Goal: Task Accomplishment & Management: Manage account settings

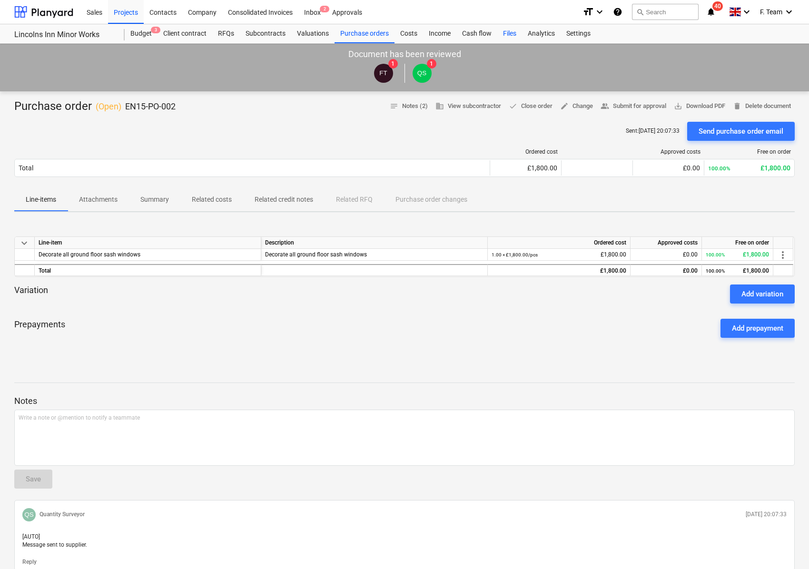
click at [507, 27] on div "Files" at bounding box center [509, 33] width 25 height 19
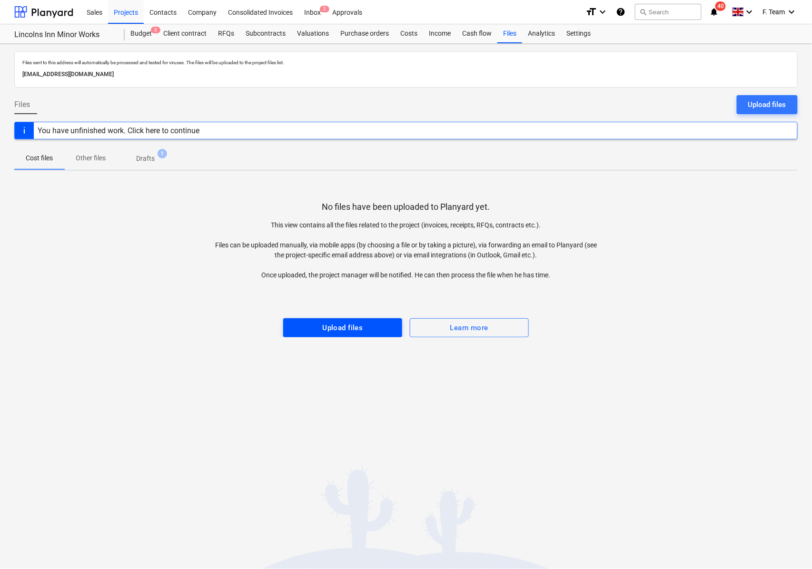
click at [337, 330] on div "Upload files" at bounding box center [342, 328] width 40 height 12
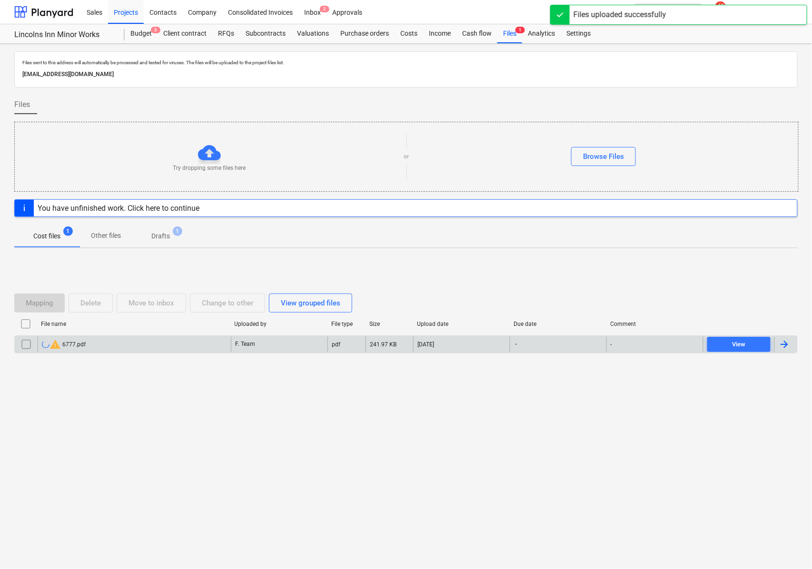
click at [782, 349] on div at bounding box center [784, 344] width 11 height 11
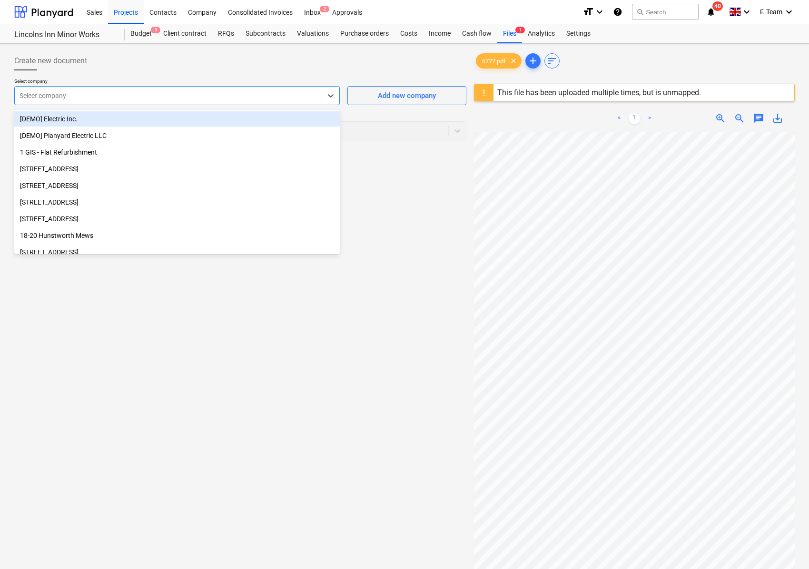
click at [83, 94] on div at bounding box center [168, 96] width 297 height 10
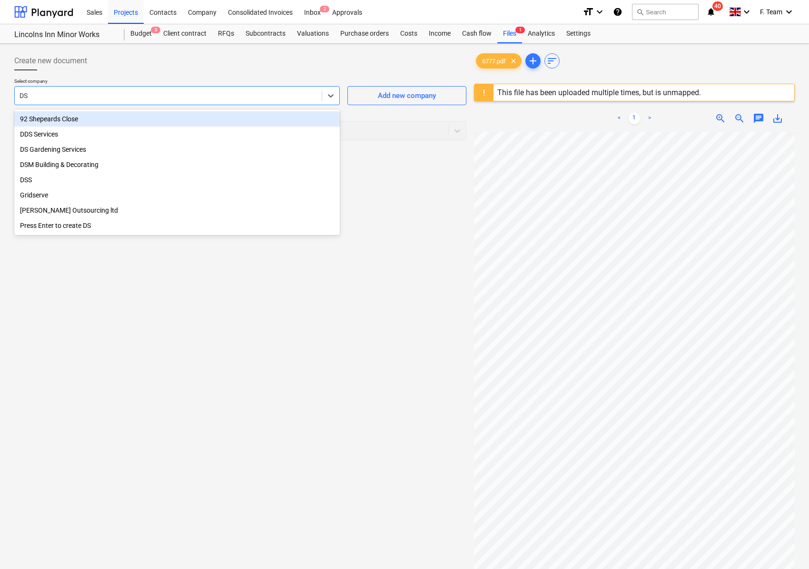
type input "DSM"
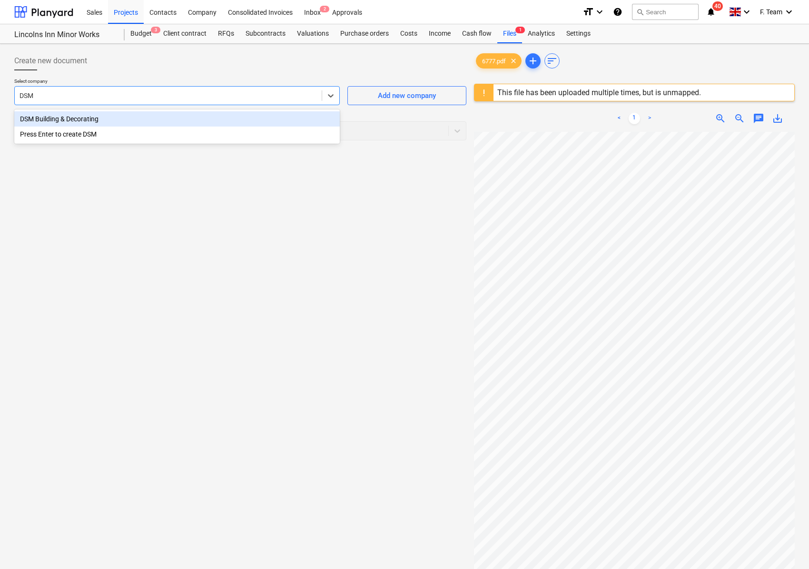
click at [112, 118] on div "DSM Building & Decorating" at bounding box center [177, 118] width 326 height 15
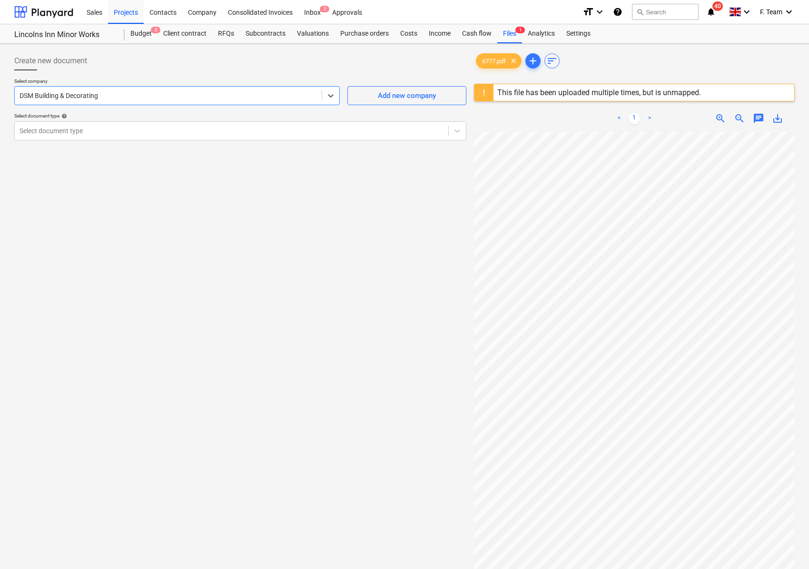
click at [133, 197] on div "Create new document Select company option DSM Building & Decorating , selected.…" at bounding box center [240, 363] width 460 height 631
click at [71, 126] on div at bounding box center [232, 131] width 424 height 10
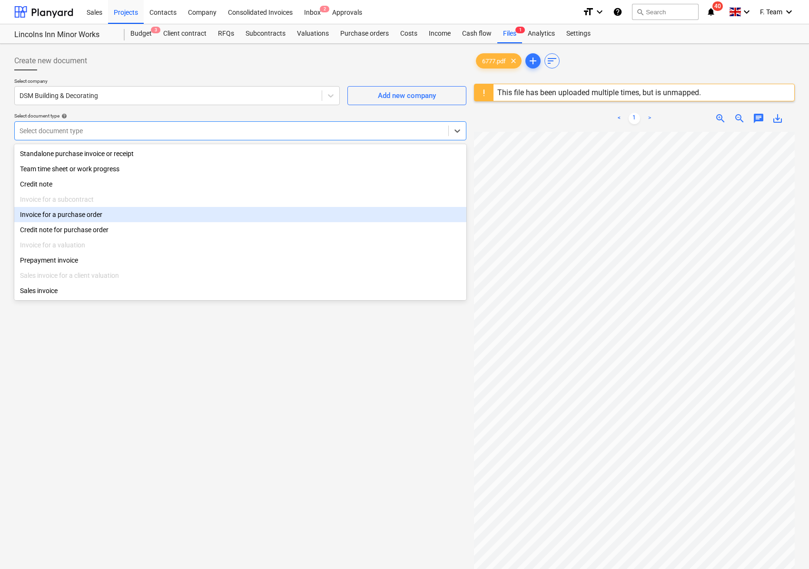
click at [101, 218] on div "Invoice for a purchase order" at bounding box center [240, 214] width 452 height 15
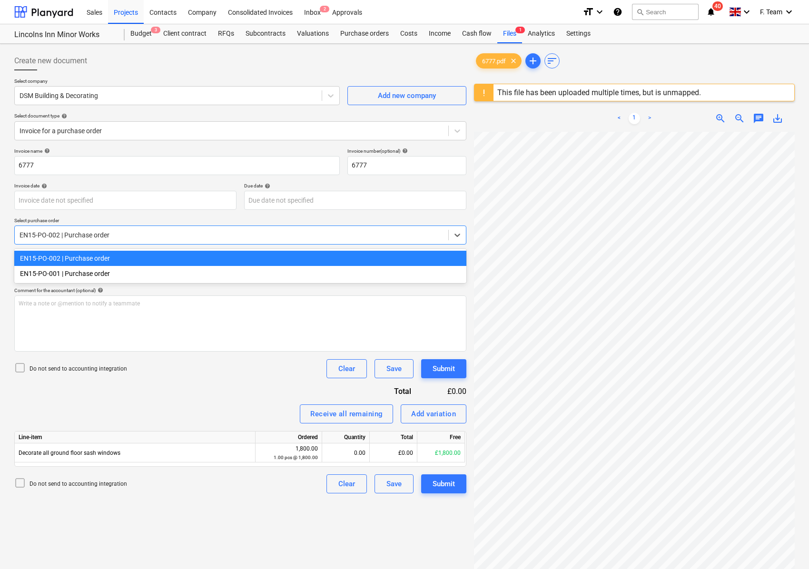
click at [108, 240] on div at bounding box center [232, 235] width 424 height 10
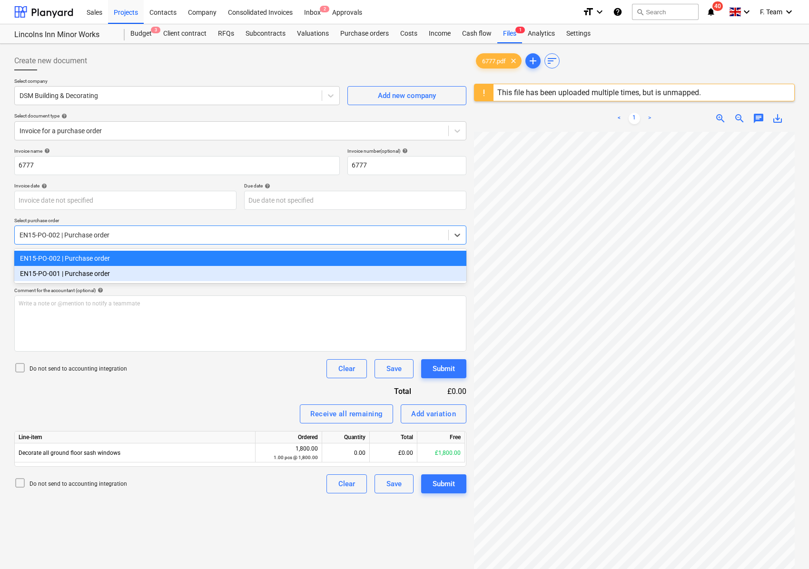
click at [99, 273] on div "EN15-PO-001 | Purchase order" at bounding box center [240, 273] width 452 height 15
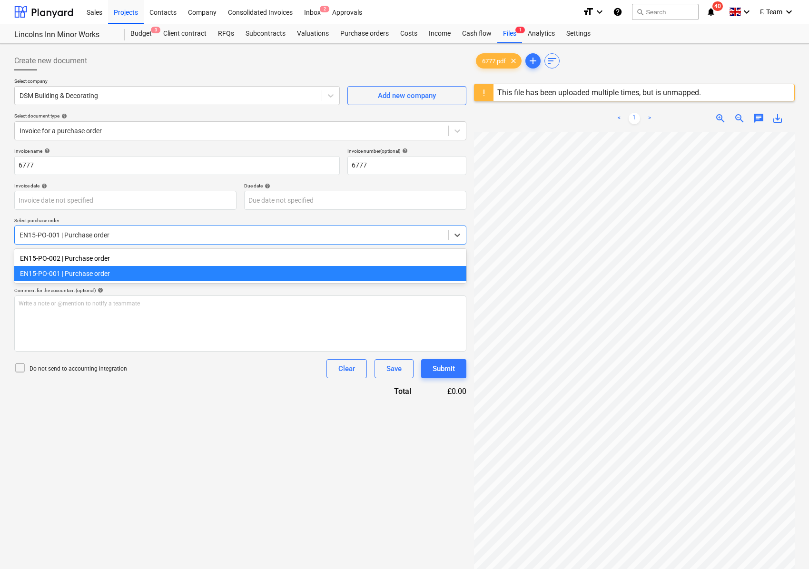
click at [107, 234] on div at bounding box center [232, 235] width 424 height 10
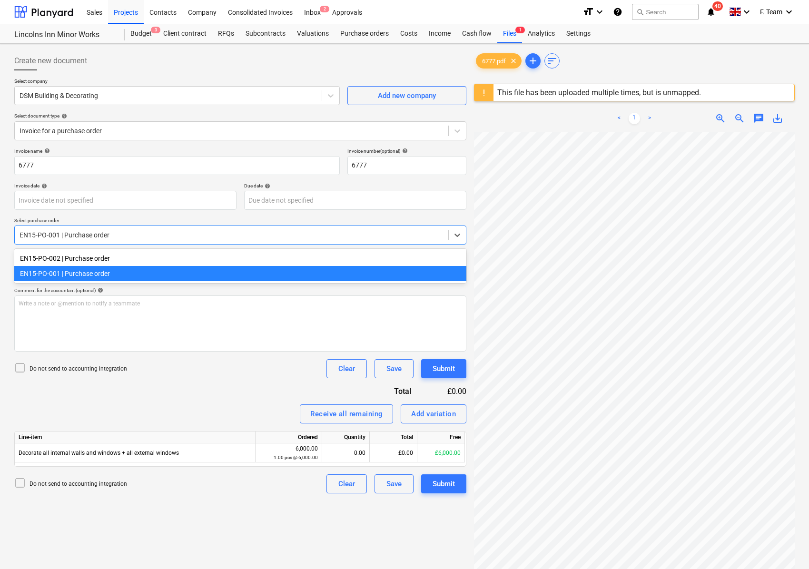
click at [75, 273] on div "EN15-PO-001 | Purchase order" at bounding box center [240, 273] width 452 height 15
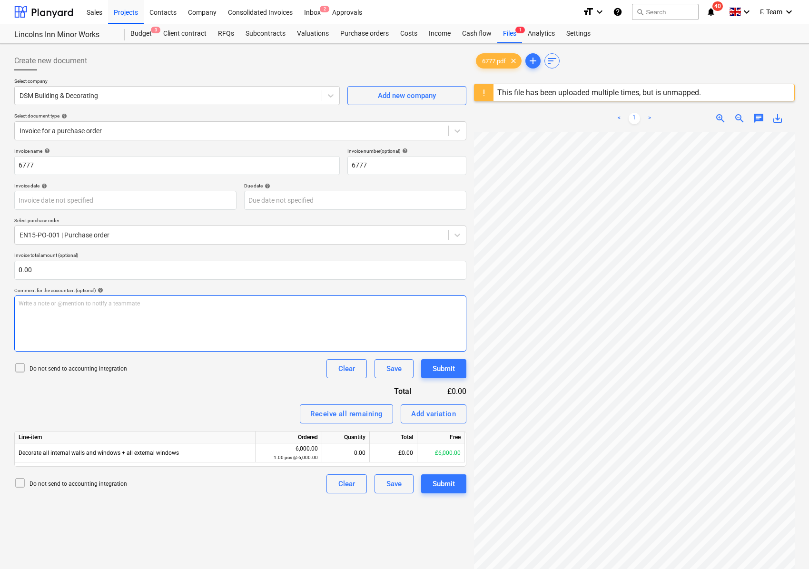
click at [109, 328] on div "Write a note or @mention to notify a teammate [PERSON_NAME]" at bounding box center [240, 324] width 452 height 56
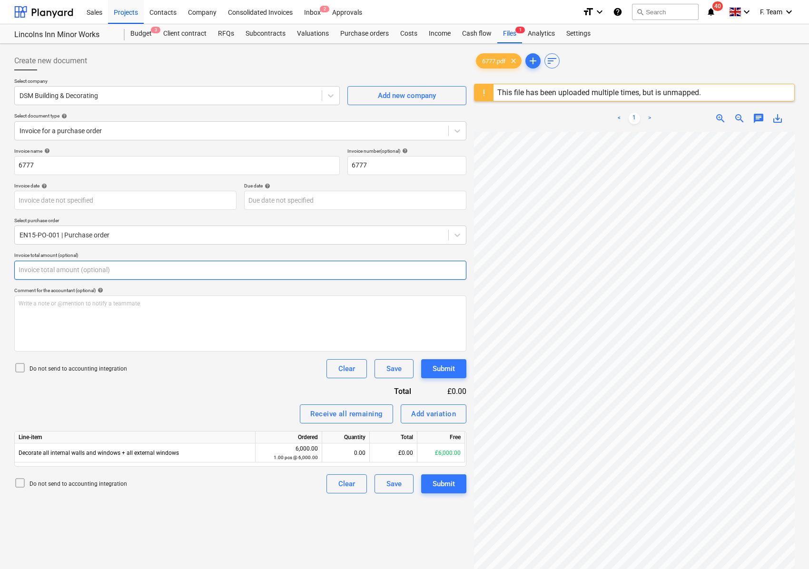
click at [76, 279] on input "text" at bounding box center [240, 270] width 452 height 19
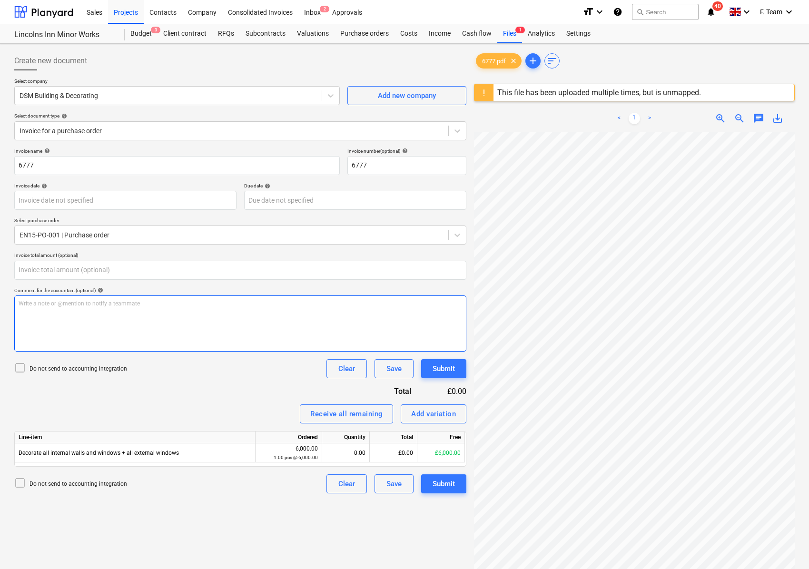
type input "0.00"
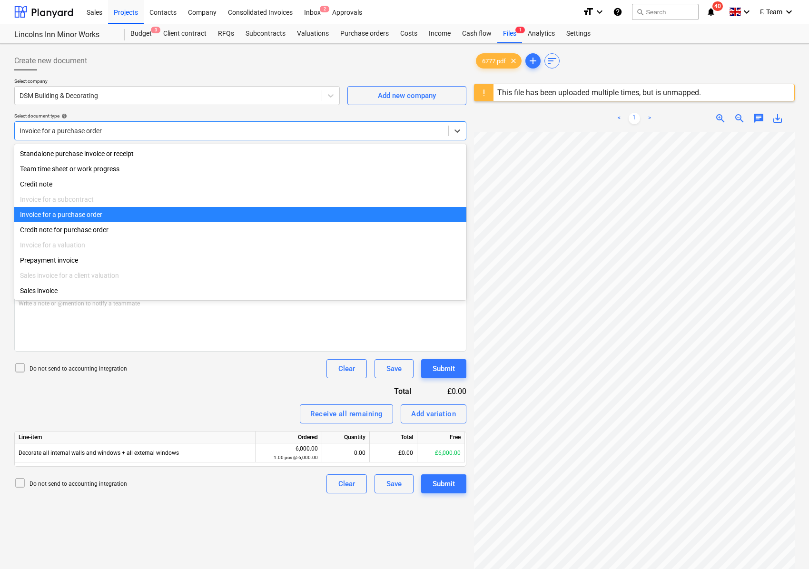
click at [99, 130] on div at bounding box center [232, 131] width 424 height 10
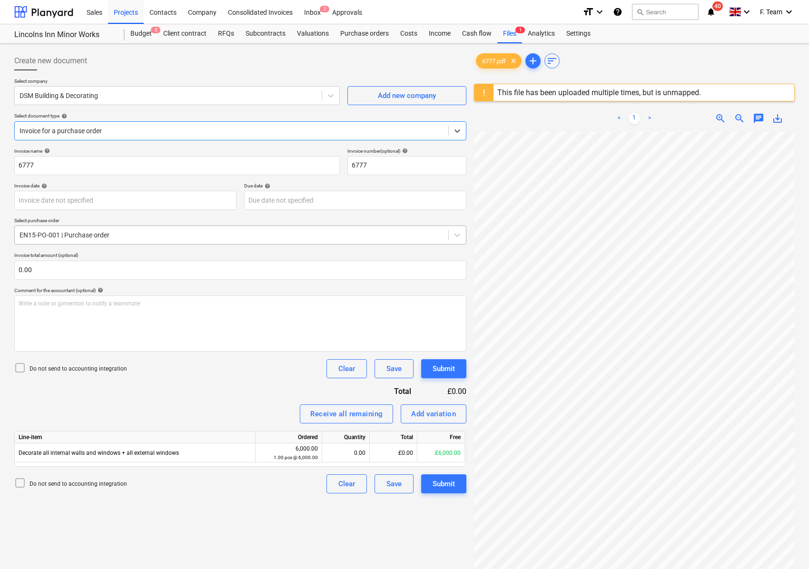
click at [50, 237] on div at bounding box center [232, 235] width 424 height 10
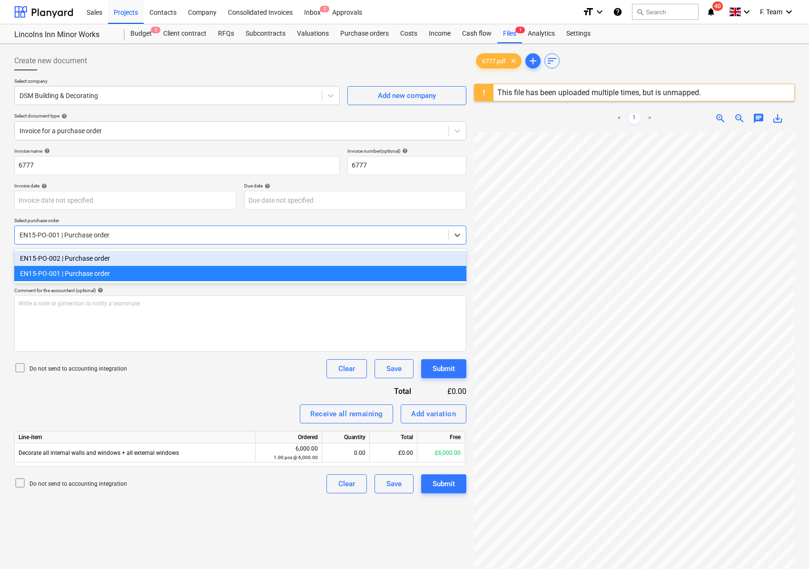
click at [73, 257] on div "EN15-PO-002 | Purchase order" at bounding box center [240, 258] width 452 height 15
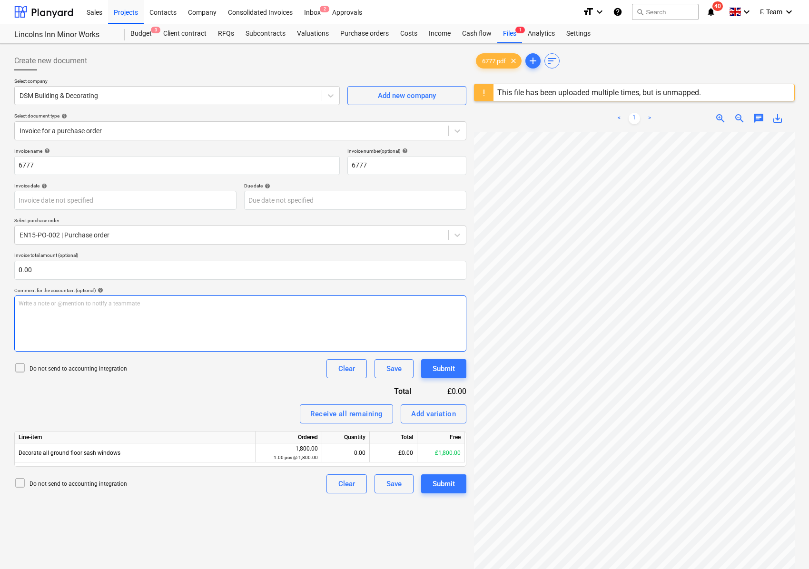
scroll to position [175, 100]
click at [71, 200] on body "Sales Projects Contacts Company Consolidated Invoices Inbox 2 Approvals format_…" at bounding box center [404, 284] width 809 height 569
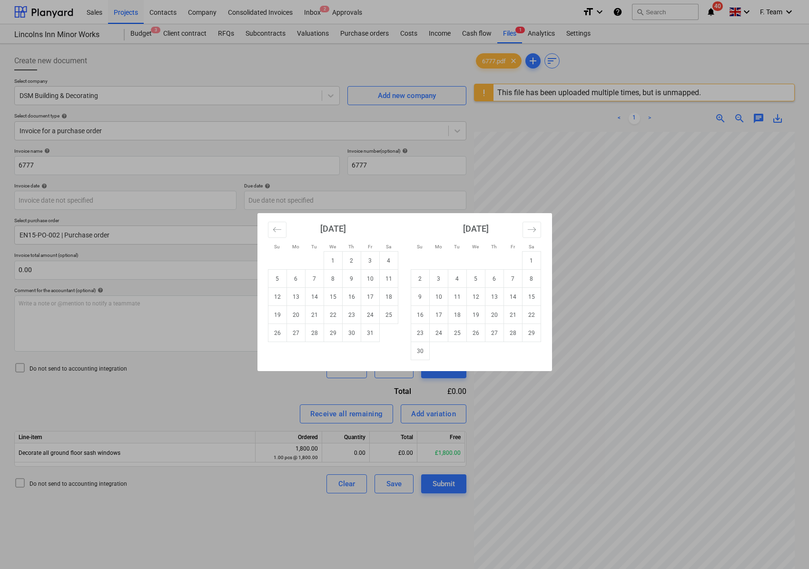
click at [12, 369] on div "Su Mo Tu We Th Fr Sa Su Mo Tu We Th Fr Sa [DATE] 1 2 3 4 5 6 7 8 9 10 11 12 13 …" at bounding box center [404, 284] width 809 height 569
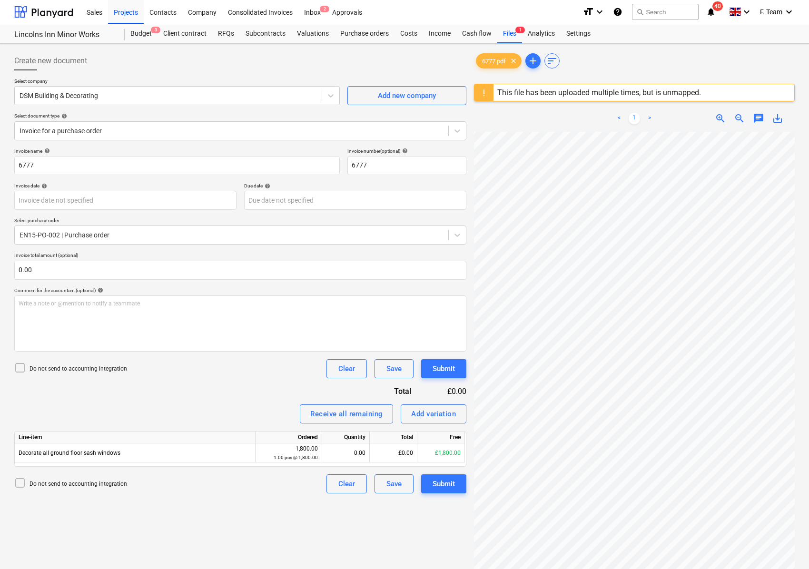
scroll to position [0, 182]
click at [446, 465] on div "Create new document Select company DSM Building & Decorating Add new company Se…" at bounding box center [404, 363] width 788 height 631
click at [39, 16] on div at bounding box center [43, 12] width 59 height 24
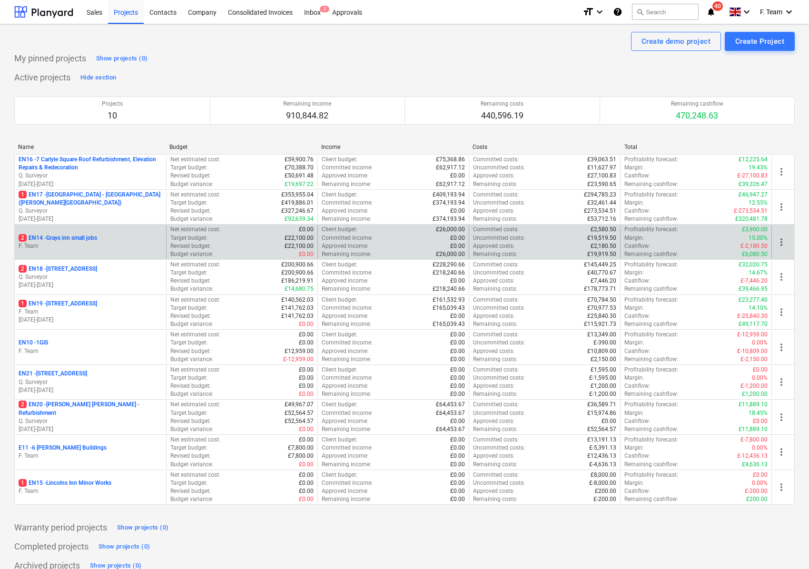
click at [127, 244] on p "F. Team" at bounding box center [91, 246] width 144 height 8
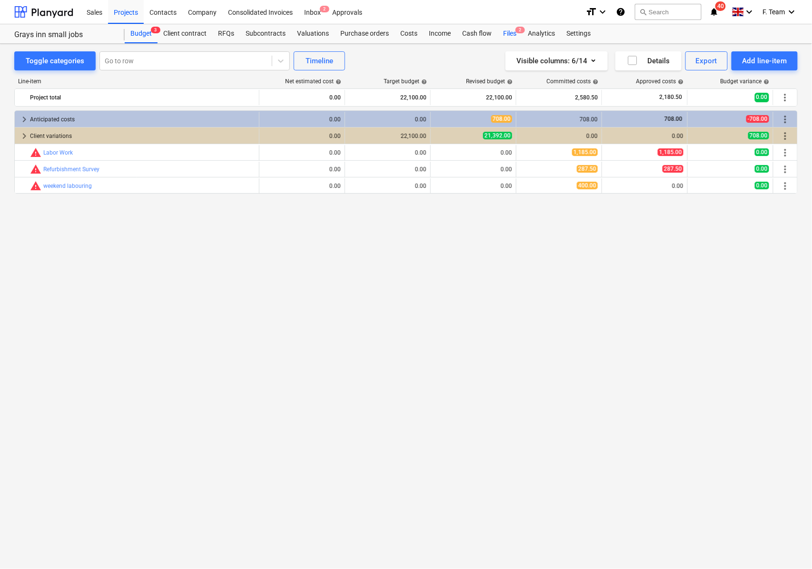
click at [500, 33] on div "Files 2" at bounding box center [509, 33] width 25 height 19
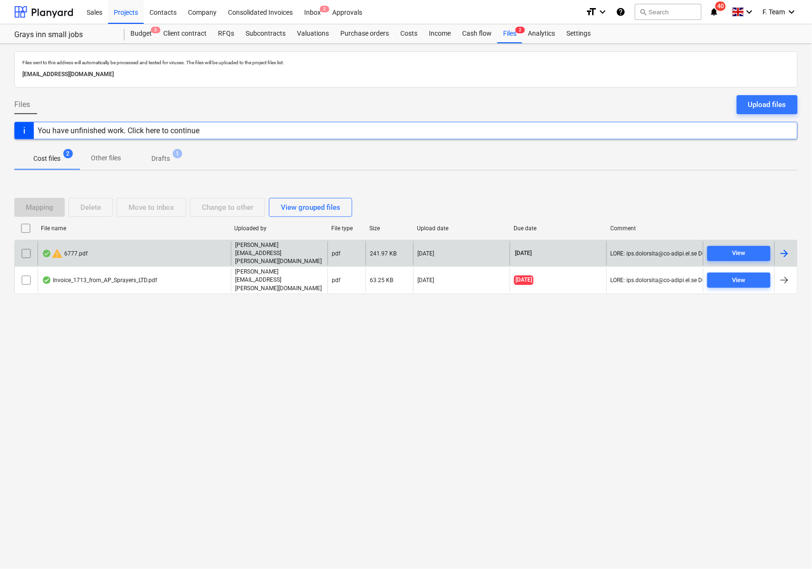
click at [788, 258] on div at bounding box center [784, 253] width 11 height 11
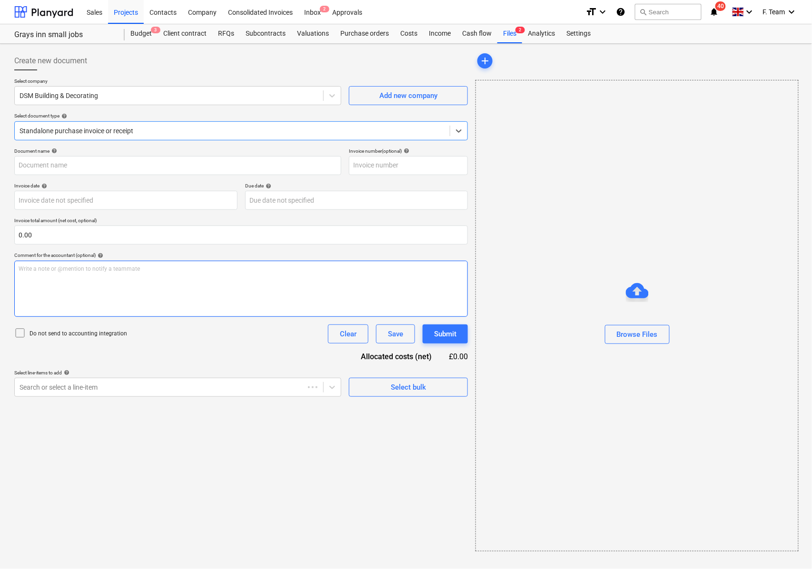
type input "6777-GIS Small job"
type input "[DATE]"
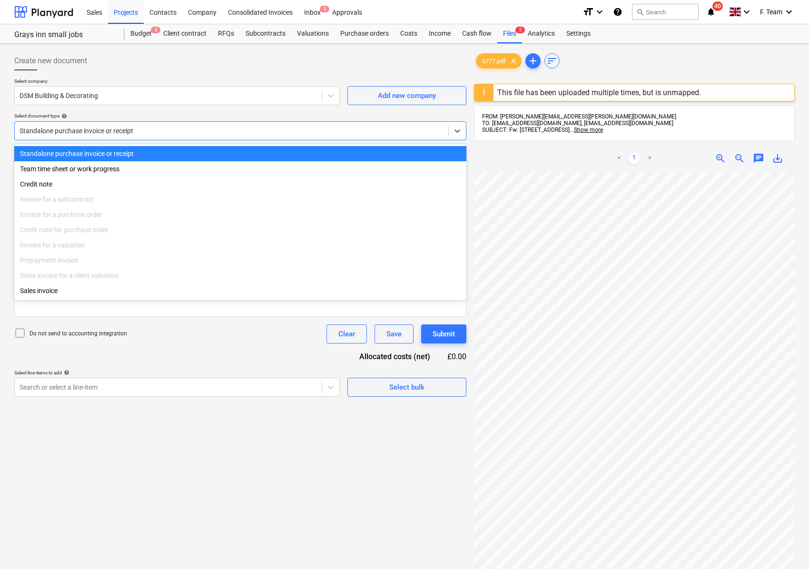
click at [122, 136] on div at bounding box center [232, 131] width 424 height 10
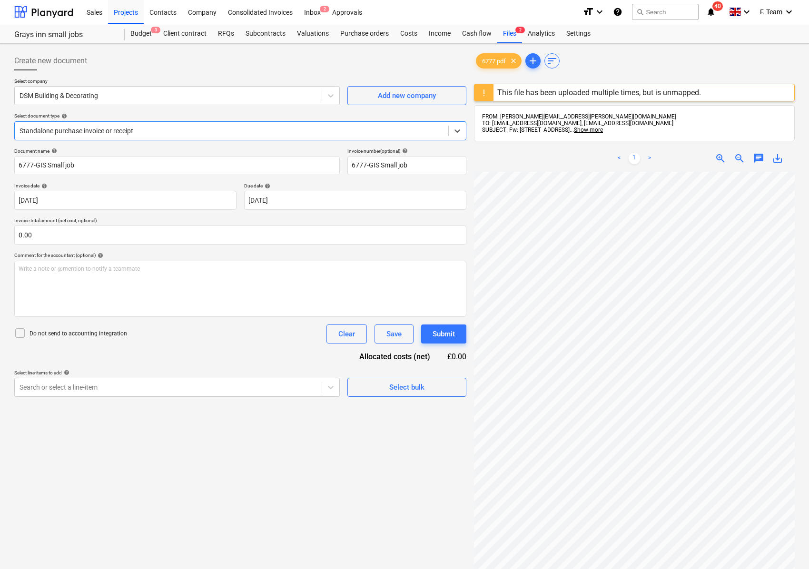
click at [122, 136] on div at bounding box center [232, 131] width 424 height 10
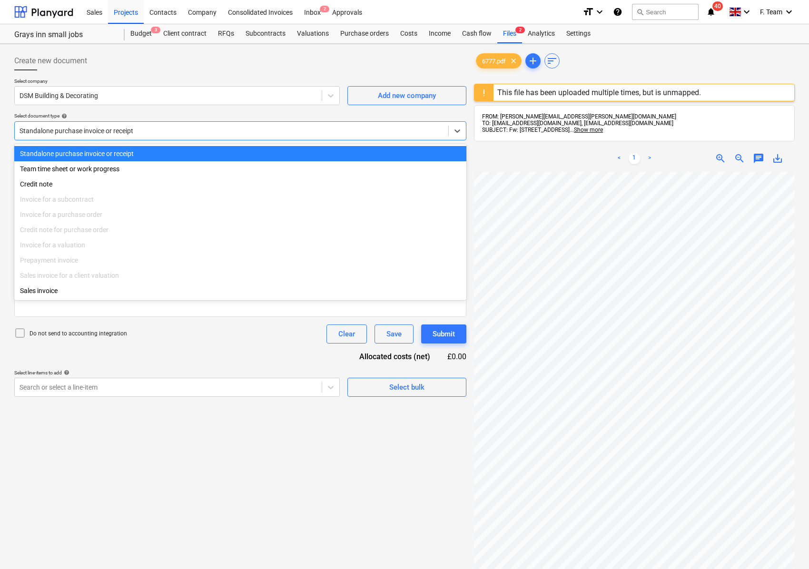
click at [120, 124] on div "Standalone purchase invoice or receipt" at bounding box center [232, 130] width 434 height 13
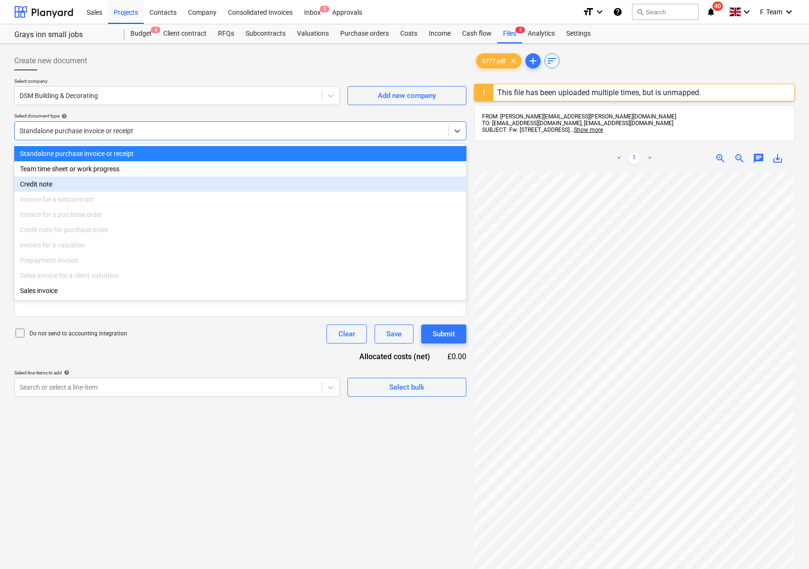
click at [84, 200] on div "Invoice for a subcontract" at bounding box center [240, 199] width 452 height 15
click at [89, 217] on div "Invoice for a purchase order" at bounding box center [240, 214] width 452 height 15
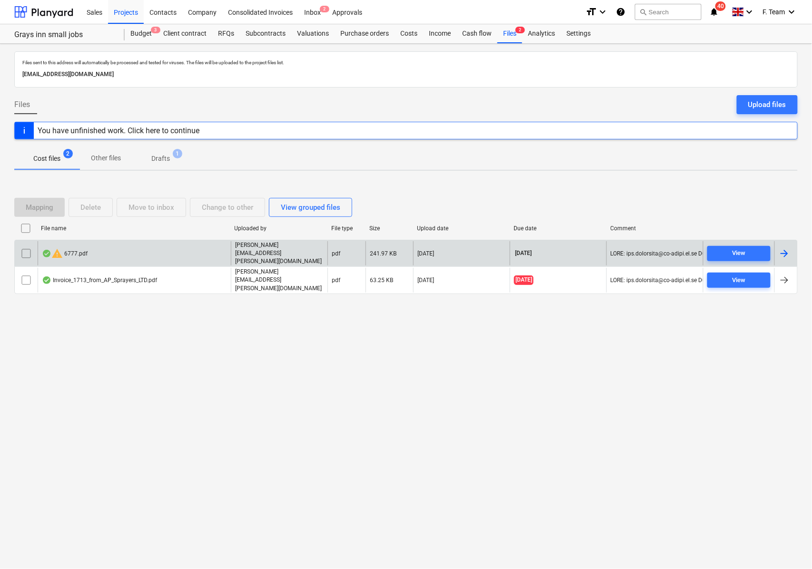
click at [27, 258] on input "checkbox" at bounding box center [26, 253] width 15 height 15
click at [93, 214] on div "Delete" at bounding box center [90, 207] width 20 height 12
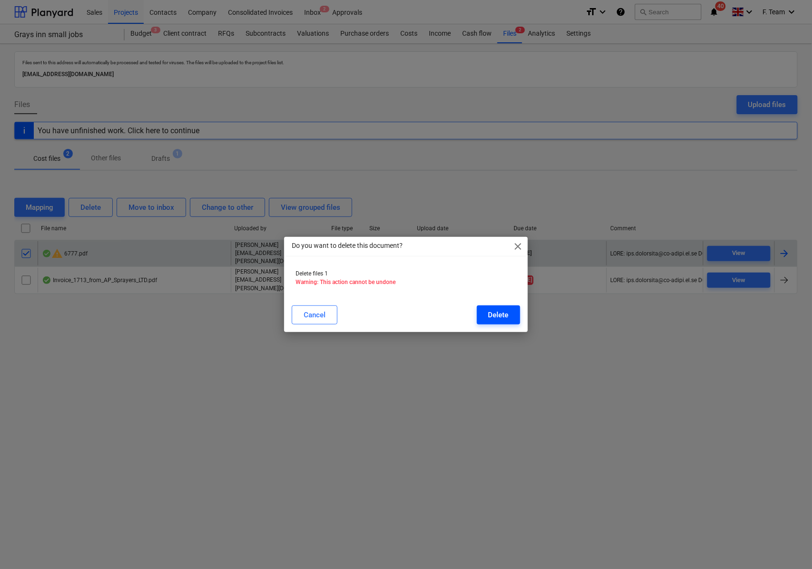
click at [509, 320] on button "Delete" at bounding box center [498, 315] width 43 height 19
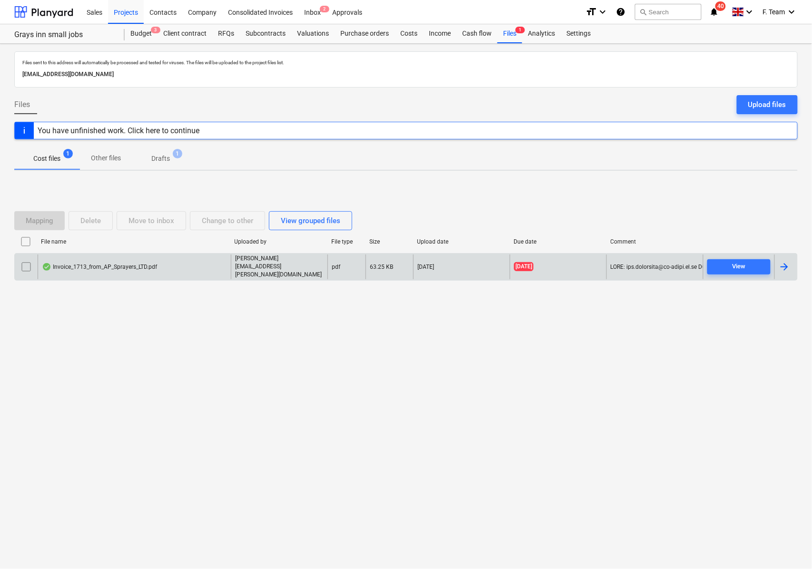
click at [787, 265] on div at bounding box center [784, 266] width 11 height 11
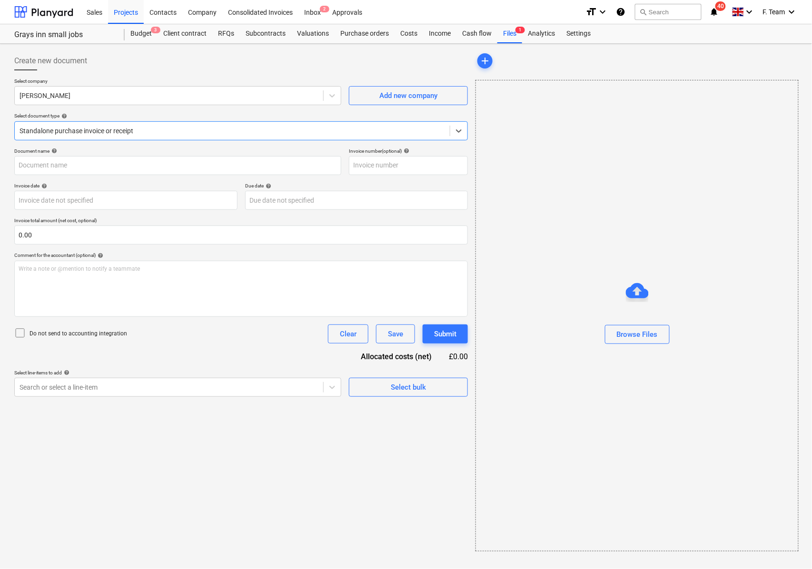
type input "1713"
type input "[DATE]"
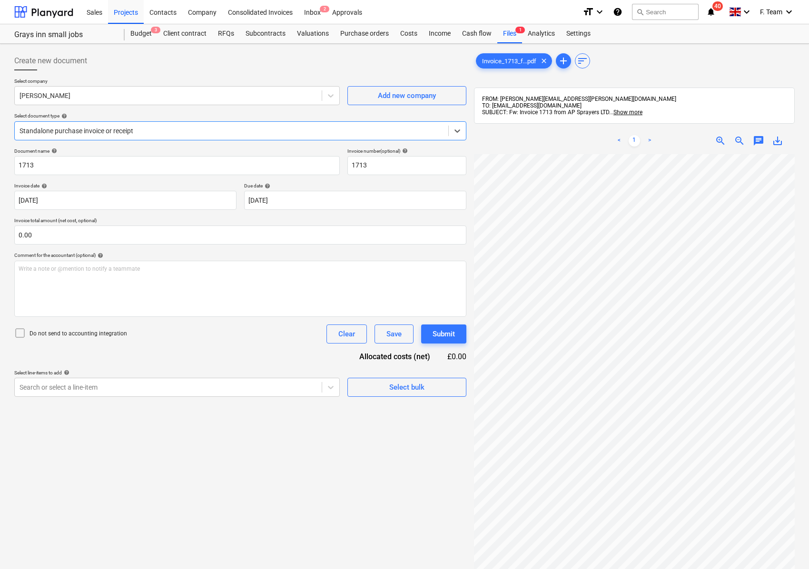
click at [111, 129] on div at bounding box center [232, 131] width 424 height 10
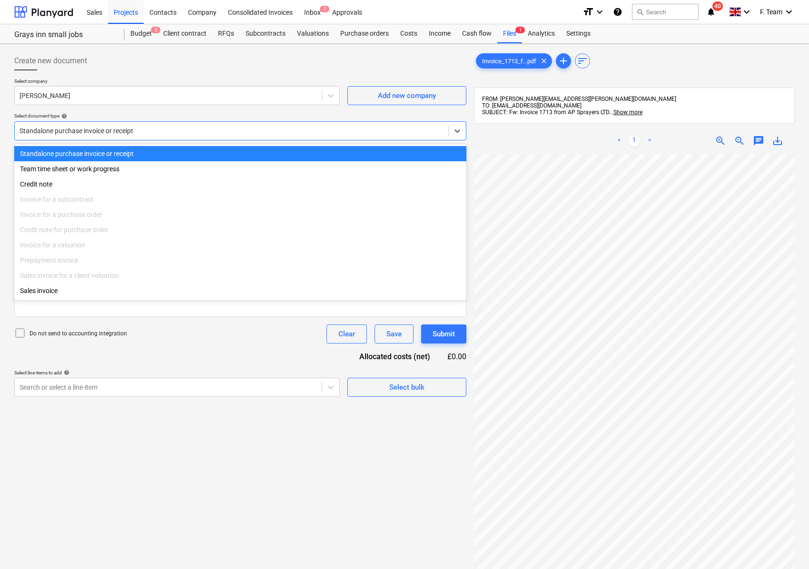
click at [111, 129] on div at bounding box center [232, 131] width 424 height 10
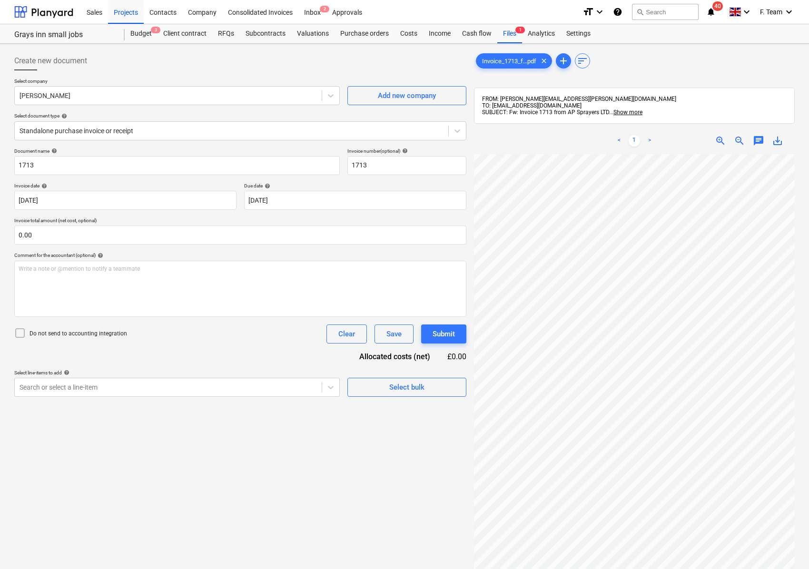
click at [409, 250] on div "Create new document Select company [PERSON_NAME] Add new company Select documen…" at bounding box center [404, 374] width 788 height 653
click at [42, 164] on input "1713" at bounding box center [177, 165] width 326 height 19
drag, startPoint x: 50, startPoint y: 166, endPoint x: -26, endPoint y: 163, distance: 75.7
click at [0, 163] on html "Sales Projects Contacts Company Consolidated Invoices Inbox 2 Approvals format_…" at bounding box center [404, 284] width 809 height 569
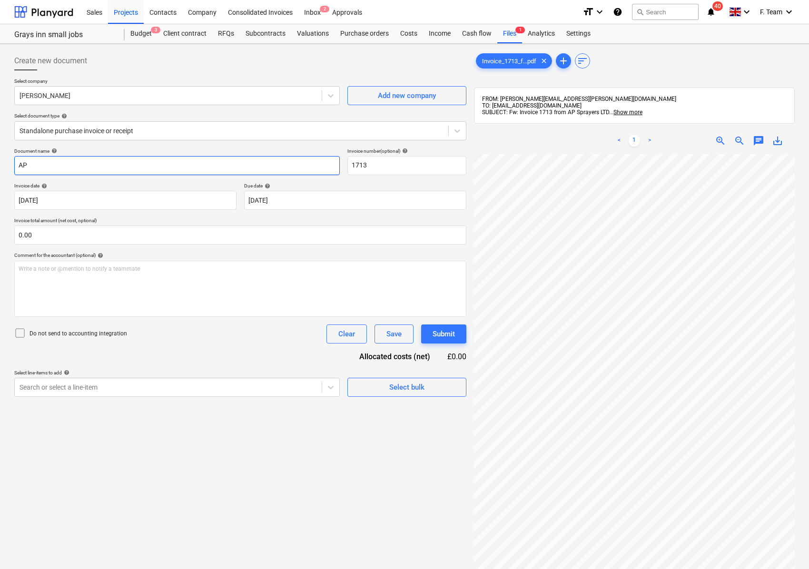
type input "A"
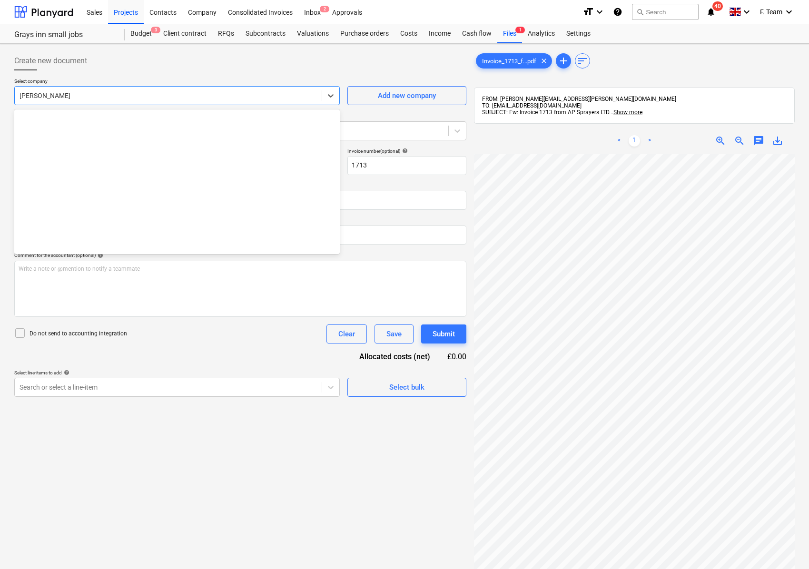
click at [101, 89] on div "[PERSON_NAME]" at bounding box center [177, 95] width 326 height 19
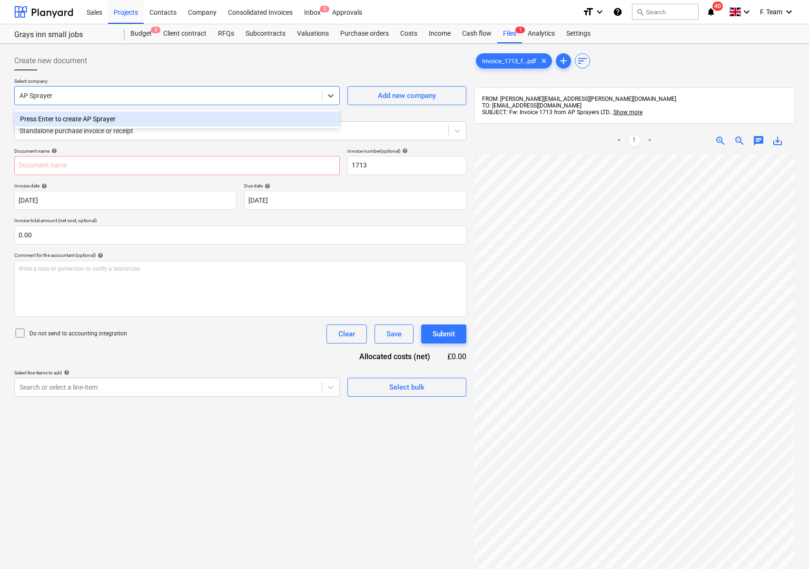
type input "AP Sprayers"
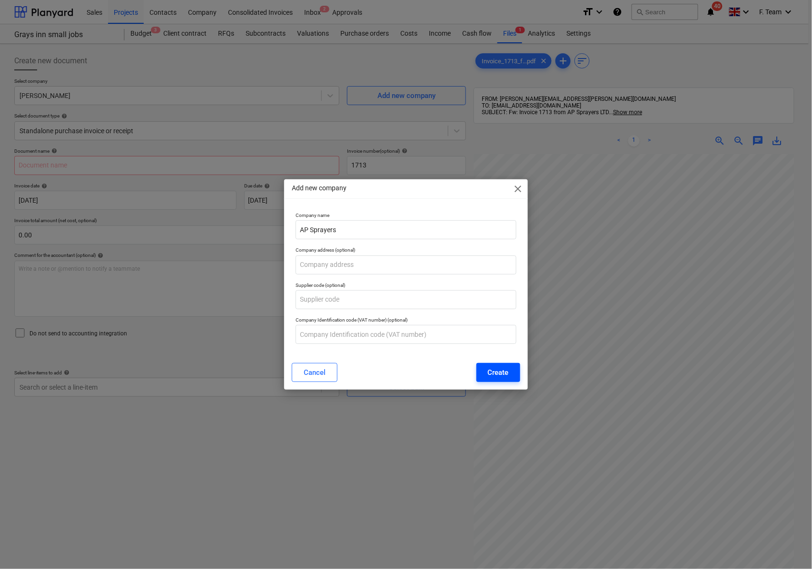
click at [484, 370] on button "Create" at bounding box center [498, 372] width 44 height 19
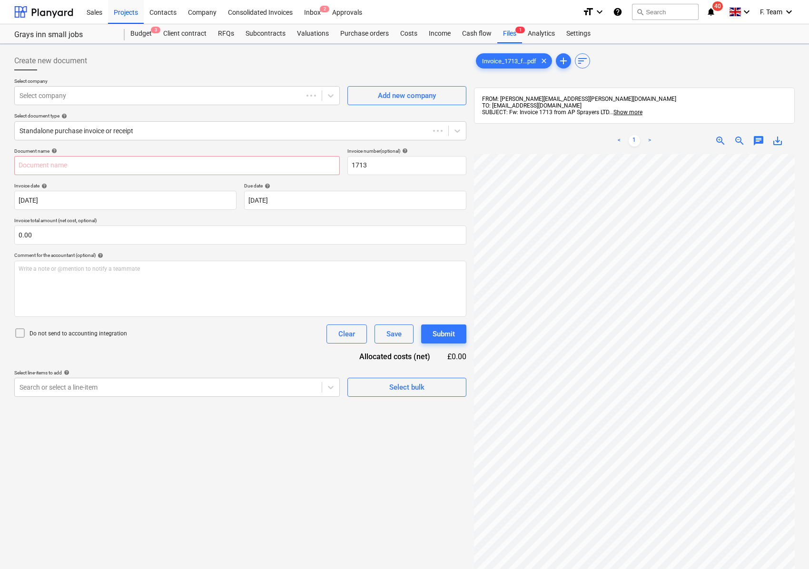
scroll to position [5, 265]
click at [74, 172] on input "text" at bounding box center [177, 165] width 326 height 19
type input "AP Sprayers"
type input "1713-GIS small Jobs"
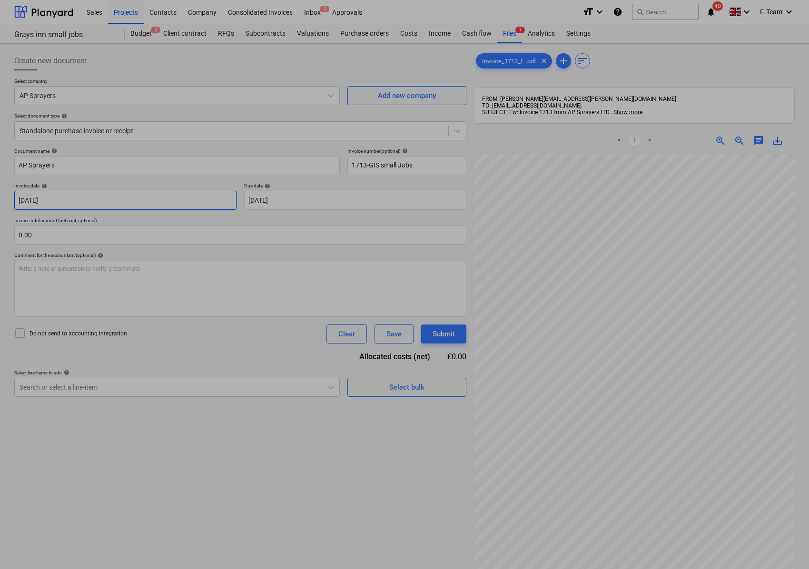
click at [69, 195] on body "Sales Projects Contacts Company Consolidated Invoices Inbox 2 Approvals format_…" at bounding box center [404, 284] width 809 height 569
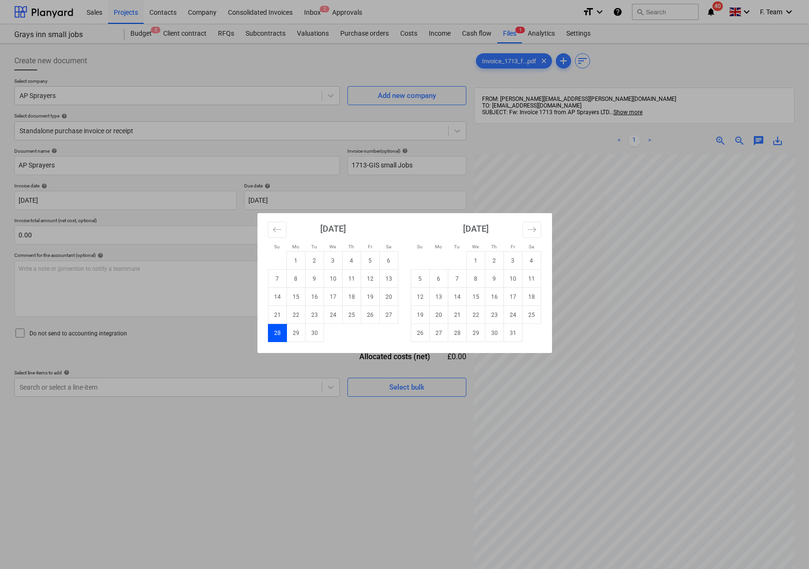
click at [277, 330] on td "28" at bounding box center [277, 333] width 19 height 18
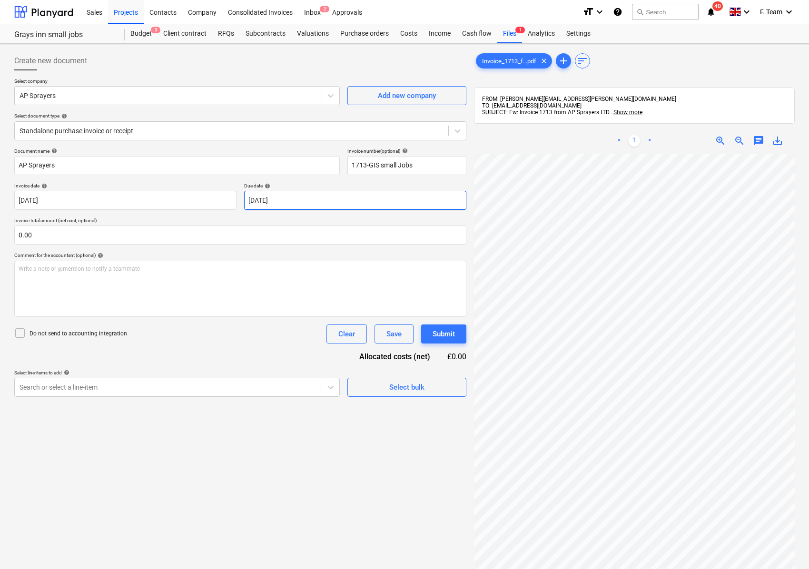
click at [307, 204] on body "Sales Projects Contacts Company Consolidated Invoices Inbox 2 Approvals format_…" at bounding box center [404, 284] width 809 height 569
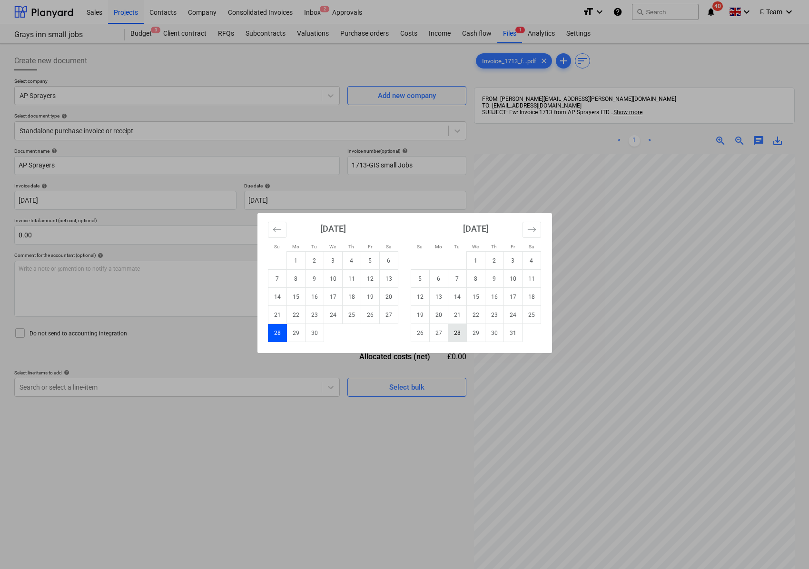
click at [460, 337] on td "28" at bounding box center [457, 333] width 19 height 18
type input "[DATE]"
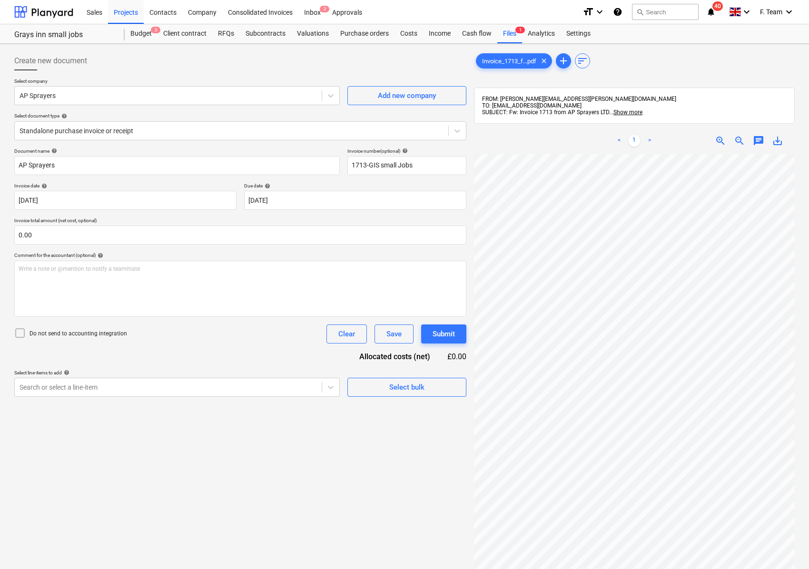
scroll to position [218, 0]
click at [42, 240] on input "text" at bounding box center [240, 235] width 452 height 19
type input "0.00"
click at [431, 367] on div "Create new document Select company AP Sprayers Add new company Select document …" at bounding box center [404, 374] width 788 height 653
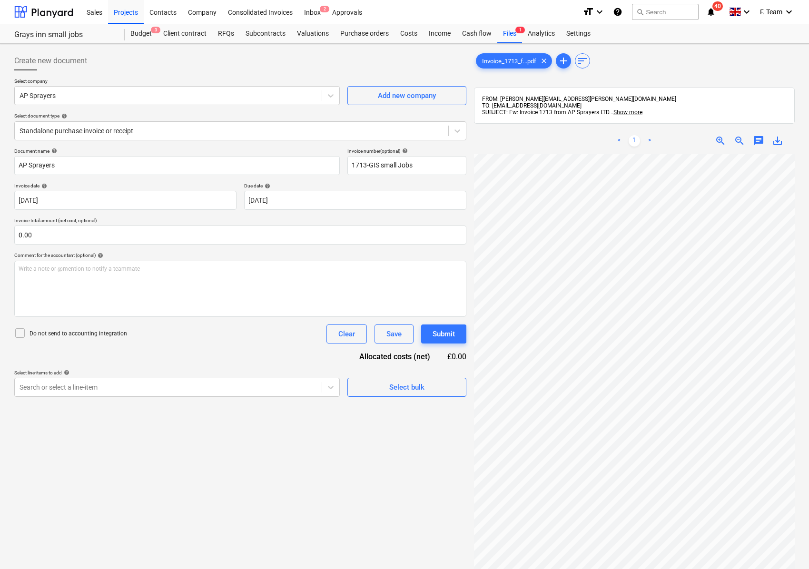
scroll to position [218, 267]
click at [76, 246] on div "Document name help AP Sprayers Invoice number (optional) help 1713-GIS small Jo…" at bounding box center [240, 272] width 452 height 249
click at [45, 233] on input "text" at bounding box center [240, 235] width 452 height 19
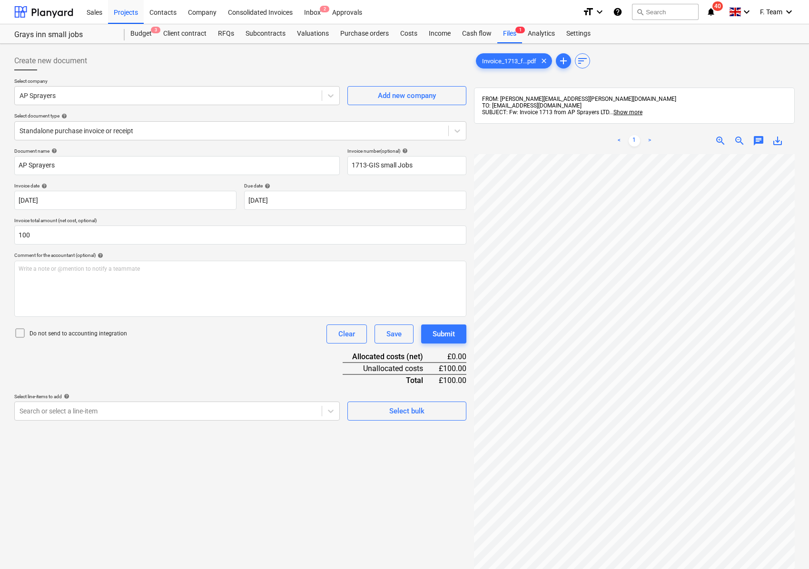
type input "100.00"
click at [77, 426] on div "Create new document Select company AP Sprayers Add new company Select document …" at bounding box center [240, 374] width 460 height 653
click at [73, 417] on div "Search or select a line-item" at bounding box center [168, 411] width 307 height 13
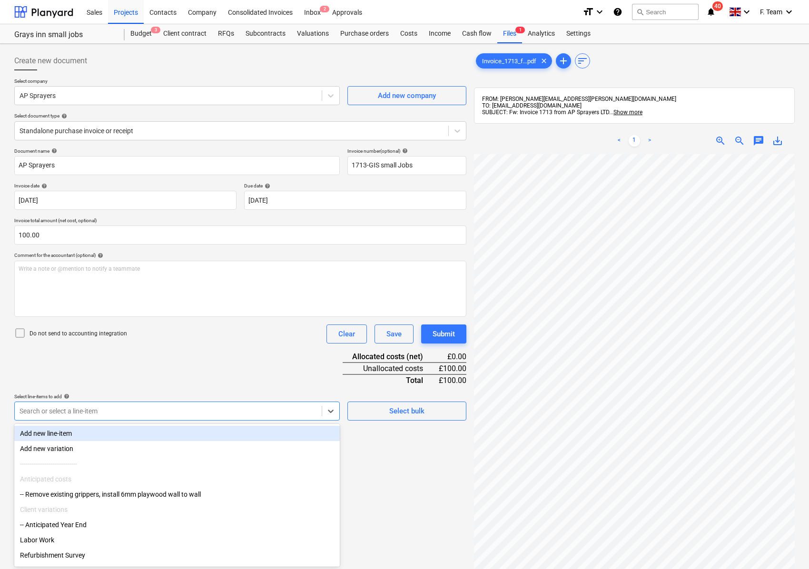
click at [59, 431] on div "Add new line-item" at bounding box center [177, 433] width 326 height 15
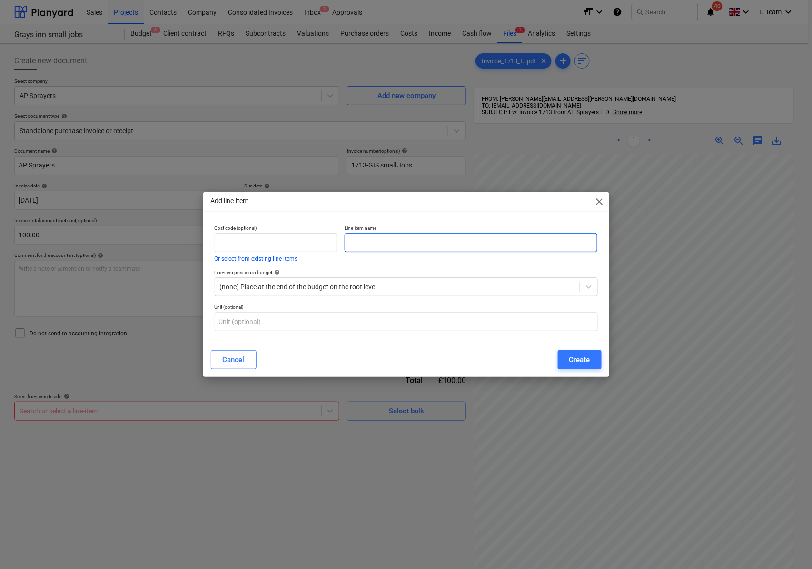
click at [368, 248] on input "text" at bounding box center [471, 242] width 253 height 19
type input "Kitchen Spray"
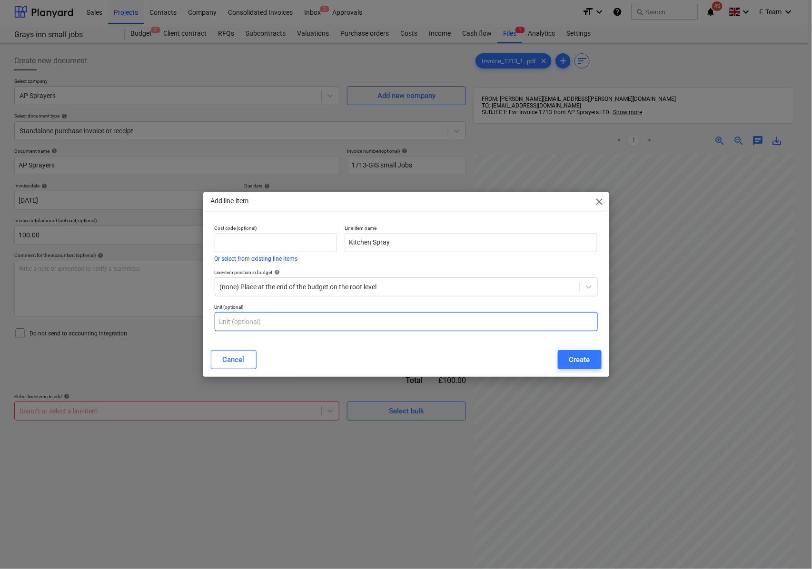
click at [296, 315] on input "text" at bounding box center [406, 321] width 383 height 19
type input "Nos"
click at [579, 368] on button "Create" at bounding box center [580, 359] width 44 height 19
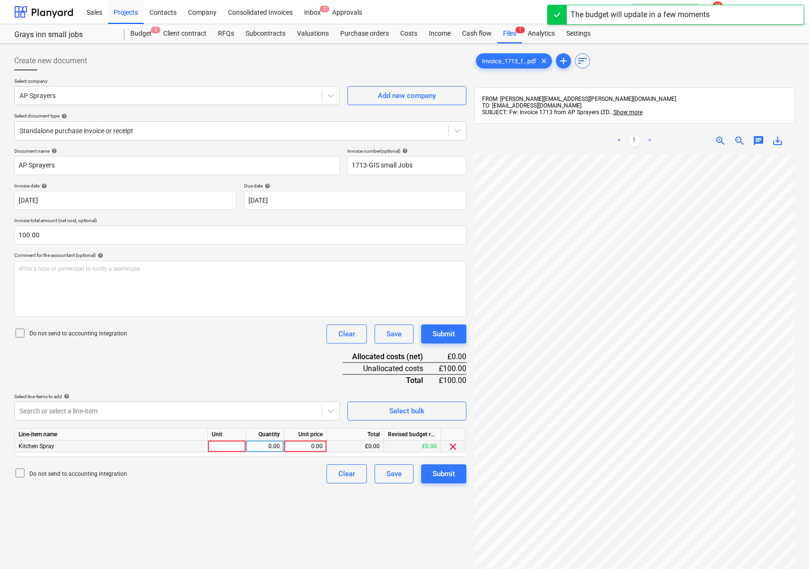
click at [221, 450] on div at bounding box center [227, 447] width 38 height 12
type input "Nos"
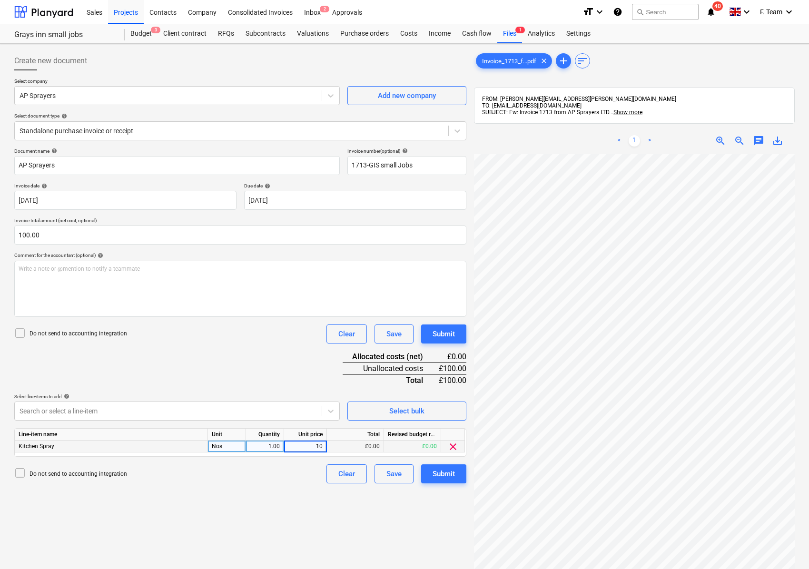
type input "100"
click at [452, 484] on div "Create new document Select company AP Sprayers Add new company Select document …" at bounding box center [240, 374] width 460 height 653
click at [452, 481] on button "Submit" at bounding box center [443, 474] width 45 height 19
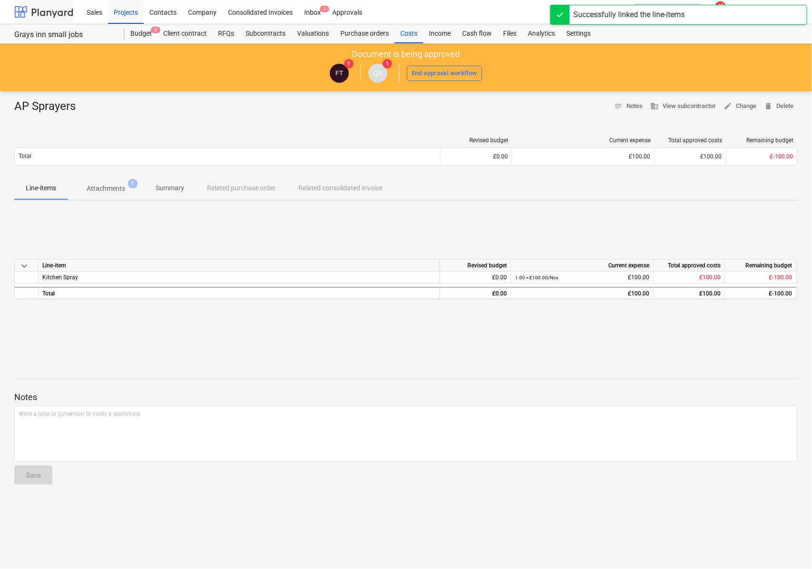
click at [51, 13] on div at bounding box center [43, 12] width 59 height 24
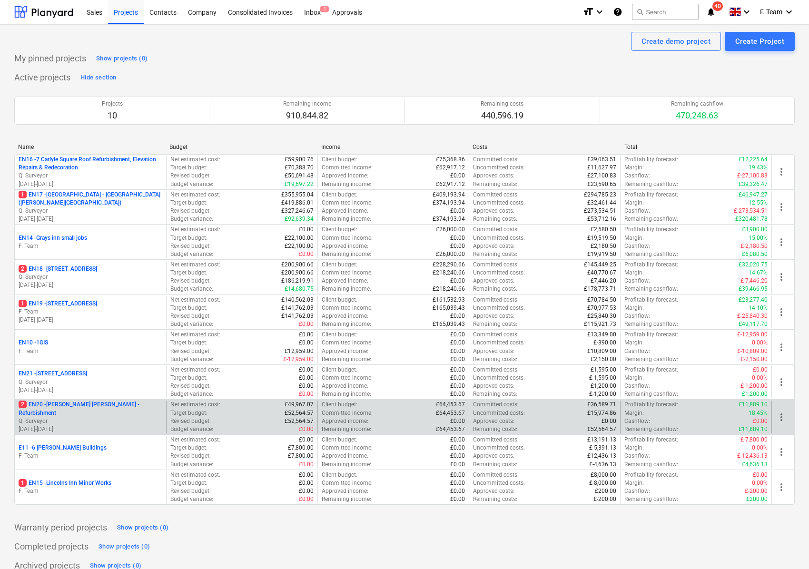
click at [108, 426] on p "[DATE] - [DATE]" at bounding box center [91, 430] width 144 height 8
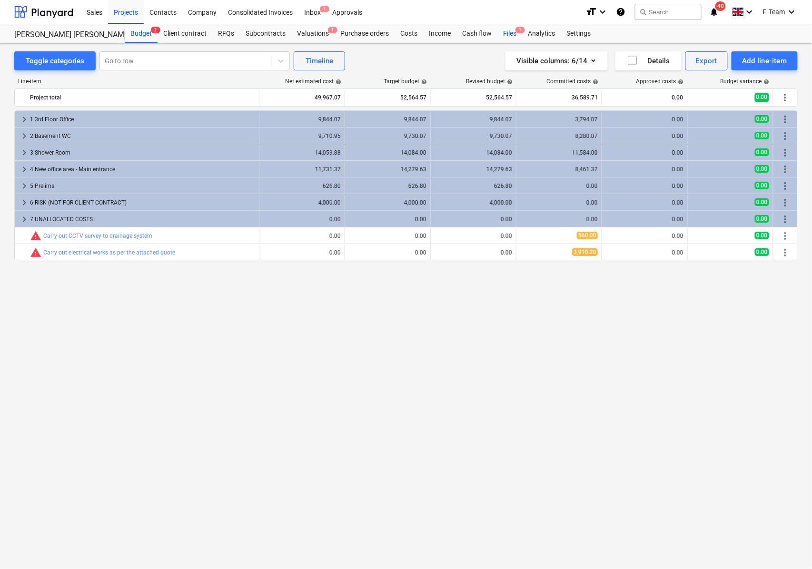
click at [511, 37] on div "Files 1" at bounding box center [509, 33] width 25 height 19
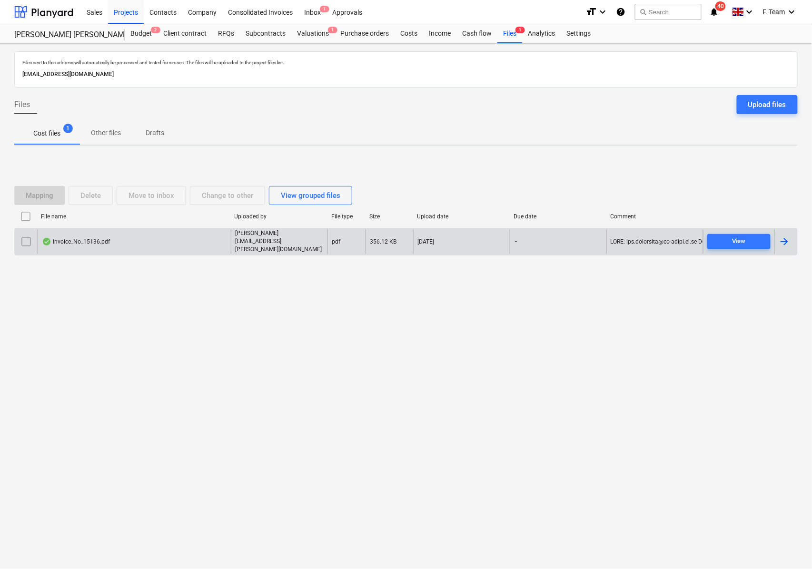
click at [789, 244] on div at bounding box center [784, 241] width 11 height 11
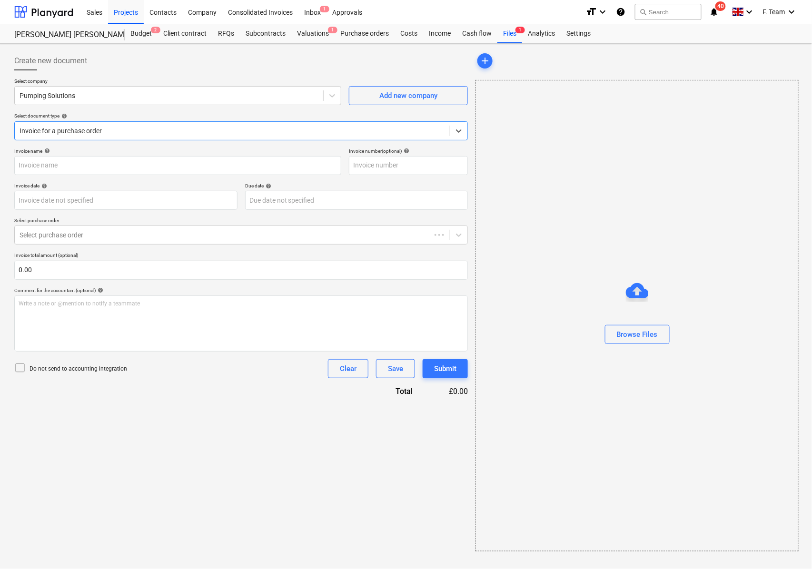
type input "30"
type input "[DATE]"
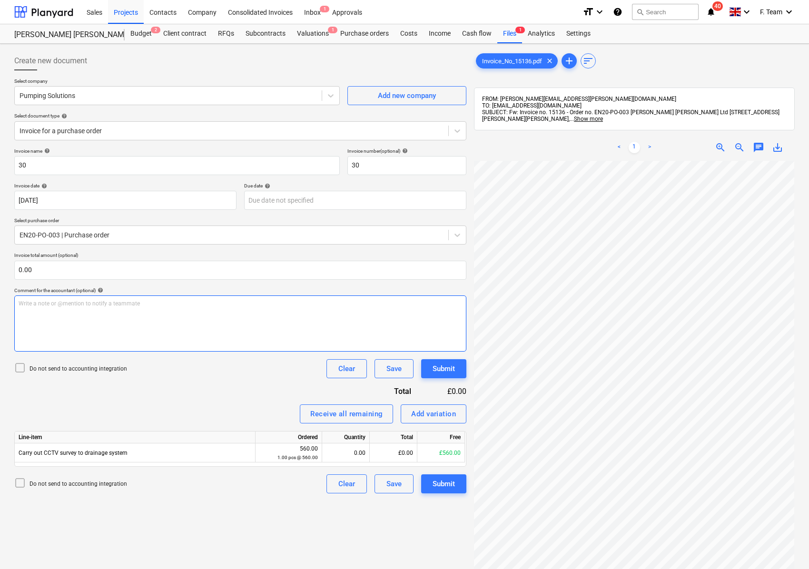
scroll to position [168, 250]
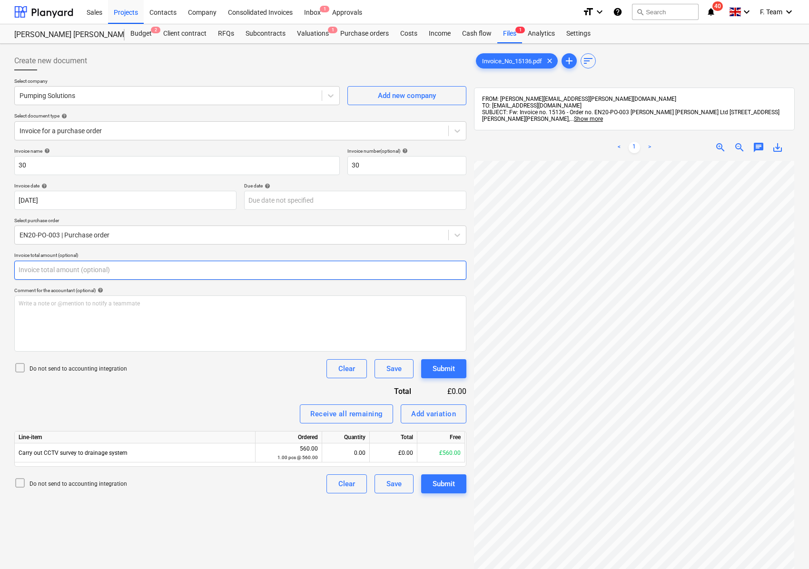
click at [39, 274] on input "text" at bounding box center [240, 270] width 452 height 19
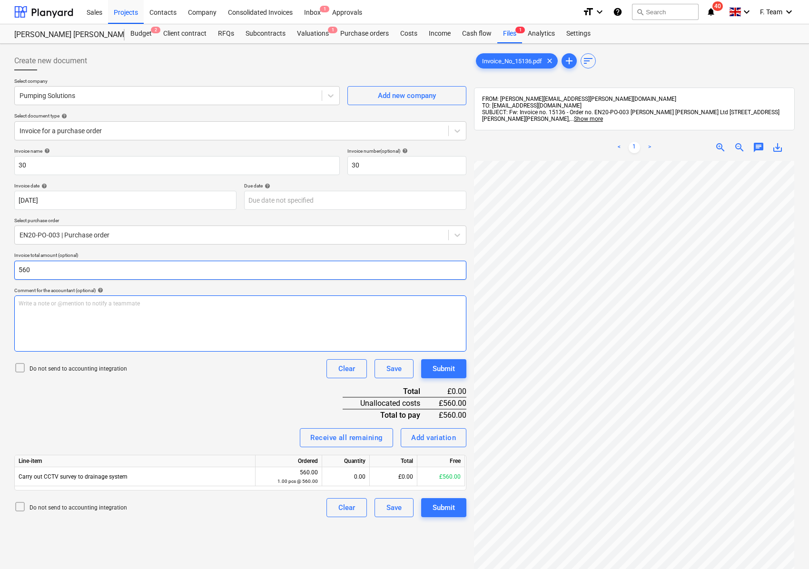
type input "560.00"
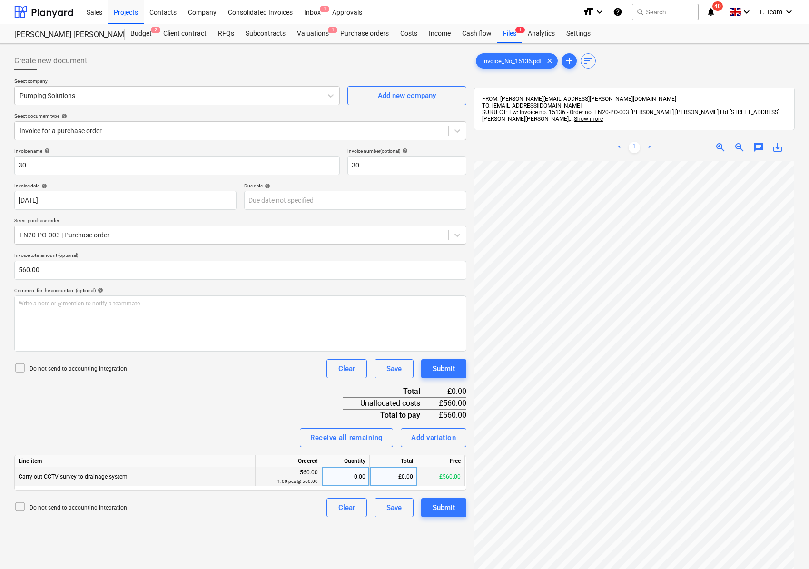
click at [343, 482] on div "0.00" at bounding box center [346, 476] width 40 height 19
type input "1"
click at [33, 167] on input "30" at bounding box center [177, 165] width 326 height 19
drag, startPoint x: 33, startPoint y: 167, endPoint x: -29, endPoint y: 165, distance: 61.9
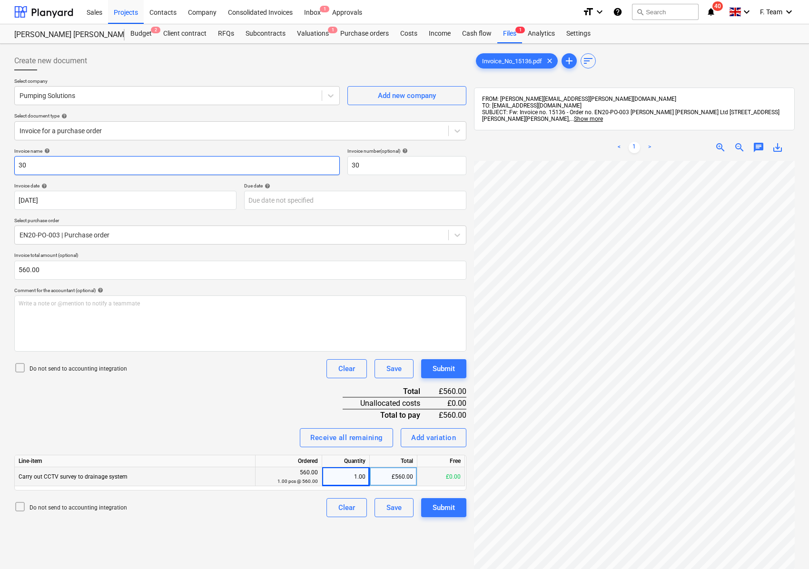
click at [0, 165] on html "Sales Projects Contacts Company Consolidated Invoices Inbox 1 Approvals format_…" at bounding box center [404, 284] width 809 height 569
type input "Pumping Solutins"
click at [105, 168] on input "Pumping Solutins" at bounding box center [177, 165] width 326 height 19
drag, startPoint x: 377, startPoint y: 163, endPoint x: 390, endPoint y: 166, distance: 13.6
click at [377, 163] on input "30" at bounding box center [406, 165] width 119 height 19
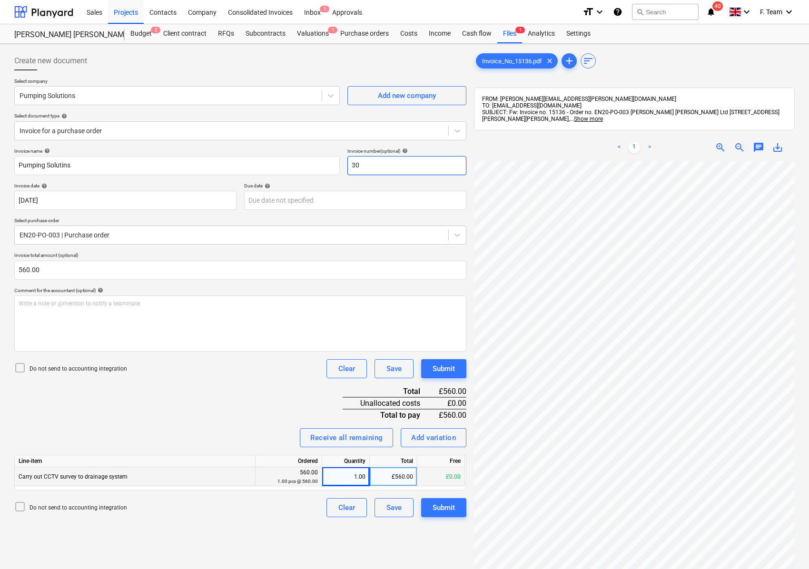
type input "3"
type input "15136"
click at [300, 206] on body "Sales Projects Contacts Company Consolidated Invoices Inbox 1 Approvals format_…" at bounding box center [404, 284] width 809 height 569
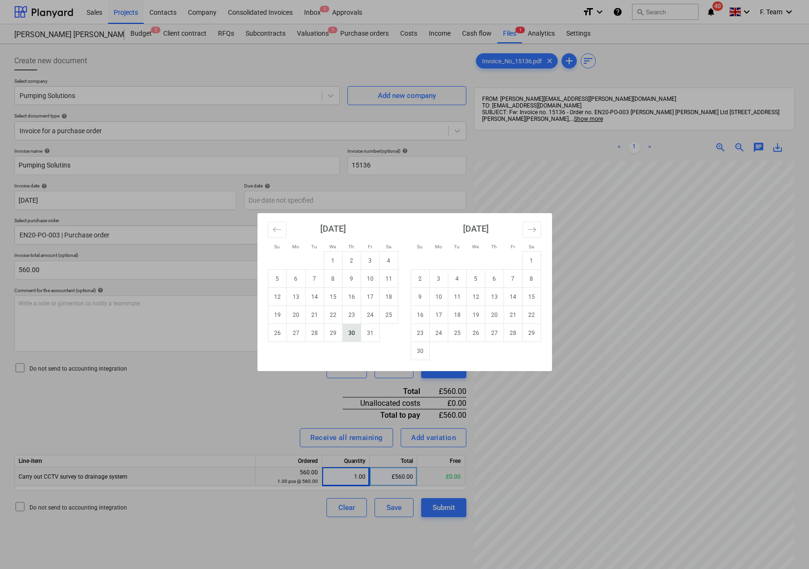
click at [353, 334] on td "30" at bounding box center [351, 333] width 19 height 18
type input "[DATE]"
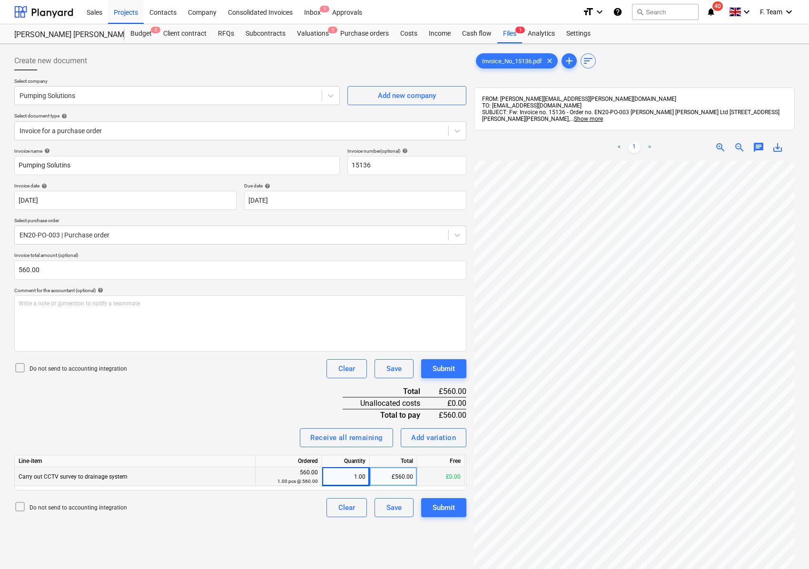
click at [202, 406] on div "Invoice name help Pumping Solutins Invoice number (optional) help 15136 Invoice…" at bounding box center [240, 332] width 452 height 369
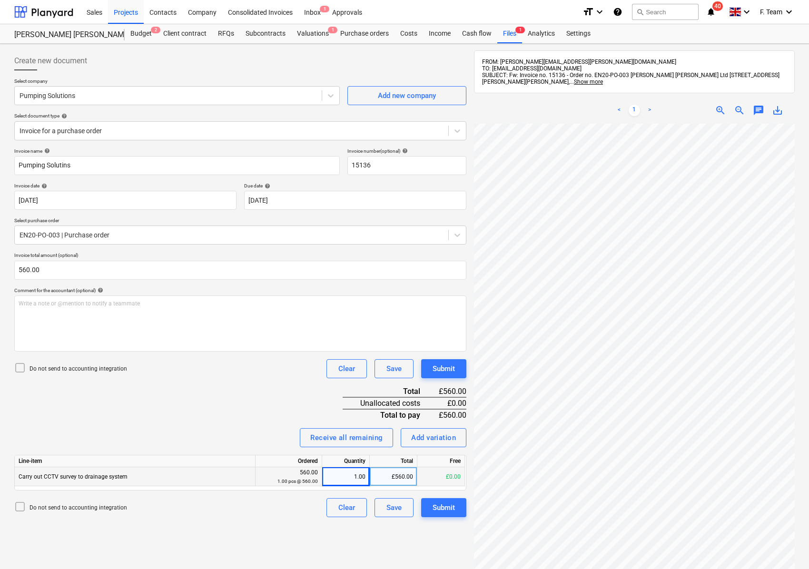
scroll to position [63, 0]
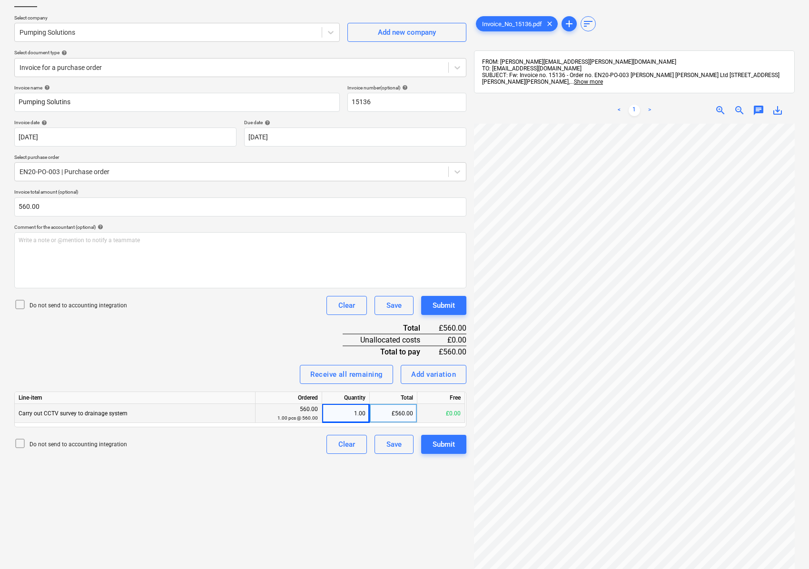
click at [202, 355] on div "Invoice name help Pumping Solutins Invoice number (optional) help 15136 Invoice…" at bounding box center [240, 269] width 452 height 369
click at [382, 102] on input "15136" at bounding box center [406, 102] width 119 height 19
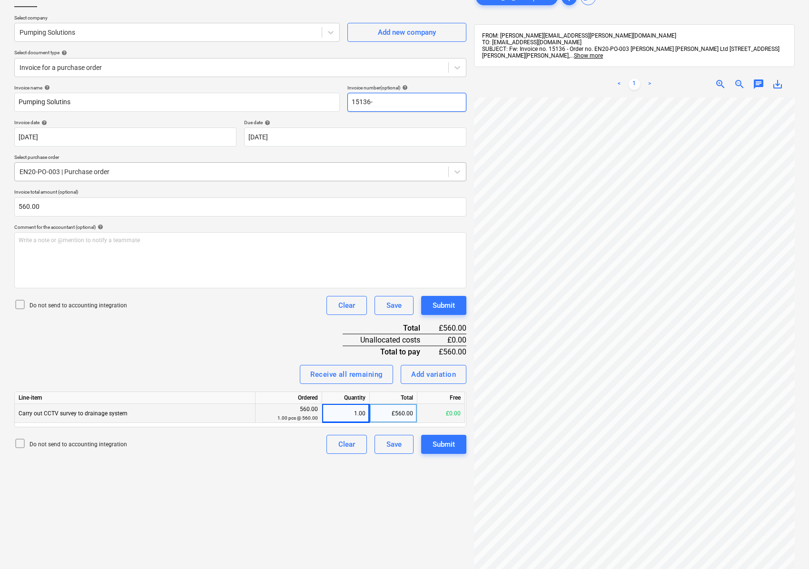
scroll to position [0, 0]
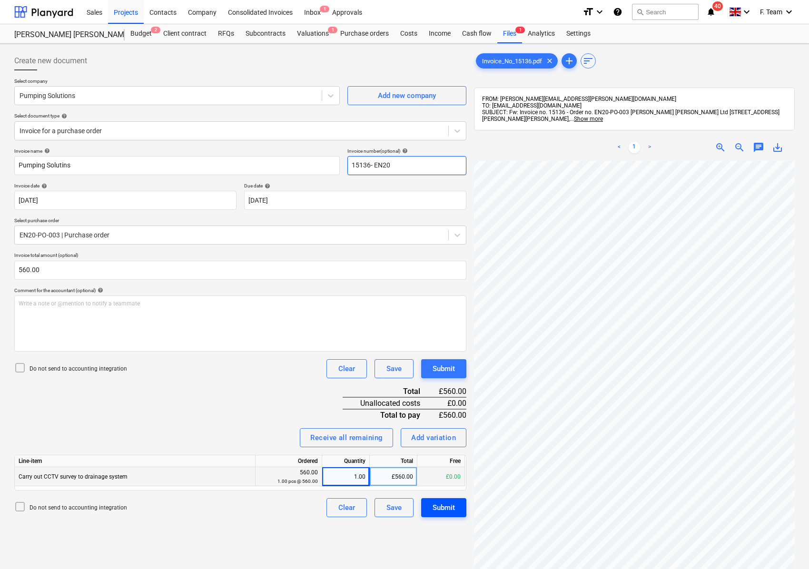
type input "15136- EN20"
click at [440, 511] on div "Submit" at bounding box center [444, 508] width 22 height 12
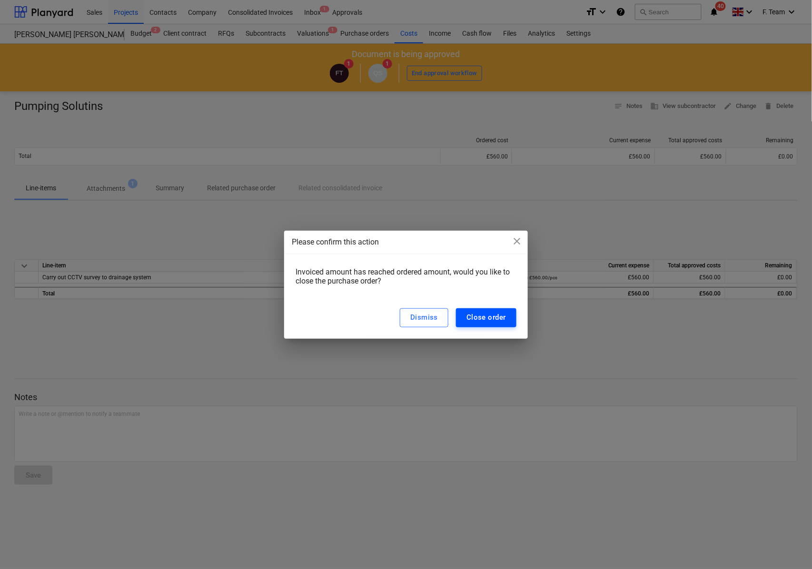
click at [475, 324] on button "Close order" at bounding box center [486, 317] width 60 height 19
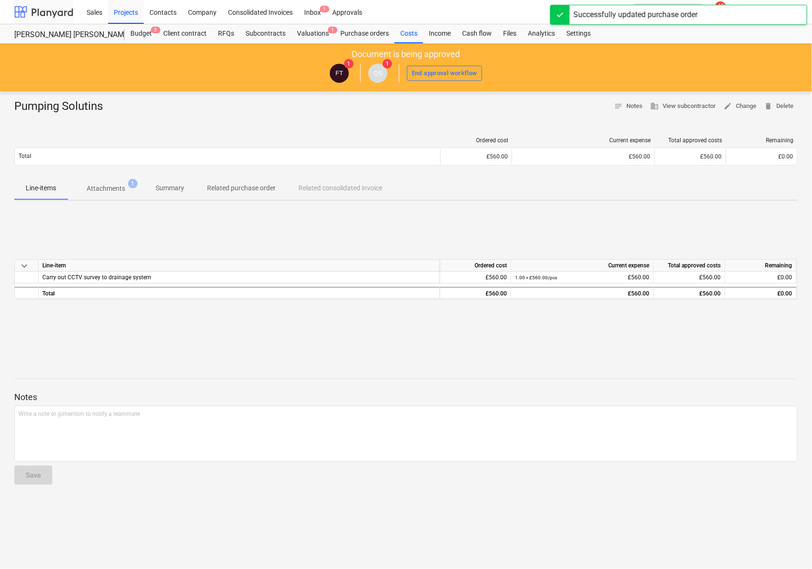
drag, startPoint x: 23, startPoint y: 9, endPoint x: 28, endPoint y: 12, distance: 5.7
click at [23, 10] on div at bounding box center [43, 12] width 59 height 24
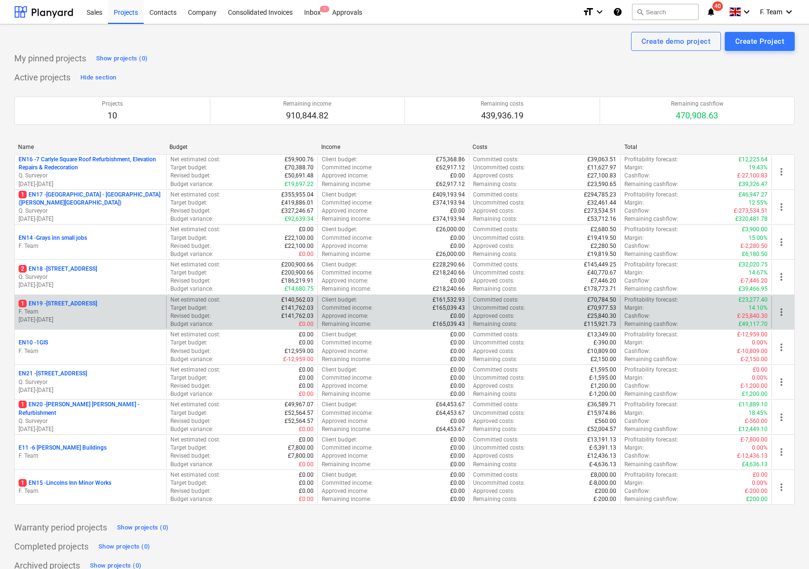
click at [69, 310] on p "F. Team" at bounding box center [91, 312] width 144 height 8
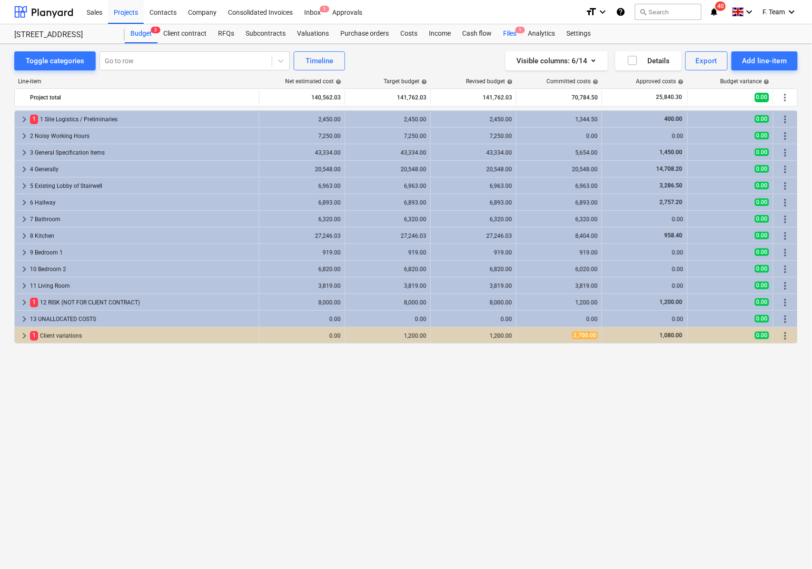
click at [502, 32] on div "Files 1" at bounding box center [509, 33] width 25 height 19
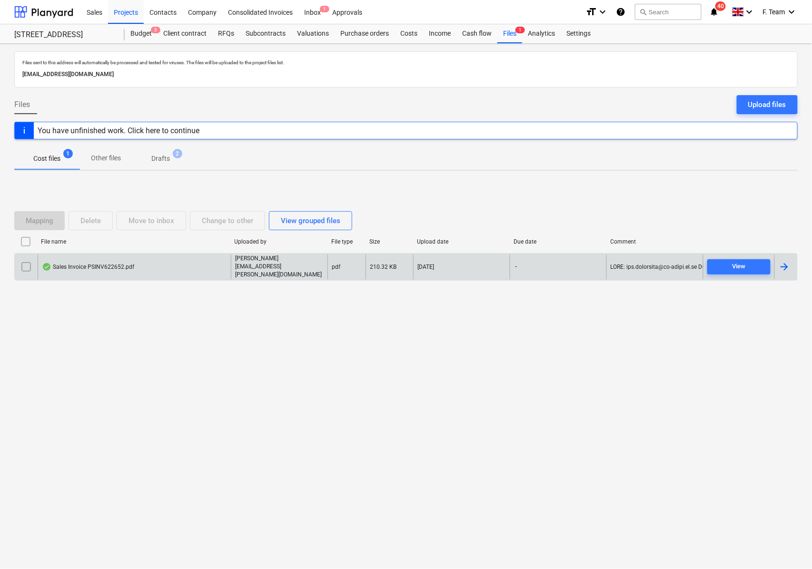
click at [790, 264] on div at bounding box center [784, 266] width 11 height 11
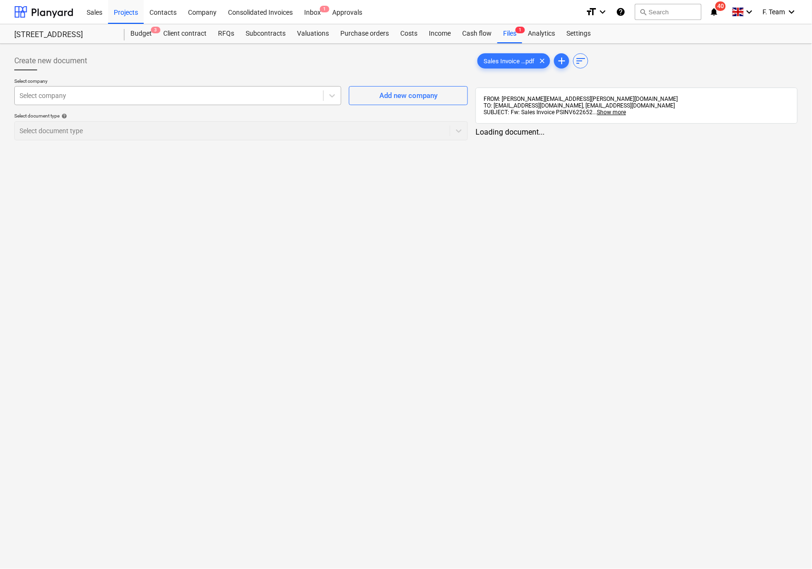
click at [88, 96] on div at bounding box center [169, 96] width 299 height 10
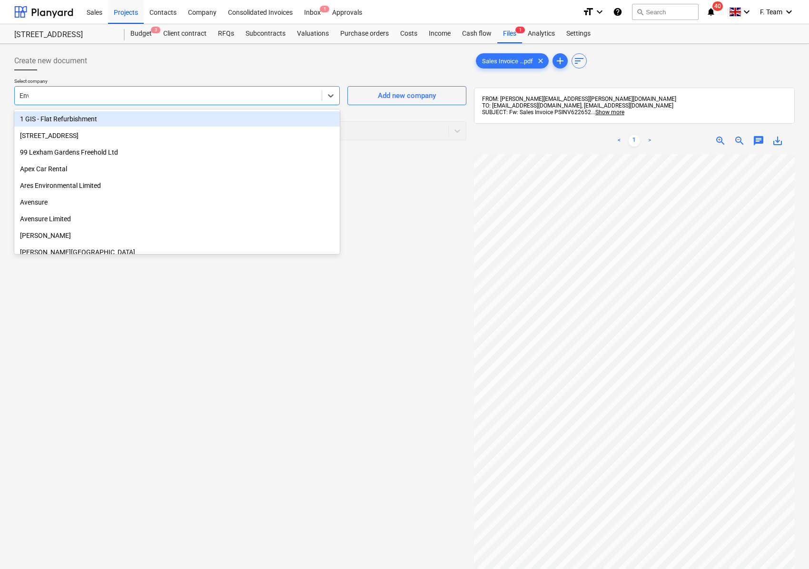
type input "Enva"
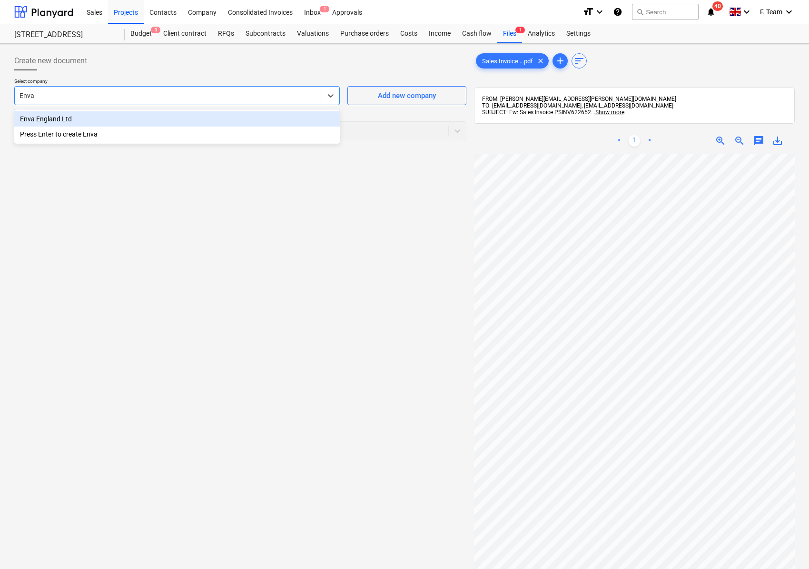
click at [86, 119] on div "Enva England Ltd" at bounding box center [177, 118] width 326 height 15
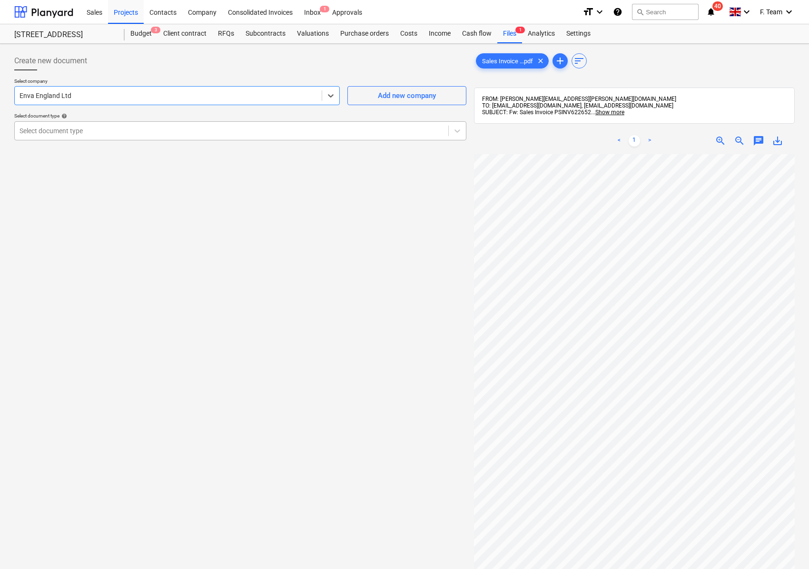
click at [75, 138] on div "Select document type" at bounding box center [232, 130] width 434 height 13
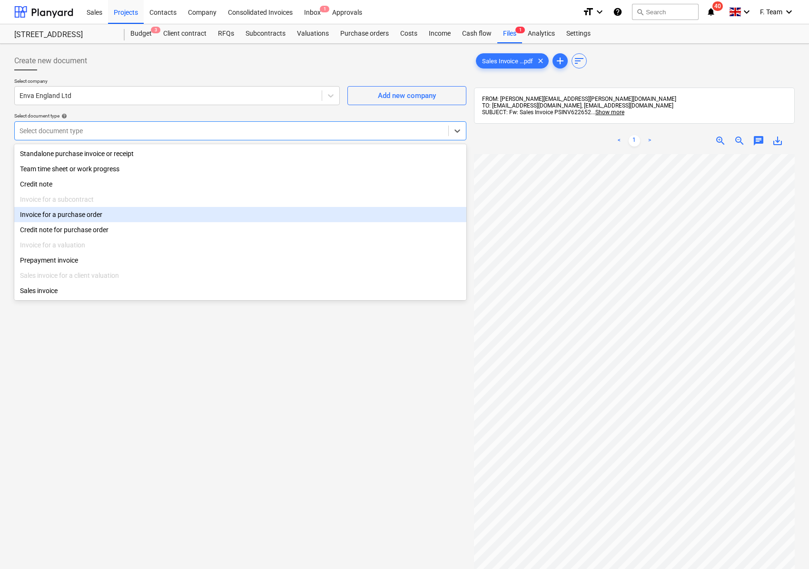
click at [59, 222] on div "Invoice for a purchase order" at bounding box center [240, 214] width 452 height 15
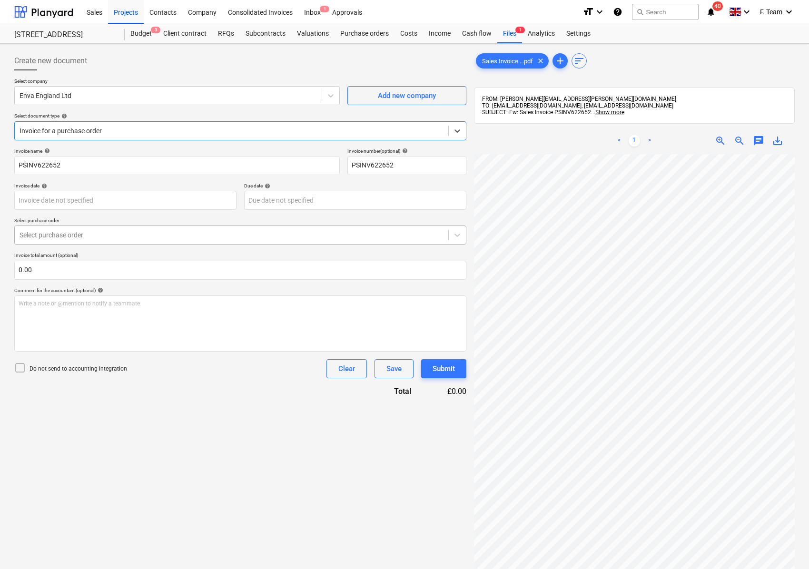
click at [115, 239] on div at bounding box center [232, 235] width 424 height 10
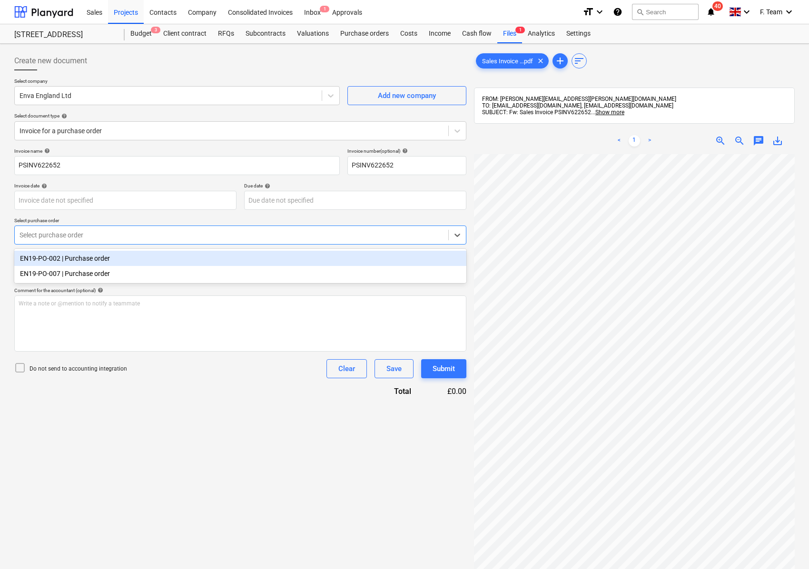
click at [115, 239] on div at bounding box center [232, 235] width 424 height 10
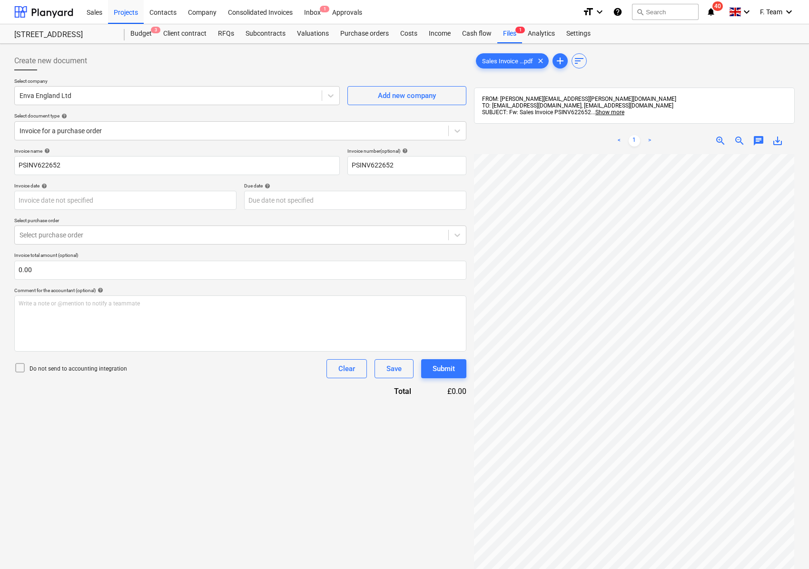
scroll to position [23, 250]
click at [145, 235] on div at bounding box center [232, 235] width 424 height 10
click at [809, 377] on html "Sales Projects Contacts Company Consolidated Invoices Inbox 1 Approvals format_…" at bounding box center [404, 284] width 809 height 569
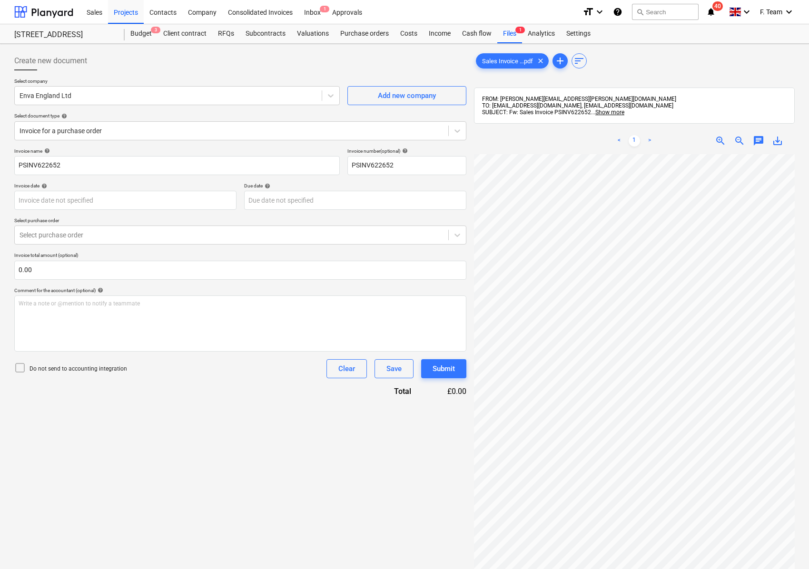
click at [66, 246] on div "Invoice name help PSINV622652 Invoice number (optional) help PSINV622652 Invoic…" at bounding box center [240, 272] width 452 height 249
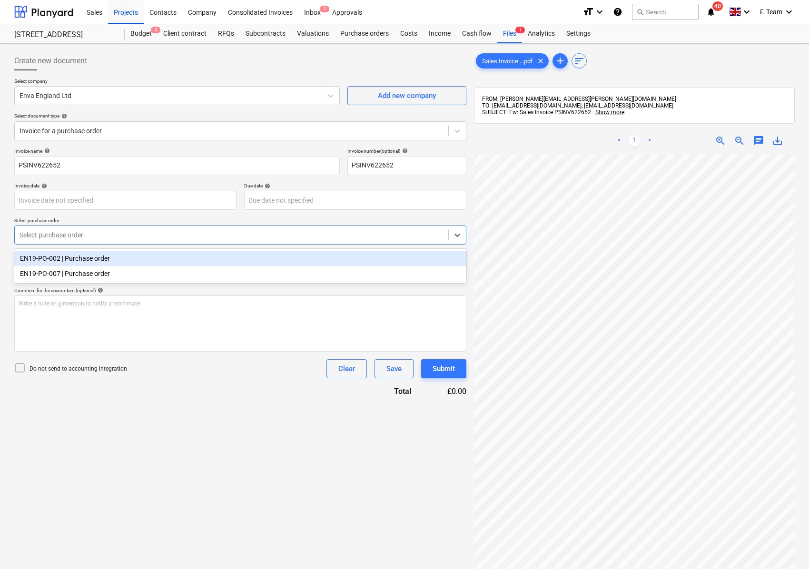
click at [69, 239] on div at bounding box center [232, 235] width 424 height 10
click at [71, 254] on div "EN19-PO-002 | Purchase order" at bounding box center [240, 258] width 452 height 15
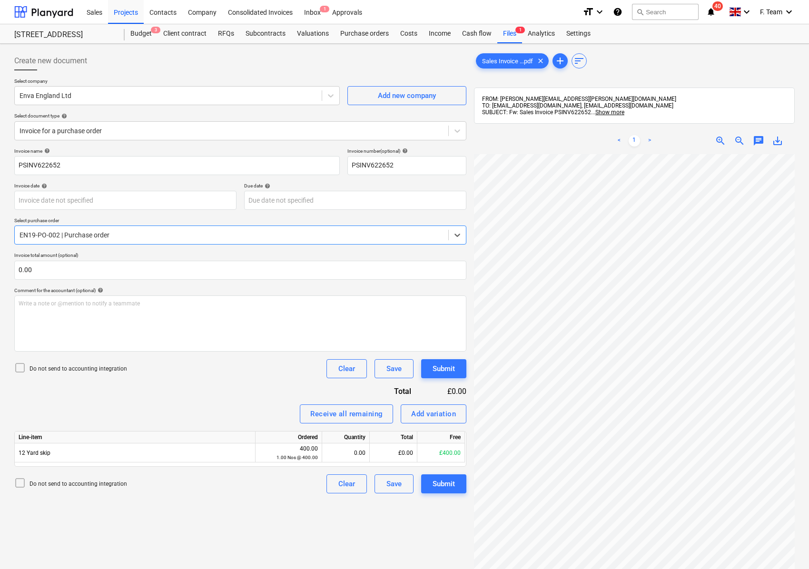
click at [108, 240] on div at bounding box center [232, 235] width 424 height 10
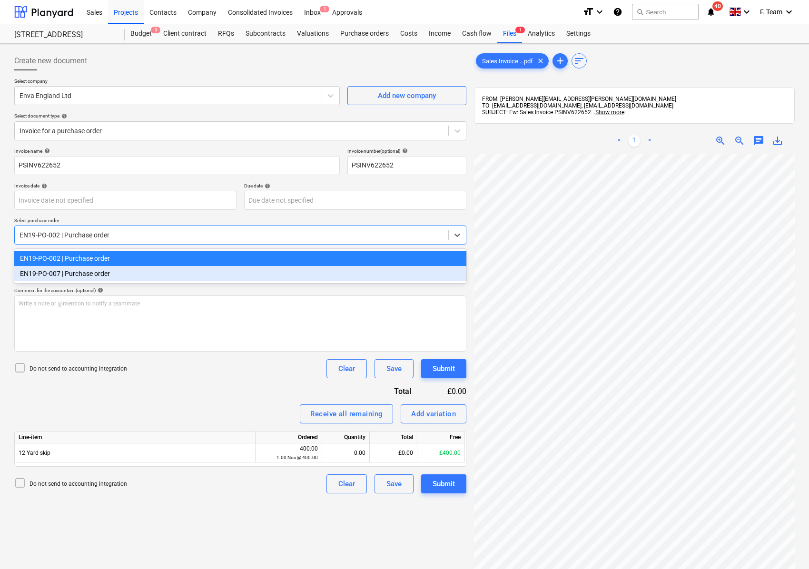
click at [92, 274] on div "EN19-PO-007 | Purchase order" at bounding box center [240, 273] width 452 height 15
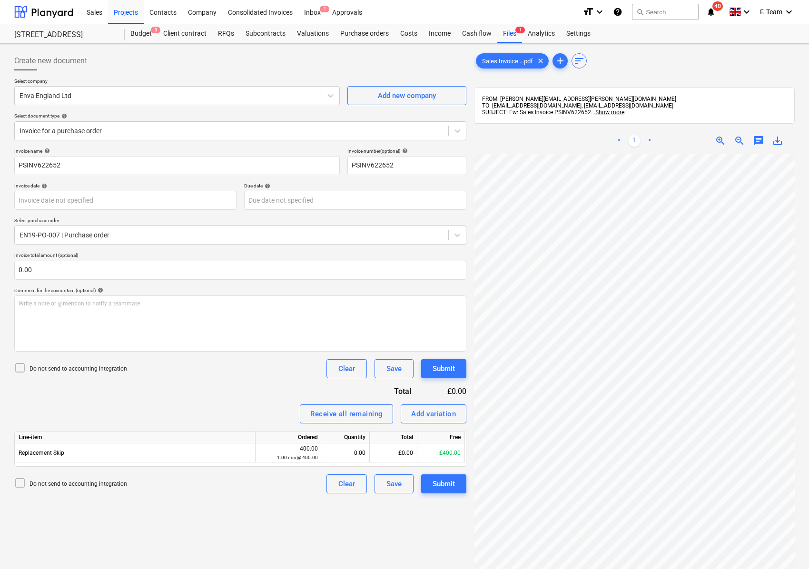
scroll to position [185, 0]
click at [69, 248] on div "Invoice name help PSINV622652 Invoice number (optional) help PSINV622652 Invoic…" at bounding box center [240, 321] width 452 height 346
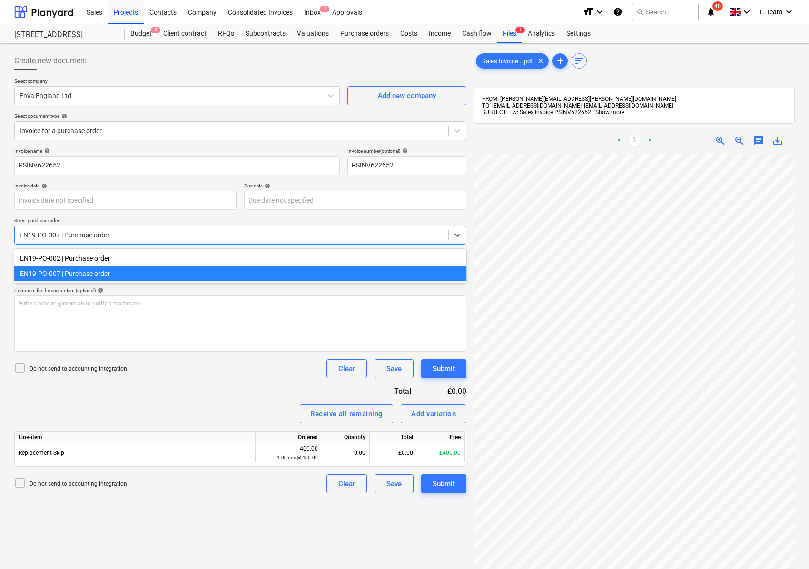
click at [77, 236] on div at bounding box center [232, 235] width 424 height 10
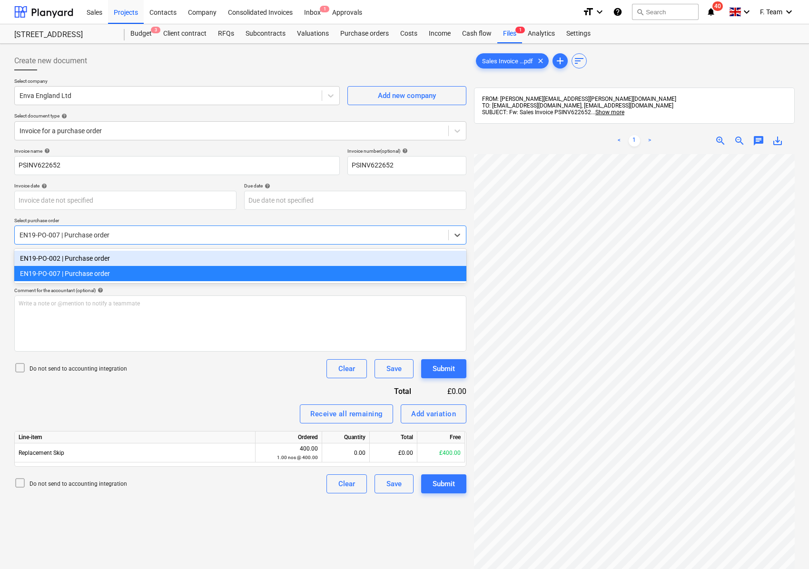
click at [72, 261] on div "EN19-PO-002 | Purchase order" at bounding box center [240, 258] width 452 height 15
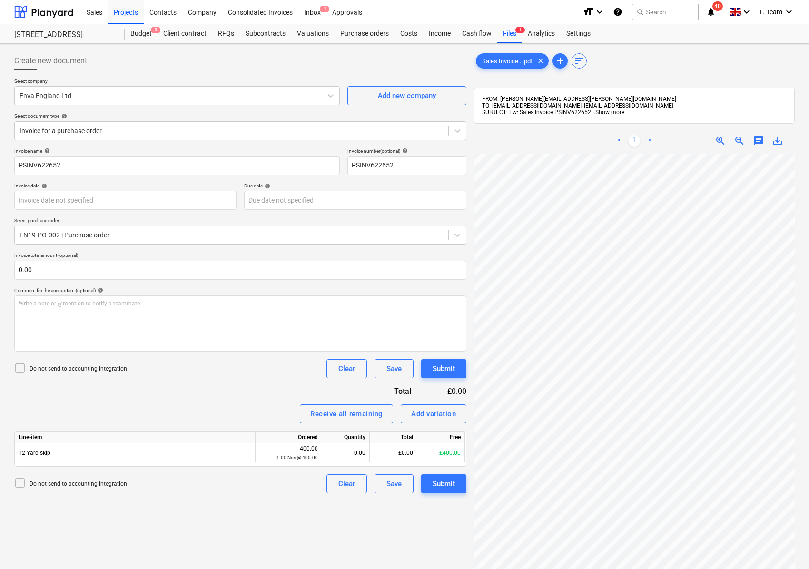
scroll to position [0, 30]
click at [809, 434] on html "Sales Projects Contacts Company Consolidated Invoices Inbox 1 Approvals format_…" at bounding box center [404, 284] width 809 height 569
click at [80, 164] on input "PSINV622652" at bounding box center [177, 165] width 326 height 19
drag, startPoint x: 80, startPoint y: 164, endPoint x: 14, endPoint y: 180, distance: 68.5
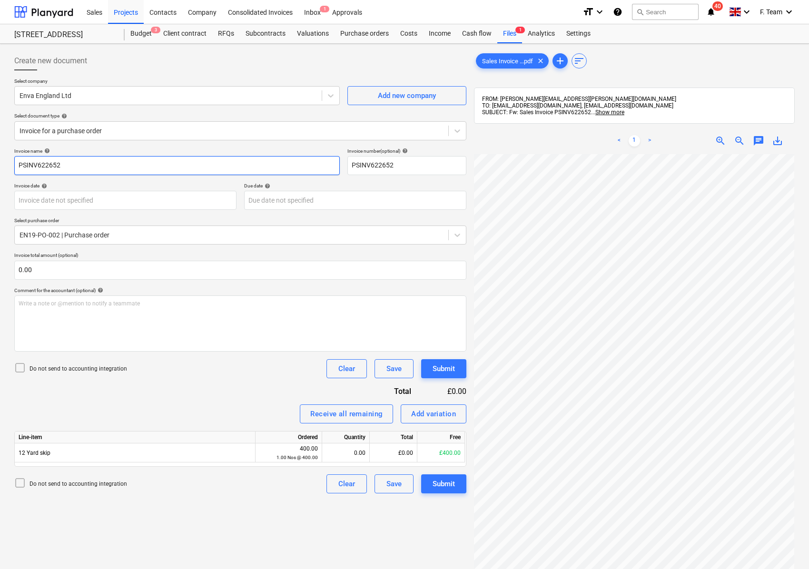
click at [19, 169] on input "PSINV622652" at bounding box center [177, 165] width 326 height 19
type input "ENVA England Ltd"
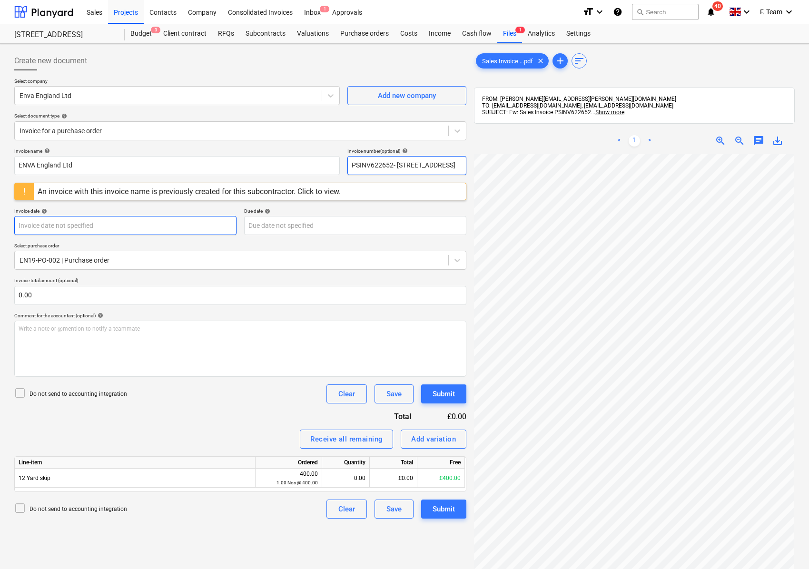
type input "PSINV622652- [STREET_ADDRESS]"
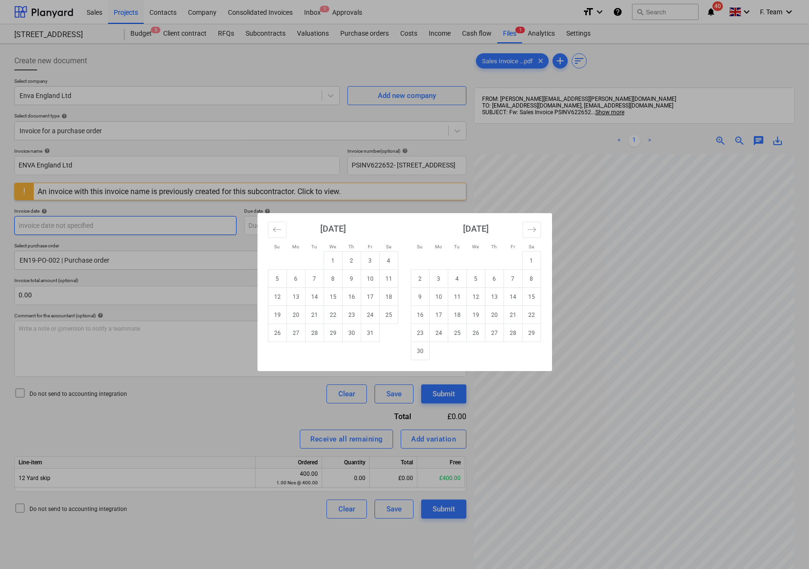
click at [80, 229] on body "Sales Projects Contacts Company Consolidated Invoices Inbox 1 Approvals format_…" at bounding box center [404, 284] width 809 height 569
click at [272, 236] on button "Move backward to switch to the previous month." at bounding box center [277, 230] width 19 height 16
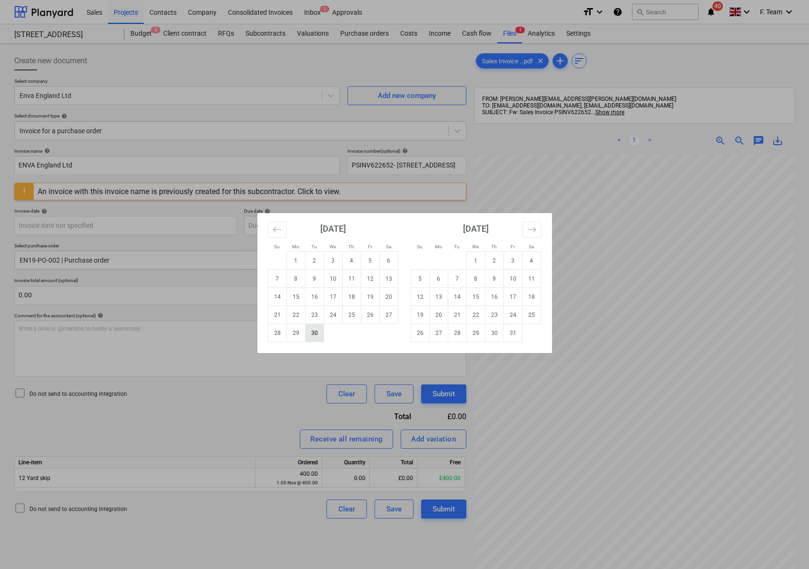
click at [311, 335] on td "30" at bounding box center [314, 333] width 19 height 18
type input "[DATE]"
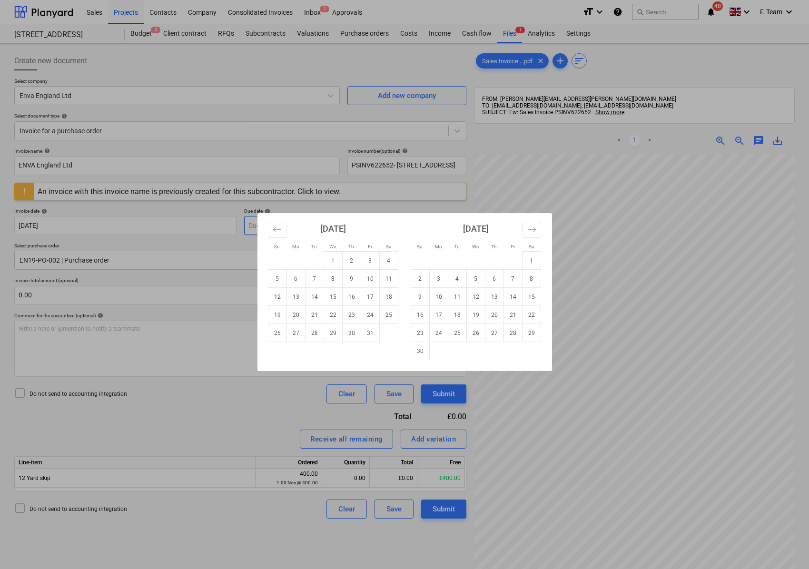
click at [310, 222] on body "Sales Projects Contacts Company Consolidated Invoices Inbox 1 Approvals format_…" at bounding box center [404, 284] width 809 height 569
click at [351, 337] on td "30" at bounding box center [351, 333] width 19 height 18
type input "[DATE]"
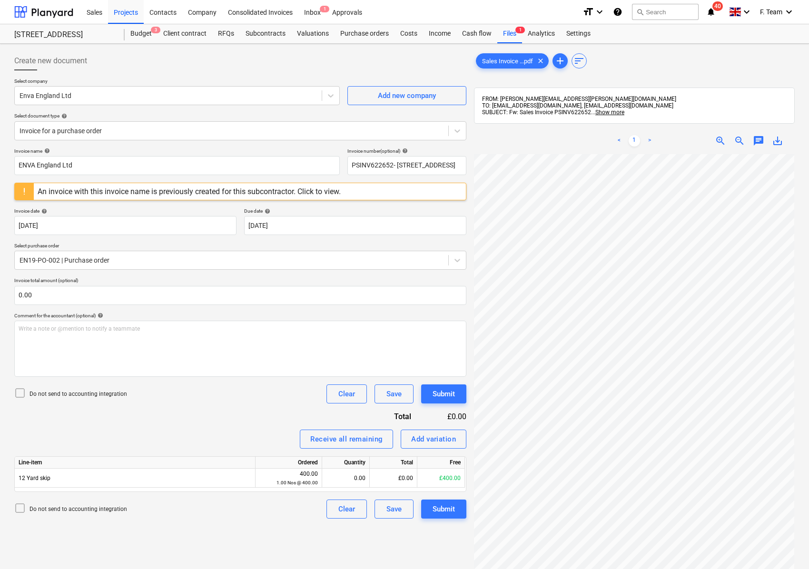
click at [158, 415] on div "Invoice name help ENVA England Ltd Invoice number (optional) help PSINV622652- …" at bounding box center [240, 333] width 452 height 371
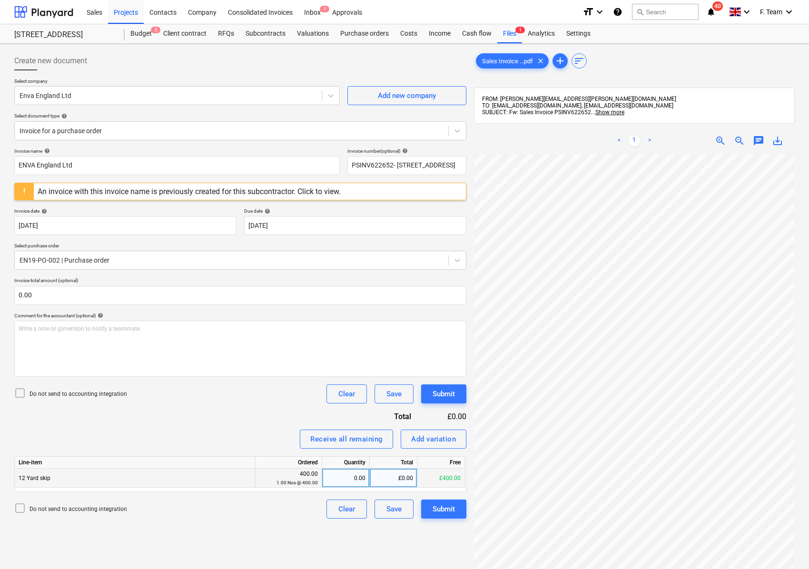
click at [344, 482] on div "0.00" at bounding box center [346, 478] width 40 height 19
type input "1"
click at [240, 530] on div "Create new document Select company Enva England Ltd Add new company Select docu…" at bounding box center [240, 374] width 460 height 653
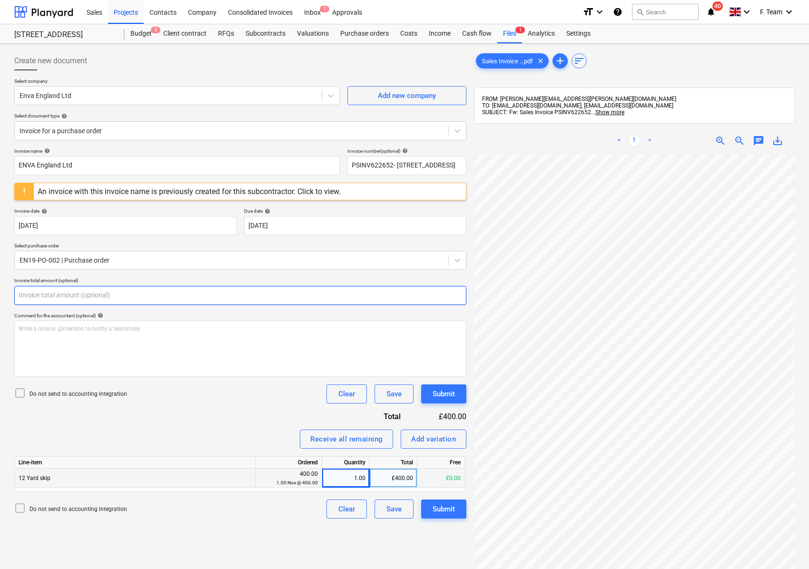
click at [38, 296] on input "text" at bounding box center [240, 295] width 452 height 19
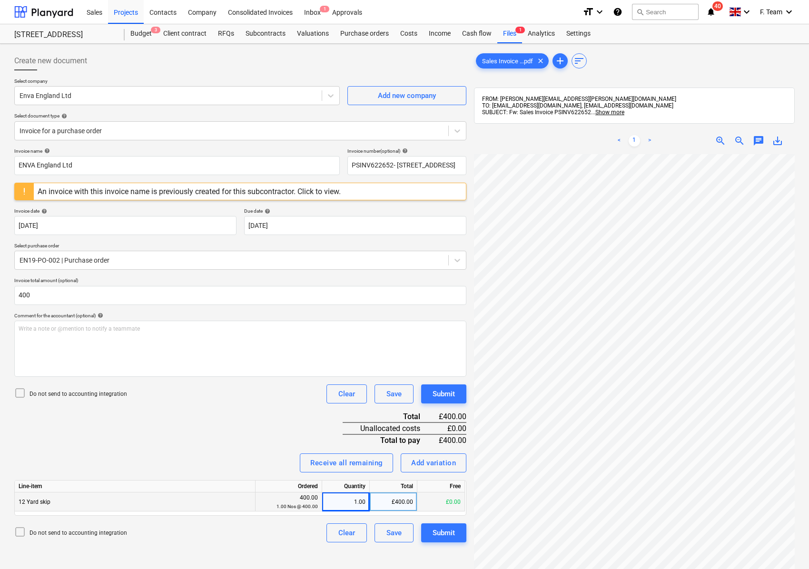
type input "400.00"
click at [186, 421] on div "Invoice name help ENVA England Ltd Invoice number (optional) help PSINV622652- …" at bounding box center [240, 345] width 452 height 395
click at [467, 340] on div "Create new document Select company Enva England Ltd Add new company Select docu…" at bounding box center [404, 374] width 788 height 653
click at [452, 259] on div "Create new document Select company Enva England Ltd Add new company Select docu…" at bounding box center [404, 374] width 788 height 653
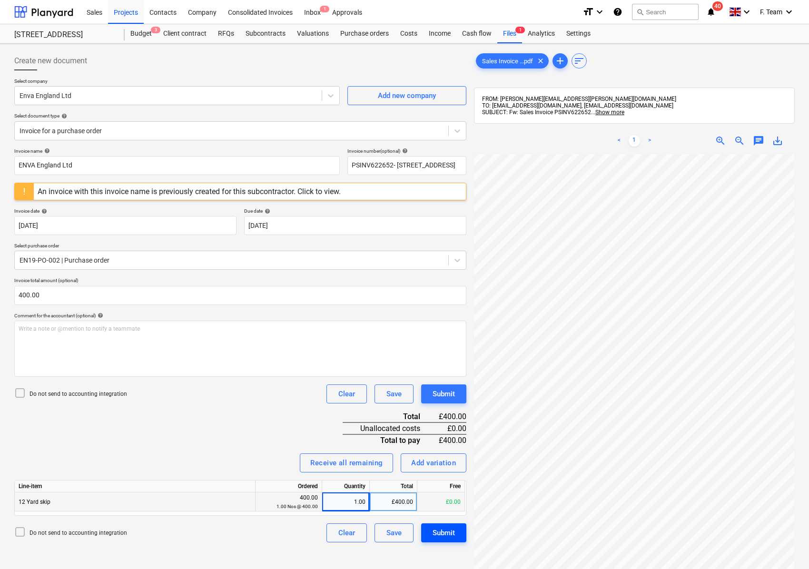
click at [449, 532] on div "Submit" at bounding box center [444, 533] width 22 height 12
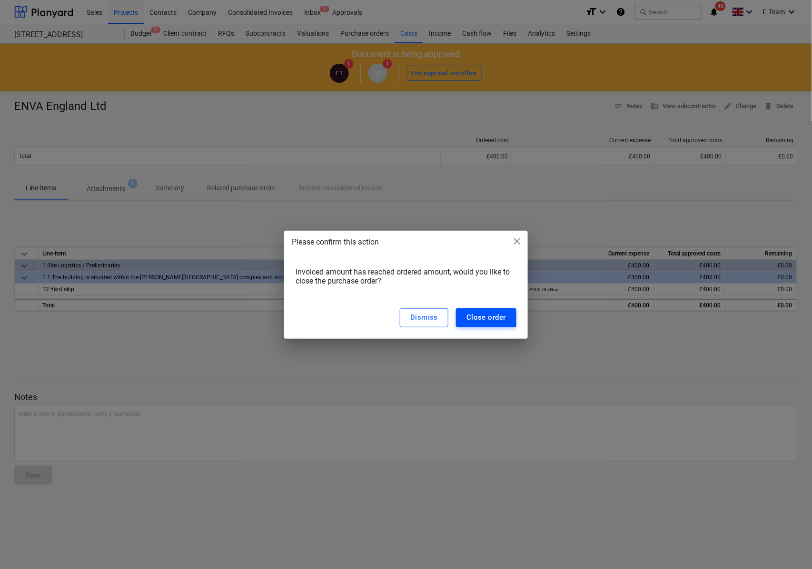
click at [482, 315] on div "Close order" at bounding box center [486, 317] width 40 height 12
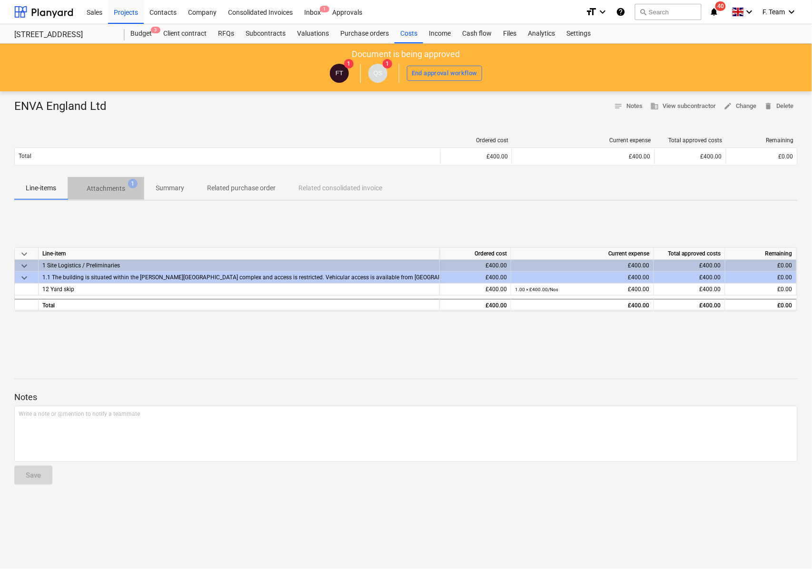
click at [117, 190] on p "Attachments" at bounding box center [106, 189] width 39 height 10
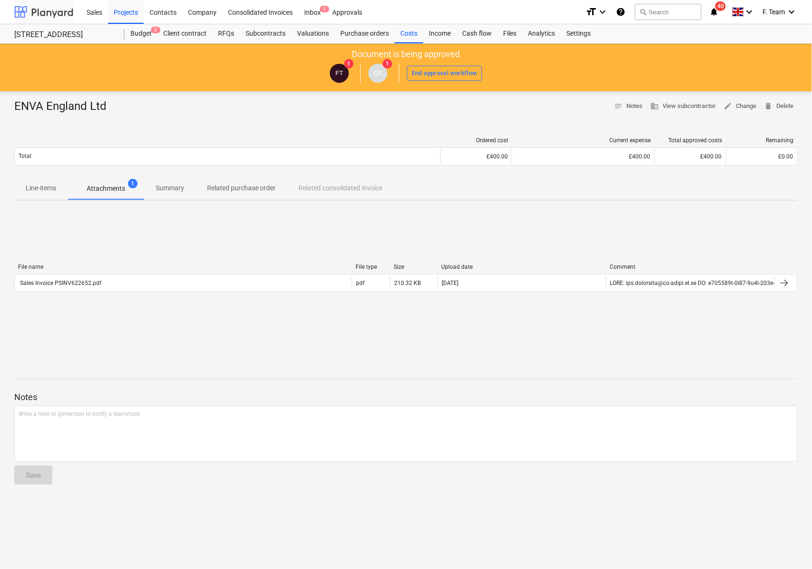
click at [30, 11] on div at bounding box center [43, 12] width 59 height 24
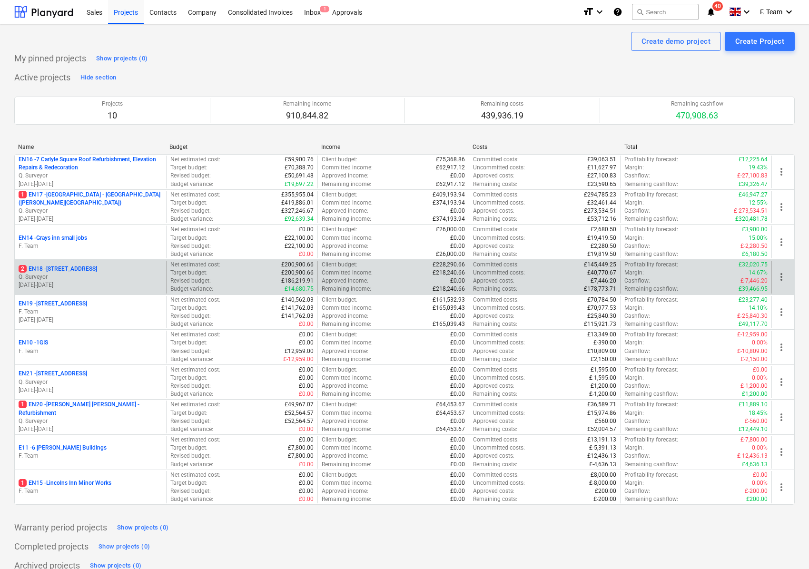
click at [80, 275] on p "Q. Surveyor" at bounding box center [91, 277] width 144 height 8
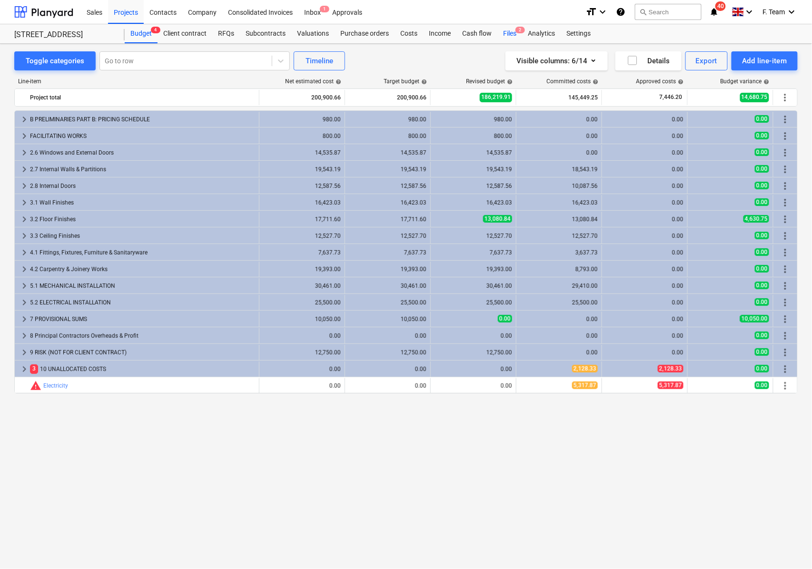
click at [499, 35] on div "Files 2" at bounding box center [509, 33] width 25 height 19
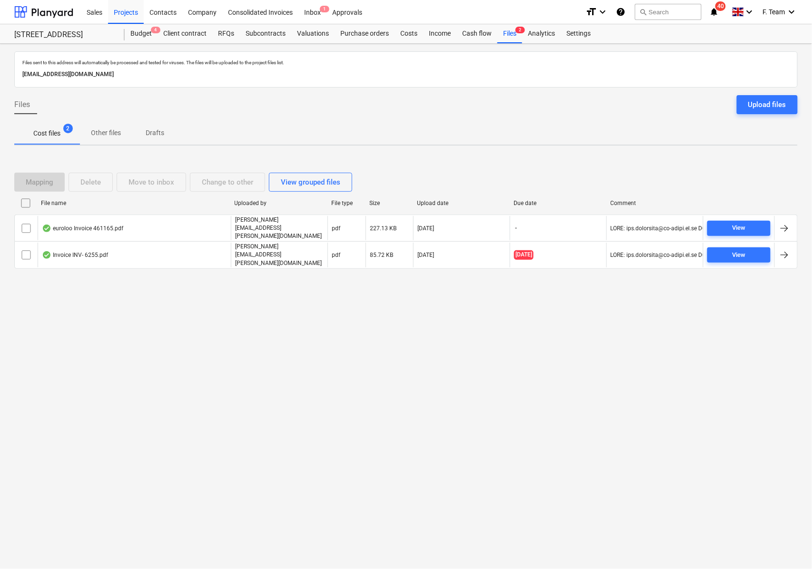
click at [325, 457] on div "Files sent to this address will automatically be processed and tested for virus…" at bounding box center [406, 306] width 812 height 525
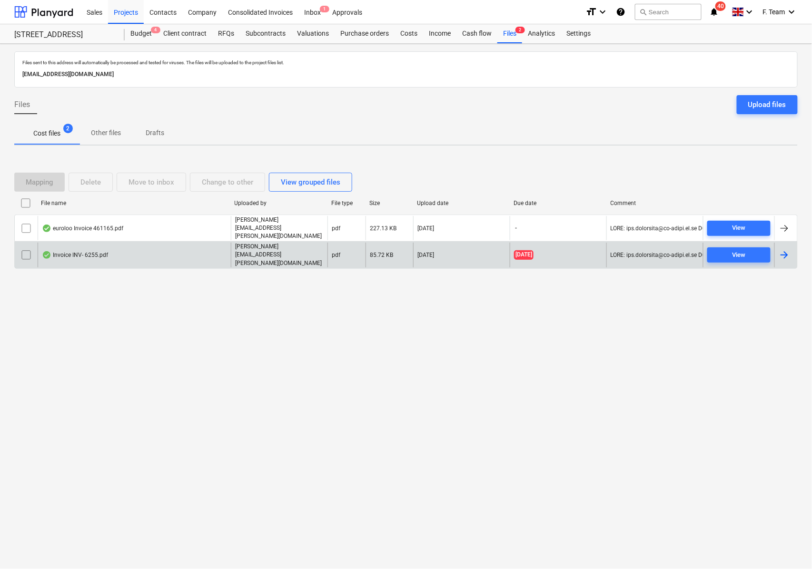
click at [782, 252] on div at bounding box center [784, 254] width 11 height 11
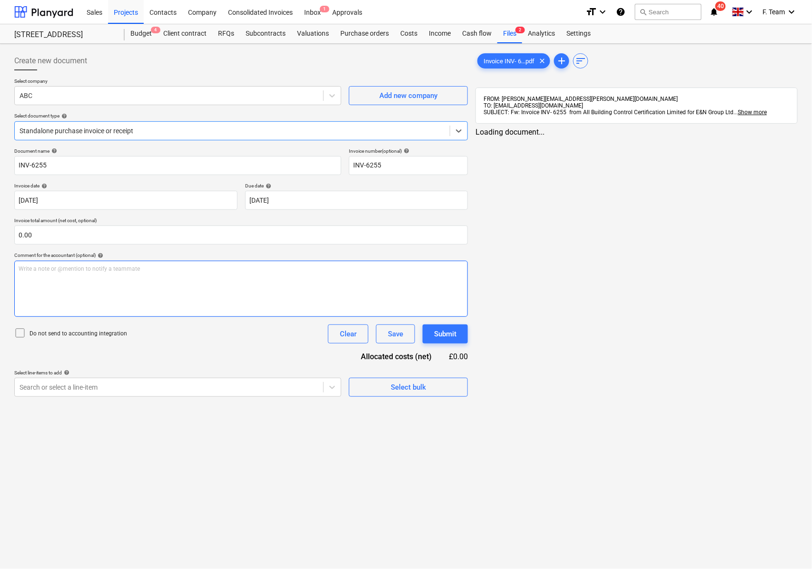
type input "INV-6255"
type input "[DATE]"
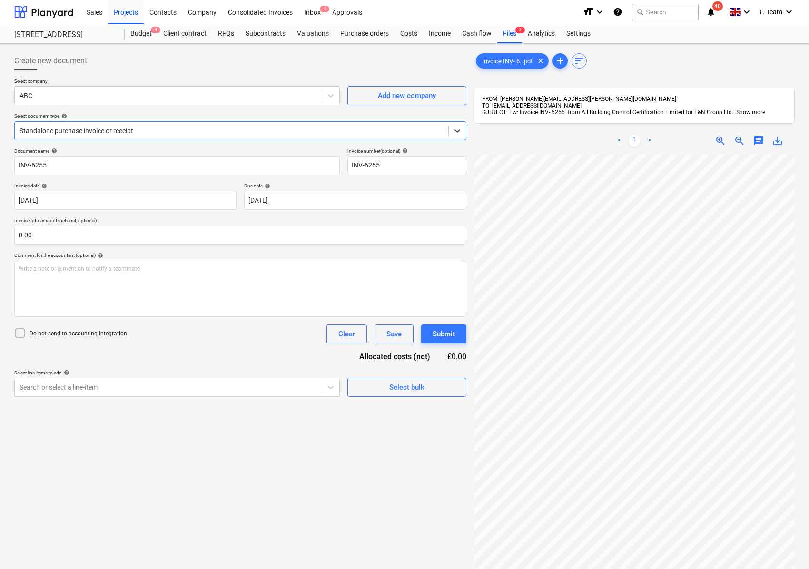
click at [169, 139] on div "Standalone purchase invoice or receipt" at bounding box center [240, 130] width 452 height 19
click at [471, 379] on div "Invoice INV- 6...pdf clear add sort FROM: [PERSON_NAME][EMAIL_ADDRESS][PERSON_N…" at bounding box center [634, 374] width 328 height 653
drag, startPoint x: 73, startPoint y: 162, endPoint x: 7, endPoint y: 162, distance: 66.6
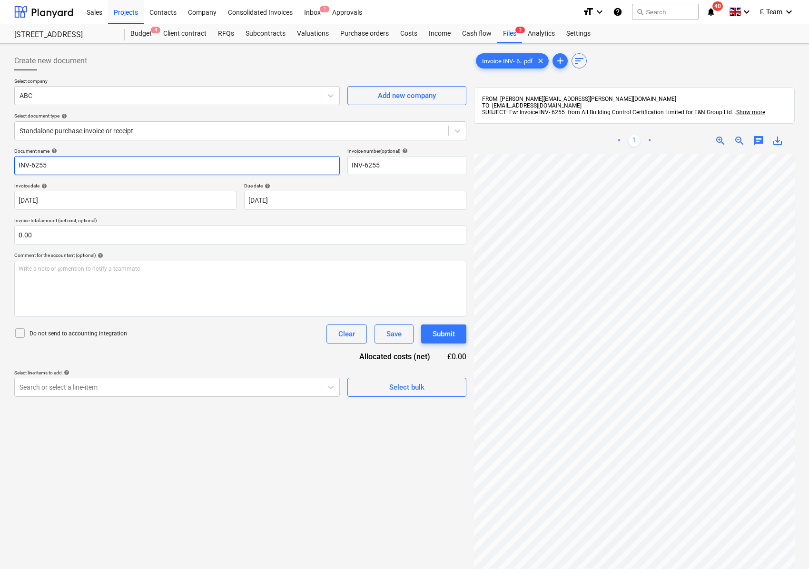
click at [8, 162] on div "Create new document Select company ABC Add new company Select document type hel…" at bounding box center [404, 374] width 809 height 661
type input "ABC"
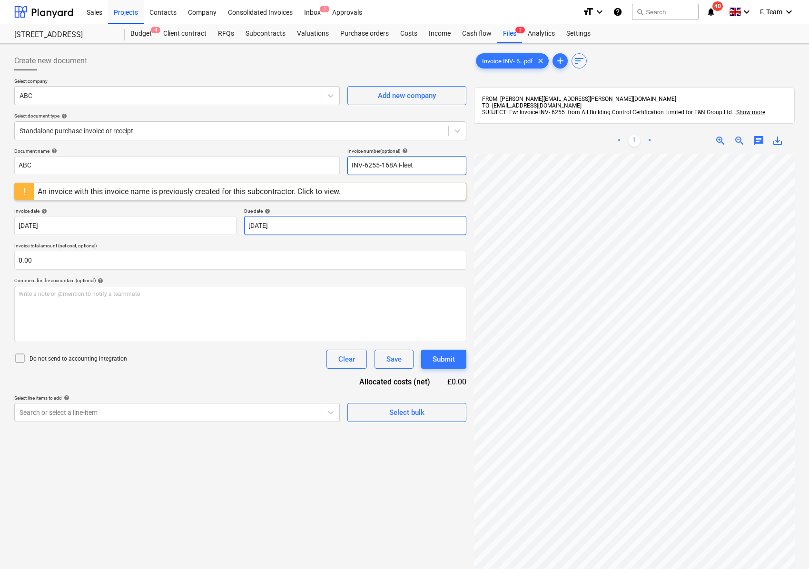
type input "INV-6255-168A Fleet"
click at [283, 226] on body "Sales Projects Contacts Company Consolidated Invoices Inbox 1 Approvals format_…" at bounding box center [404, 284] width 809 height 569
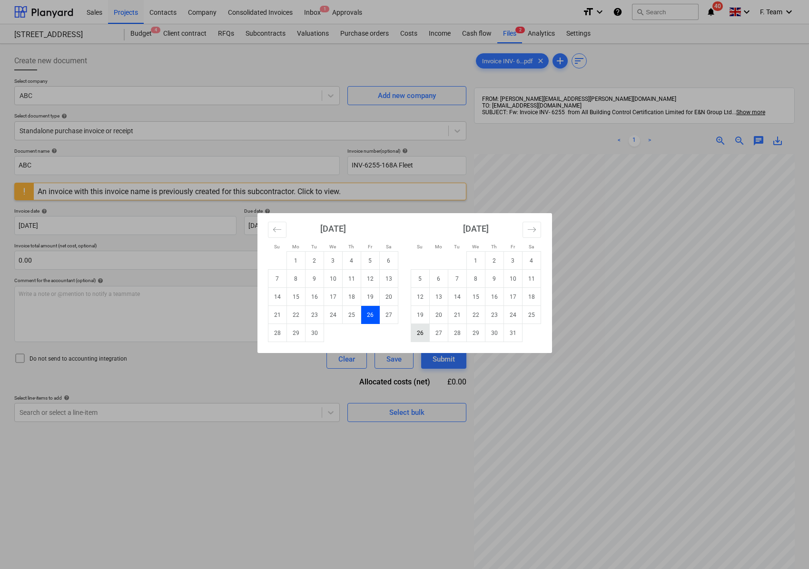
click at [422, 333] on td "26" at bounding box center [420, 333] width 19 height 18
type input "[DATE]"
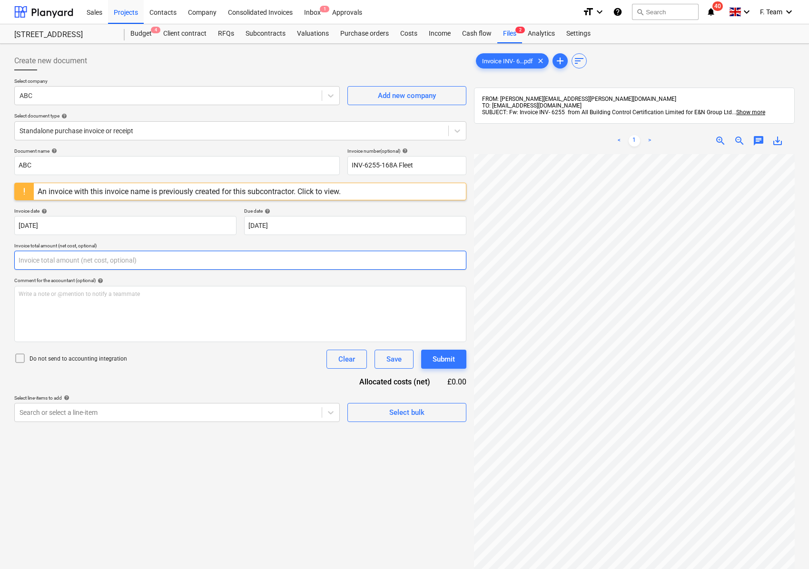
click at [67, 261] on input "text" at bounding box center [240, 260] width 452 height 19
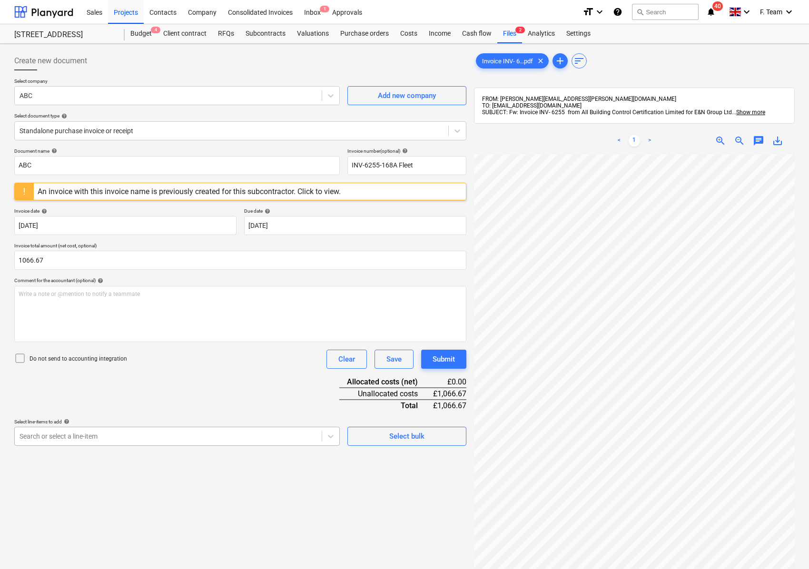
type input "1,066.67"
click at [61, 446] on body "Sales Projects Contacts Company Consolidated Invoices Inbox 1 Approvals format_…" at bounding box center [404, 284] width 809 height 569
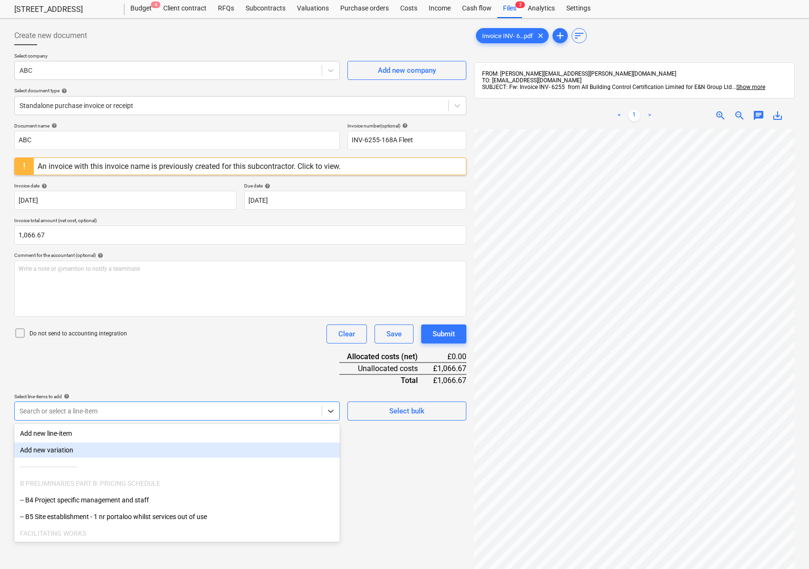
scroll to position [29, 0]
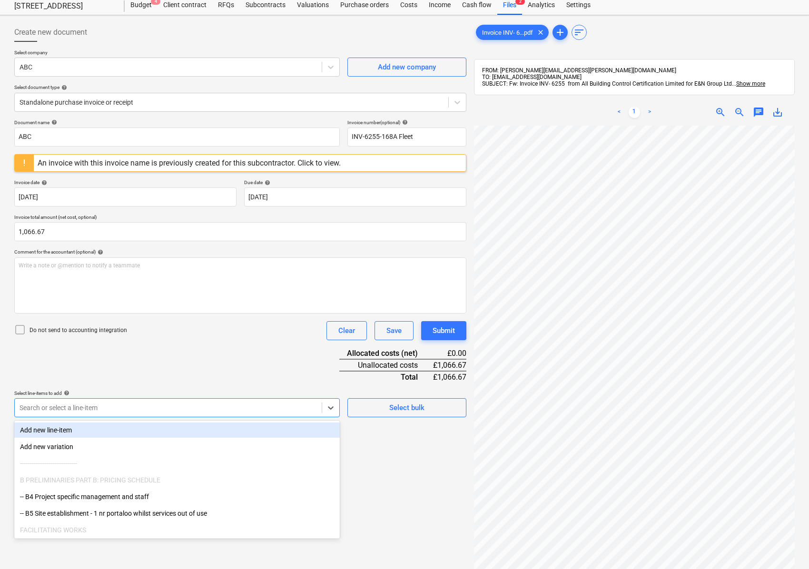
click at [56, 430] on div "Add new line-item" at bounding box center [177, 430] width 326 height 15
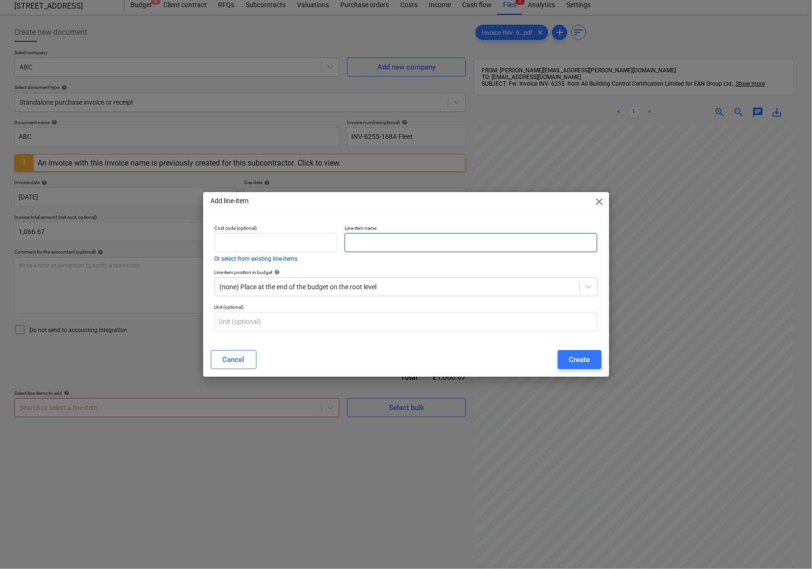
click at [411, 244] on input "text" at bounding box center [471, 242] width 253 height 19
click at [547, 480] on div "Add line-item close Cost code (optional) Or select from existing line-items Lin…" at bounding box center [406, 284] width 812 height 569
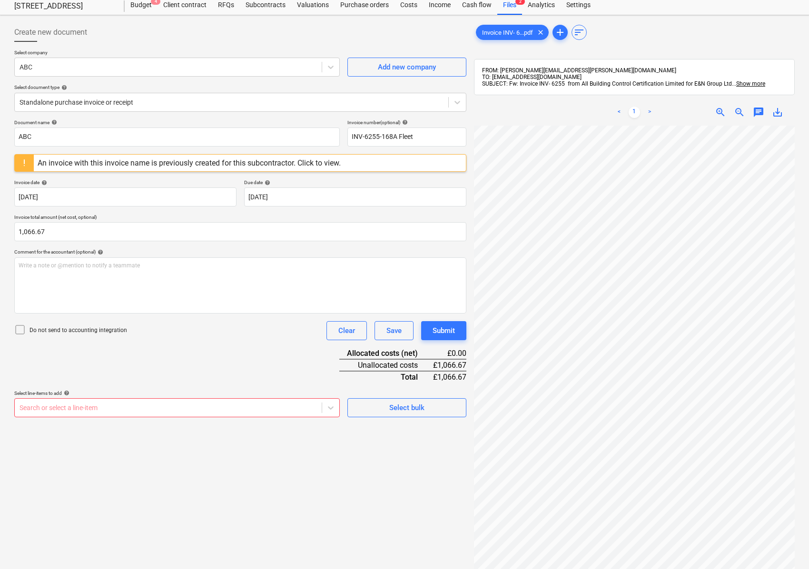
scroll to position [50, 0]
click at [76, 416] on div "Search or select a line-item" at bounding box center [177, 407] width 326 height 19
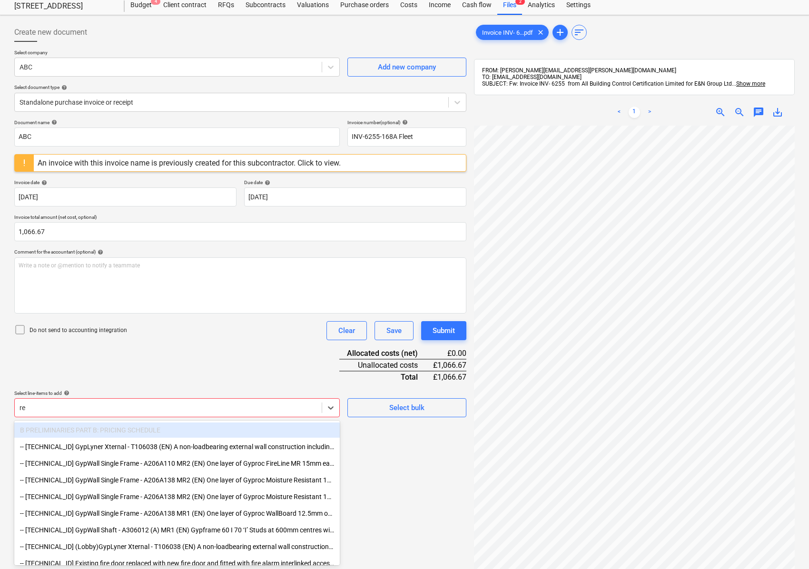
type input "reg"
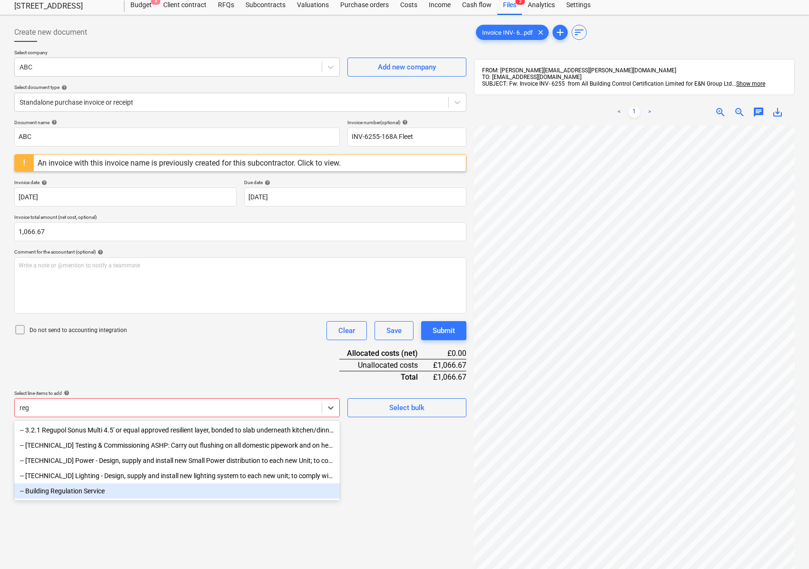
click at [64, 491] on div "-- Building Regulation Service" at bounding box center [177, 491] width 326 height 15
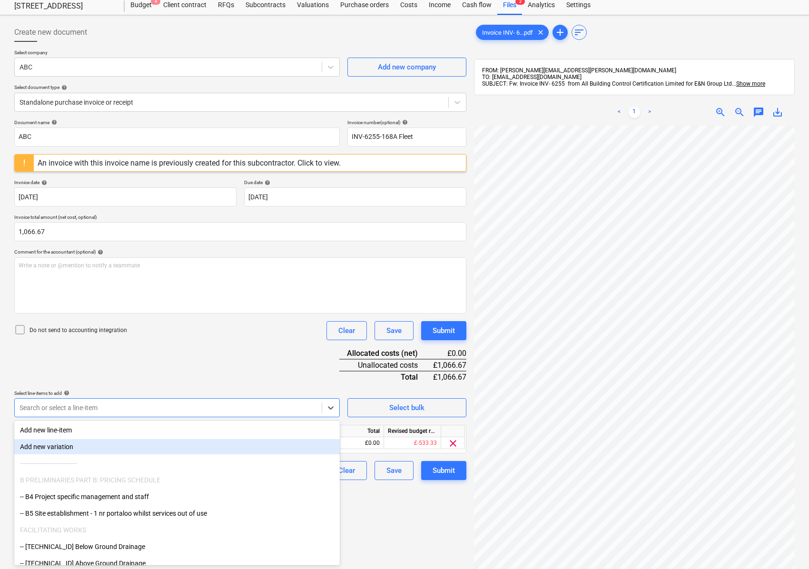
click at [257, 362] on div "Document name help ABC Invoice number (optional) help INV-6255-168A Fleet An in…" at bounding box center [240, 299] width 452 height 361
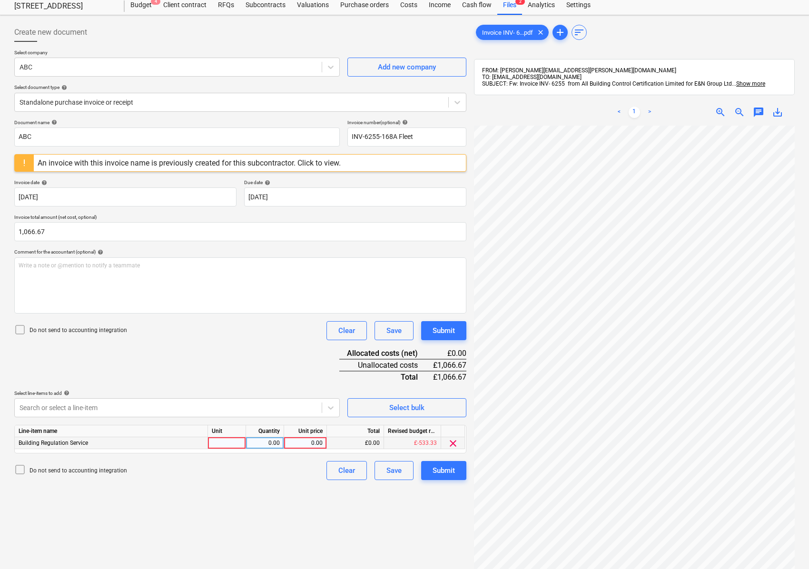
click at [211, 437] on div at bounding box center [227, 443] width 38 height 12
type input "Nos"
type input "1066.67"
click at [284, 492] on div "Create new document Select company ABC Add new company Select document type hel…" at bounding box center [240, 345] width 460 height 653
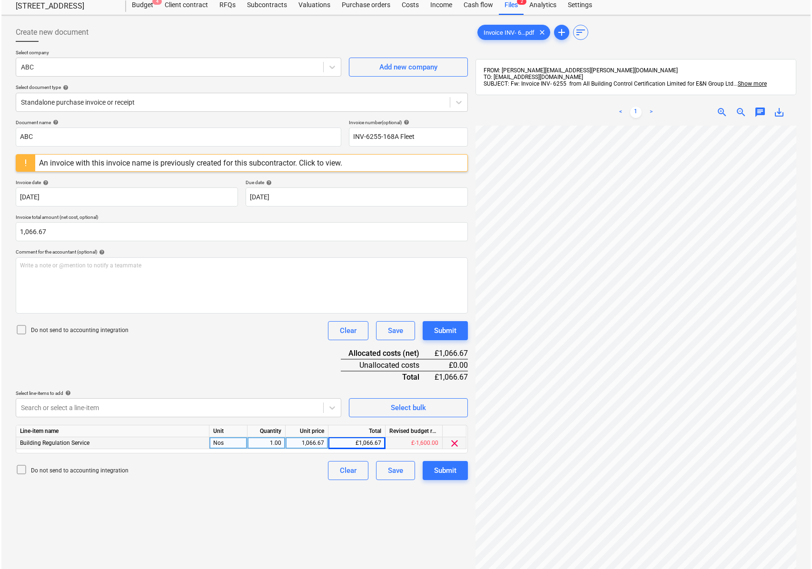
scroll to position [193, 250]
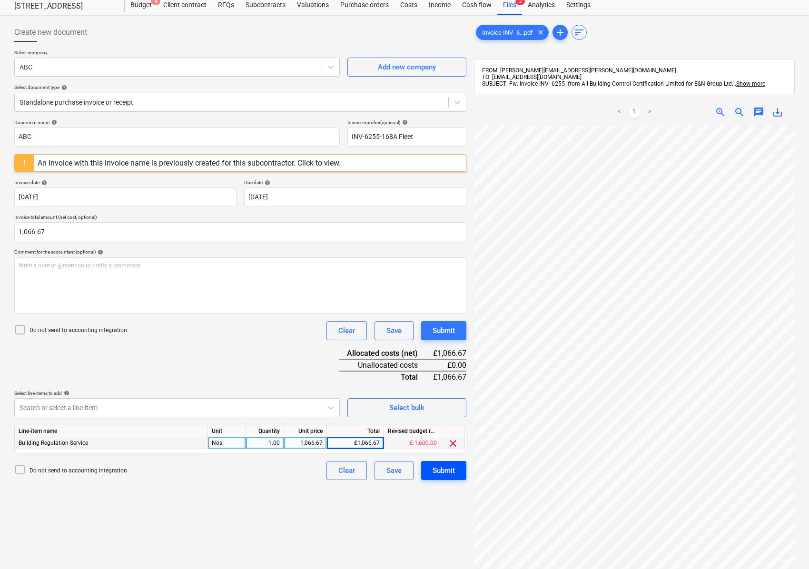
click at [453, 469] on div "Submit" at bounding box center [444, 471] width 22 height 12
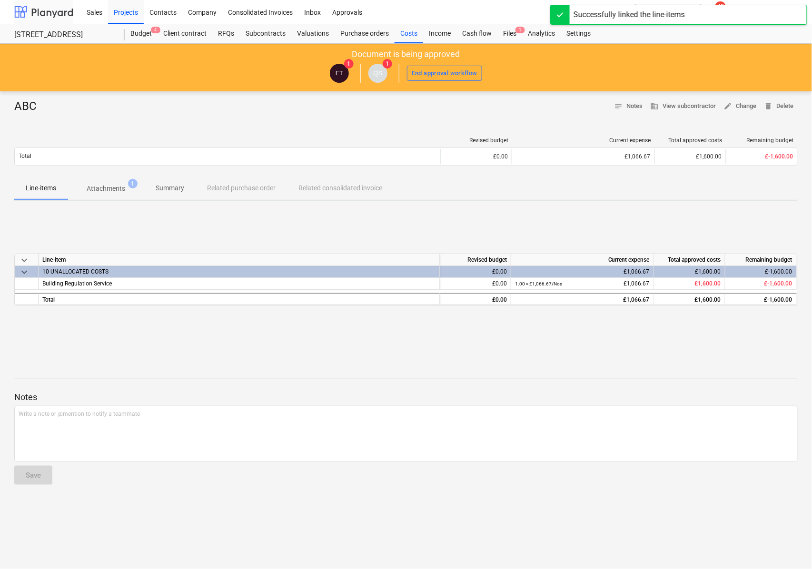
click at [26, 16] on div at bounding box center [43, 12] width 59 height 24
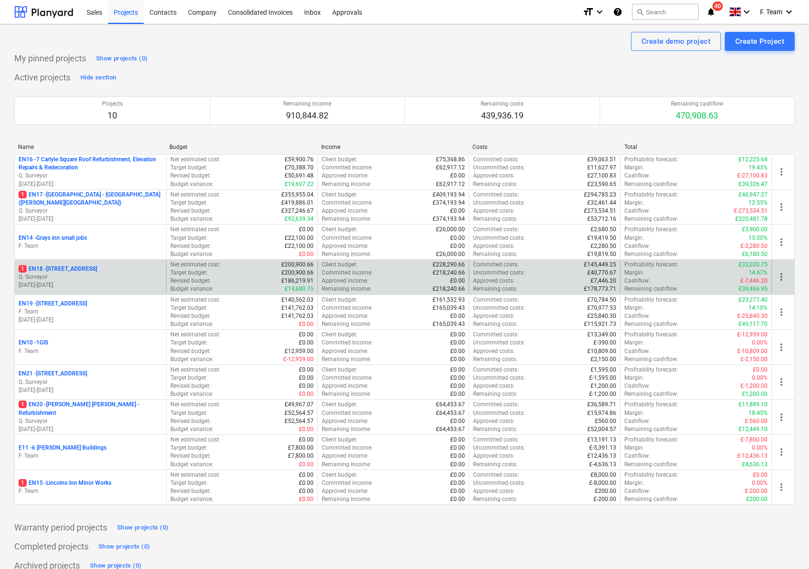
click at [94, 286] on p "[DATE] - [DATE]" at bounding box center [91, 285] width 144 height 8
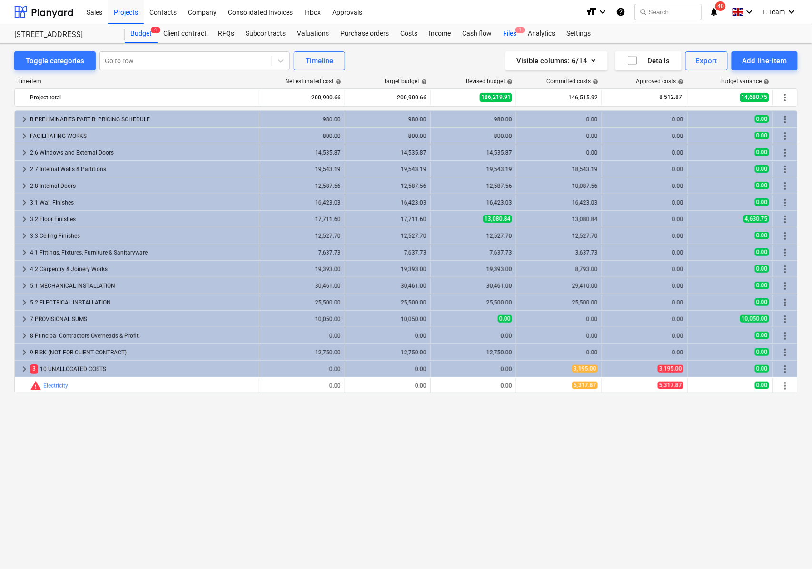
click at [507, 35] on div "Files 1" at bounding box center [509, 33] width 25 height 19
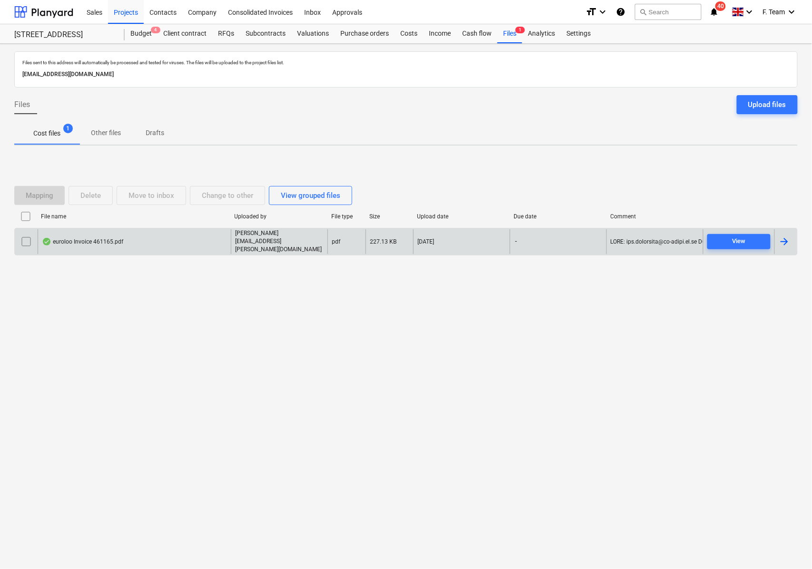
click at [784, 248] on div at bounding box center [785, 241] width 23 height 24
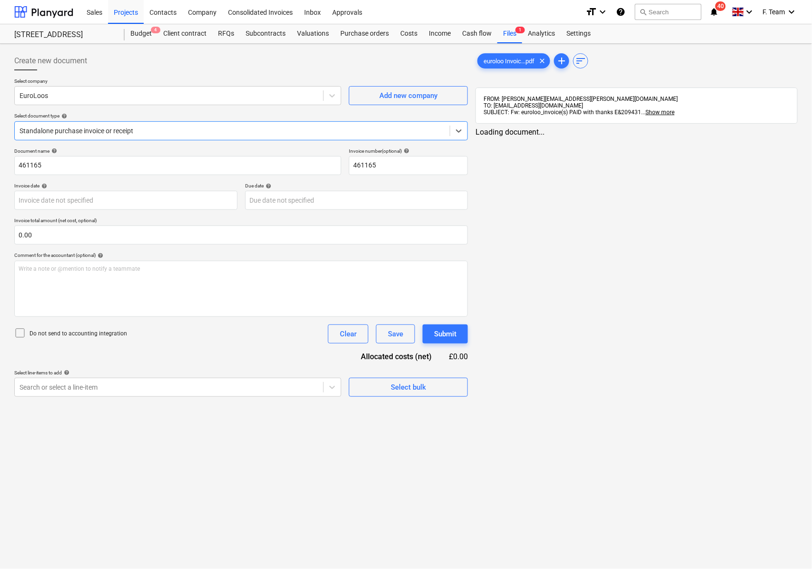
type input "461165"
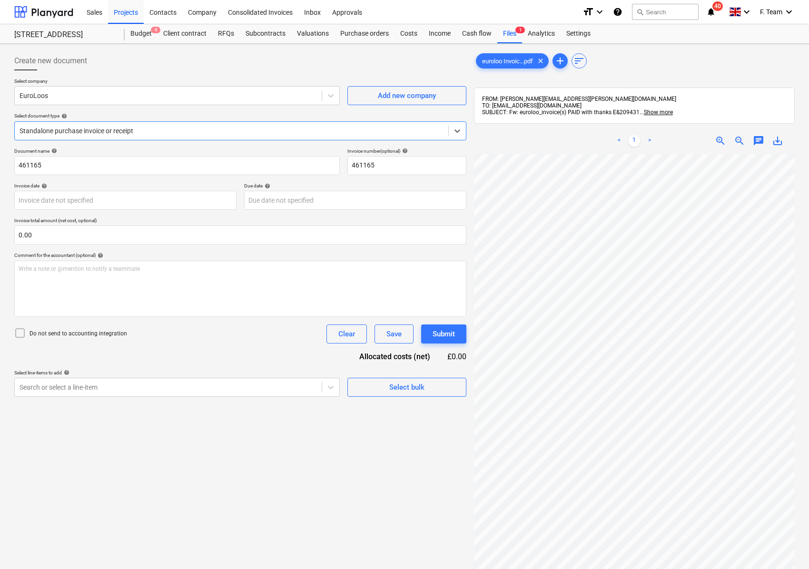
click at [124, 130] on div at bounding box center [232, 131] width 424 height 10
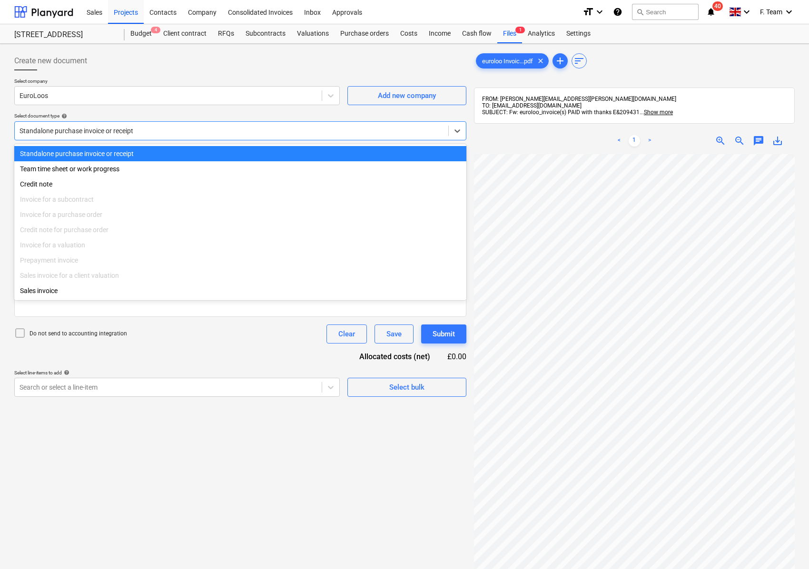
click at [124, 130] on div at bounding box center [232, 131] width 424 height 10
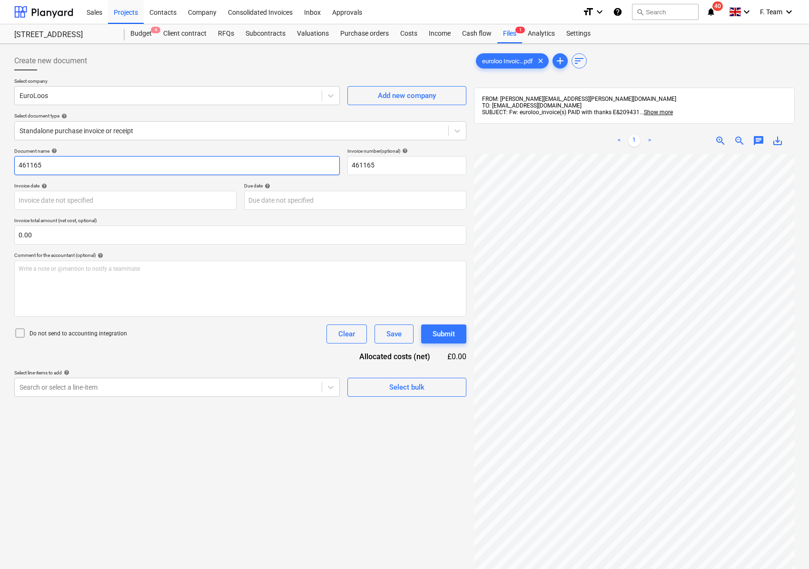
drag, startPoint x: 49, startPoint y: 165, endPoint x: -4, endPoint y: 155, distance: 53.3
click at [0, 155] on html "Sales Projects Contacts Company Consolidated Invoices Inbox Approvals format_si…" at bounding box center [404, 284] width 809 height 569
type input "EuroLoo"
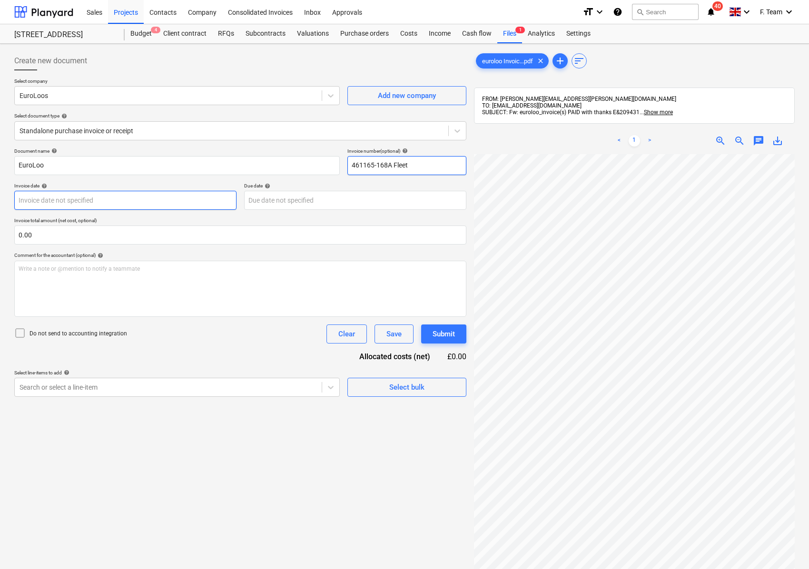
type input "461165-168A Fleet"
click at [63, 202] on body "Sales Projects Contacts Company Consolidated Invoices Inbox Approvals format_si…" at bounding box center [404, 284] width 809 height 569
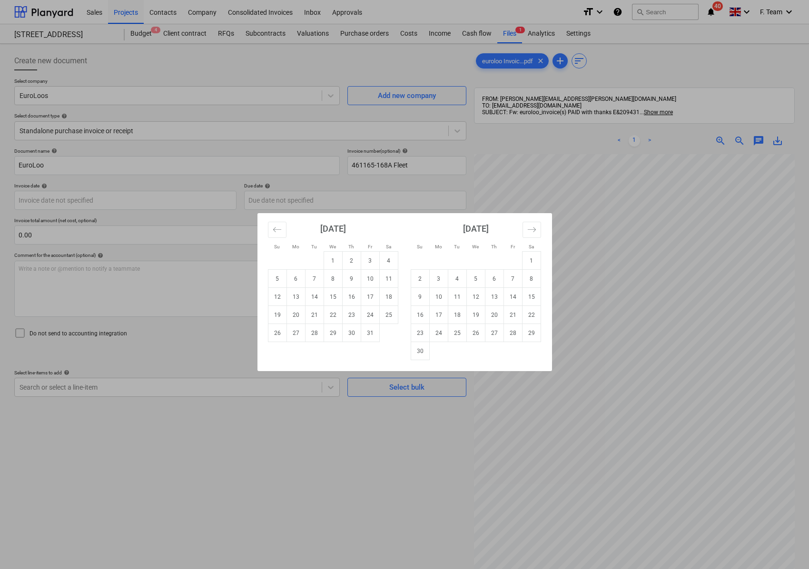
click at [605, 345] on div "Su Mo Tu We Th Fr Sa Su Mo Tu We Th Fr Sa [DATE] 1 2 3 4 5 6 7 8 9 10 11 12 13 …" at bounding box center [404, 284] width 809 height 569
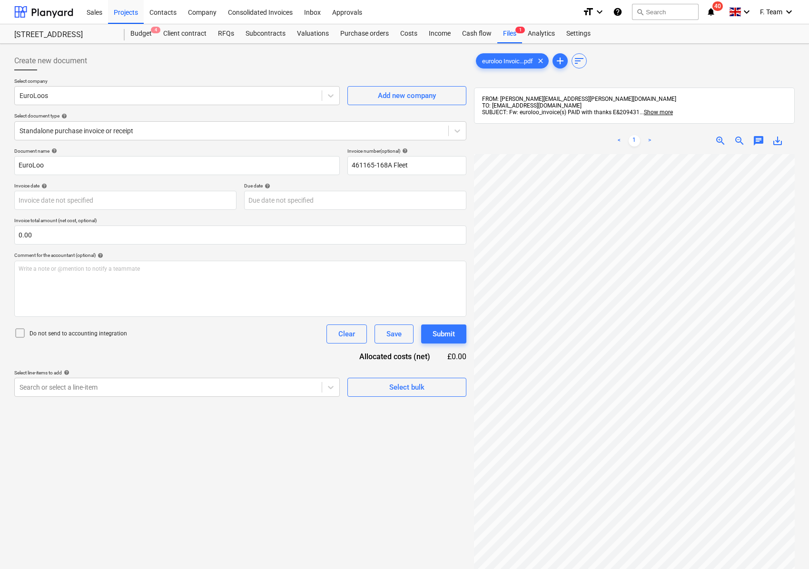
scroll to position [67, 22]
click at [83, 197] on body "Sales Projects Contacts Company Consolidated Invoices Inbox Approvals format_si…" at bounding box center [404, 284] width 809 height 569
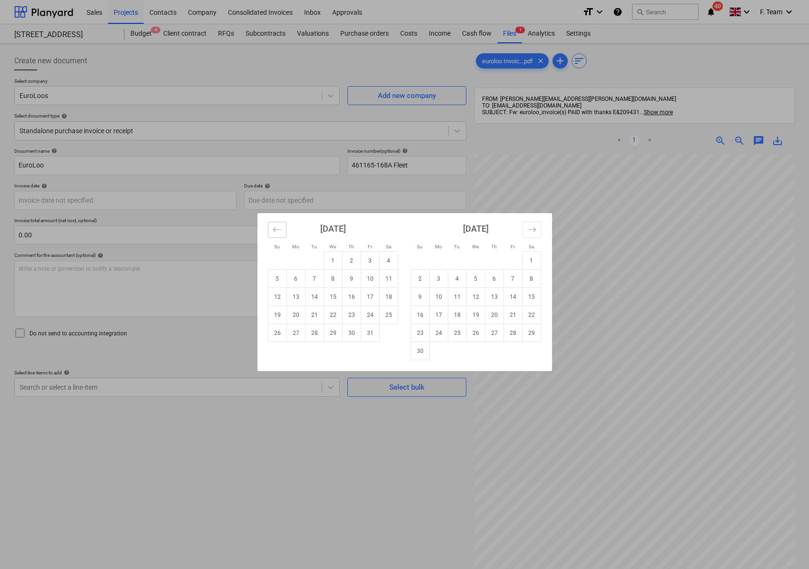
click at [271, 232] on button "Move backward to switch to the previous month." at bounding box center [277, 230] width 19 height 16
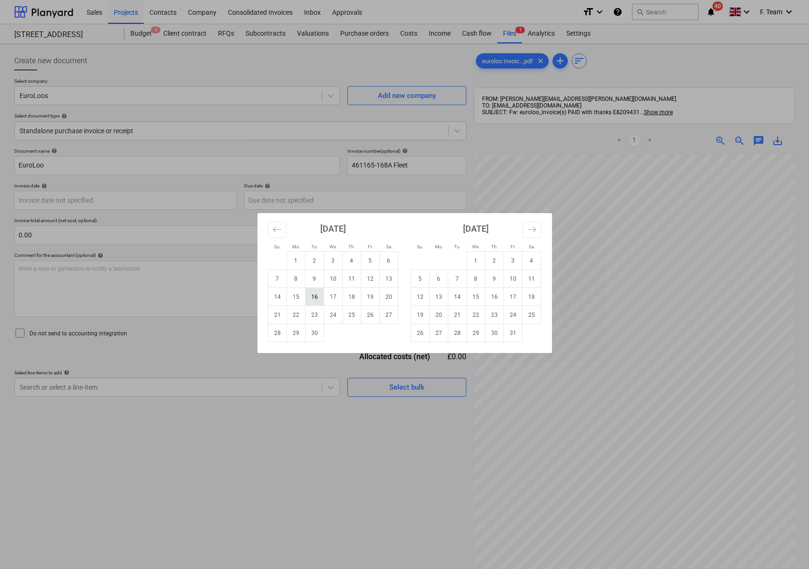
click at [317, 295] on td "16" at bounding box center [314, 297] width 19 height 18
type input "[DATE]"
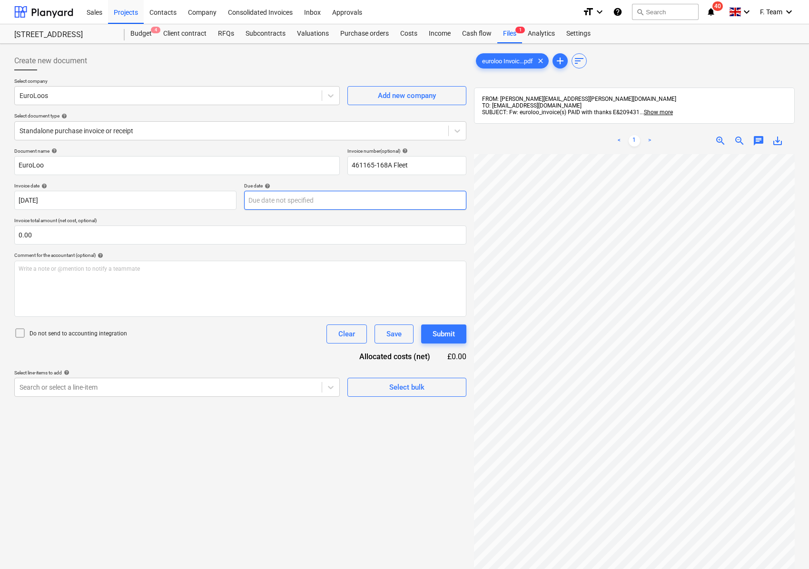
click at [305, 204] on body "Sales Projects Contacts Company Consolidated Invoices Inbox Approvals format_si…" at bounding box center [404, 284] width 809 height 569
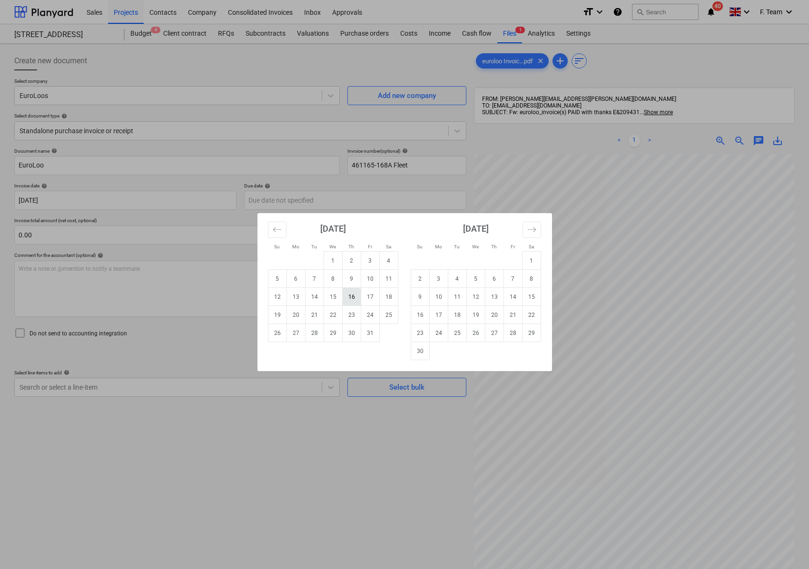
click at [349, 297] on td "16" at bounding box center [351, 297] width 19 height 18
type input "[DATE]"
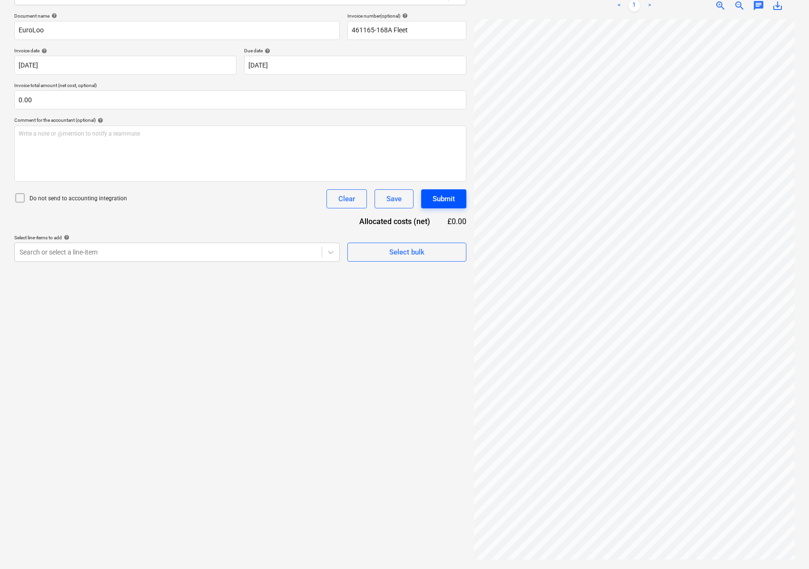
scroll to position [266, 250]
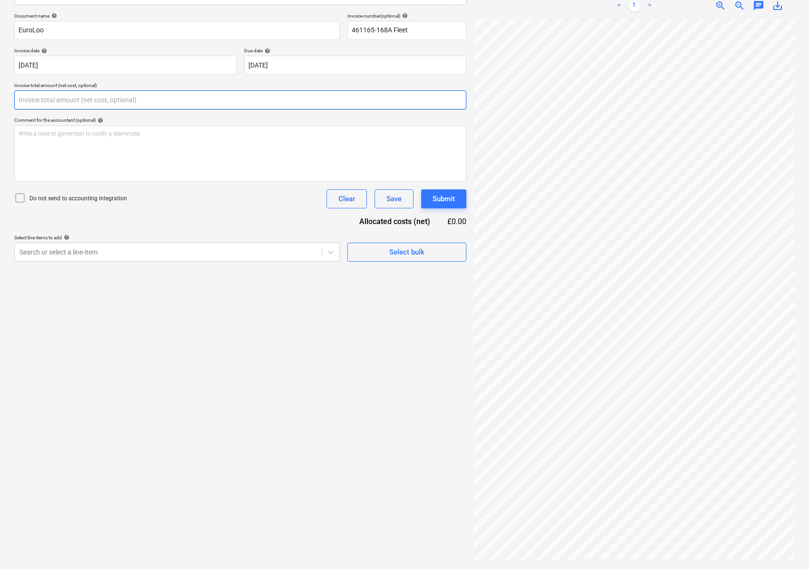
drag, startPoint x: 38, startPoint y: 101, endPoint x: -16, endPoint y: 90, distance: 55.3
click at [0, 90] on html "Sales Projects Contacts Company Consolidated Invoices Inbox Approvals format_si…" at bounding box center [404, 149] width 809 height 569
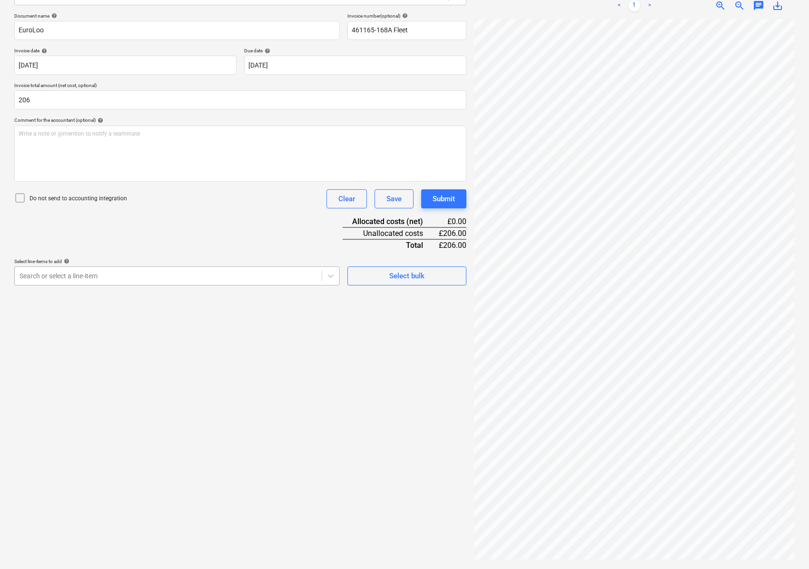
type input "206.00"
click at [117, 267] on div "Search or select a line-item" at bounding box center [177, 276] width 326 height 19
click at [124, 280] on div "Search or select a line-item" at bounding box center [168, 275] width 307 height 13
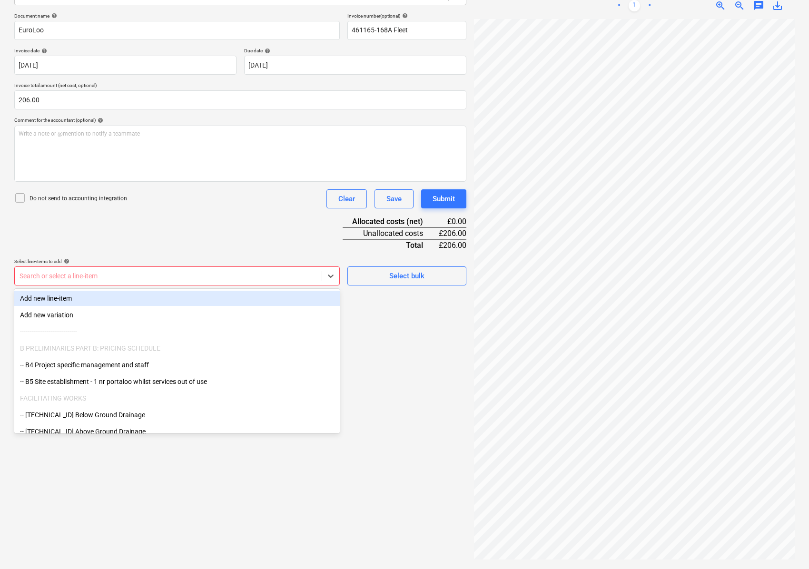
click at [63, 297] on div "Add new line-item" at bounding box center [177, 298] width 326 height 15
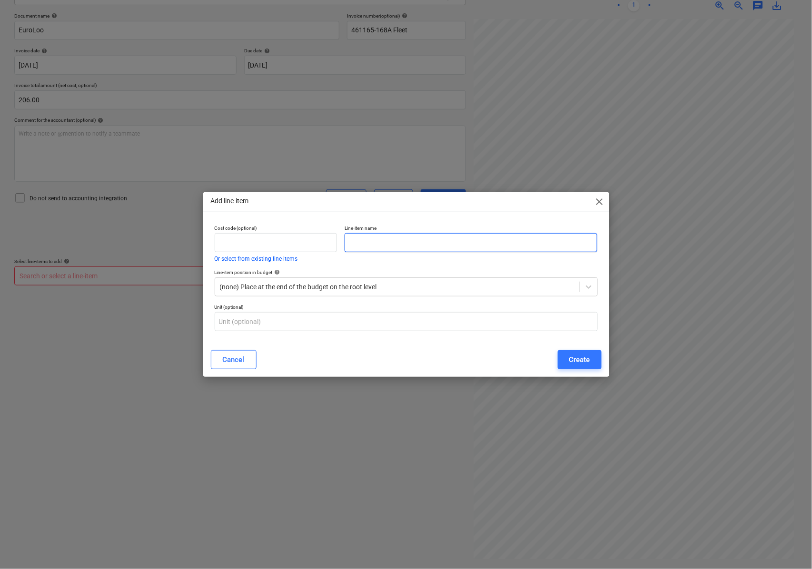
click at [363, 244] on input "text" at bounding box center [471, 242] width 253 height 19
type input "Single portable Toilet"
click at [235, 341] on div "Cost code (optional) Or select from existing line-items Line-item name Single p…" at bounding box center [406, 282] width 406 height 122
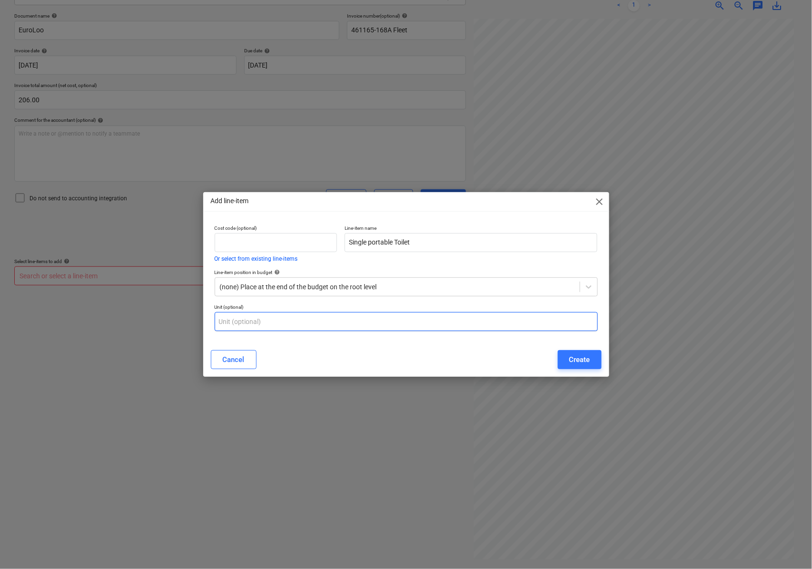
click at [244, 323] on input "text" at bounding box center [406, 321] width 383 height 19
type input "n"
type input "Nos"
click at [580, 353] on button "Create" at bounding box center [580, 359] width 44 height 19
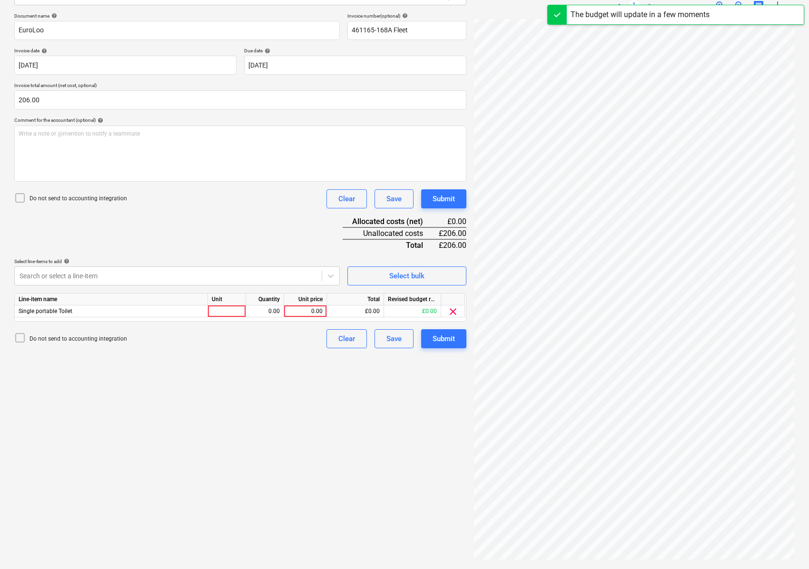
click at [120, 279] on div "Search or select a line-item" at bounding box center [168, 275] width 307 height 13
click at [219, 310] on div at bounding box center [227, 312] width 38 height 12
type input "nos"
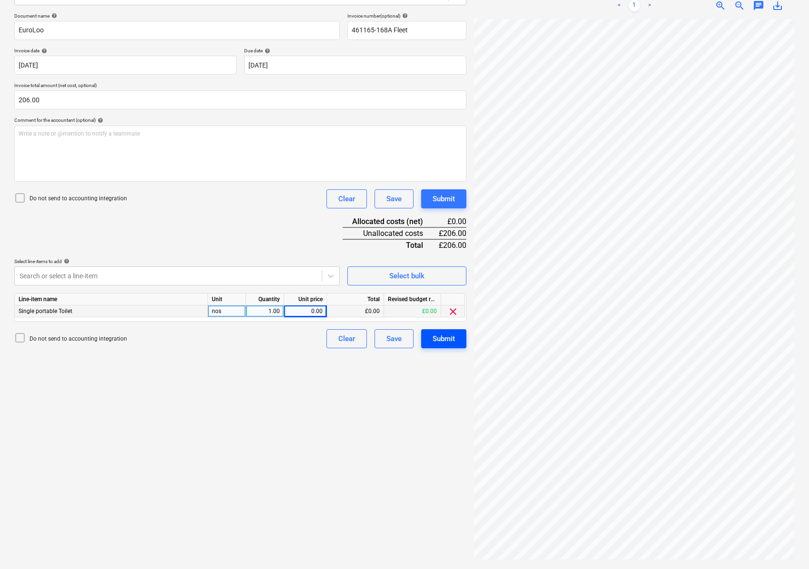
click at [436, 337] on div "Create new document Select company EuroLoos Add new company Select document typ…" at bounding box center [404, 238] width 788 height 653
click at [301, 310] on div "0.00" at bounding box center [305, 312] width 35 height 12
type input "206"
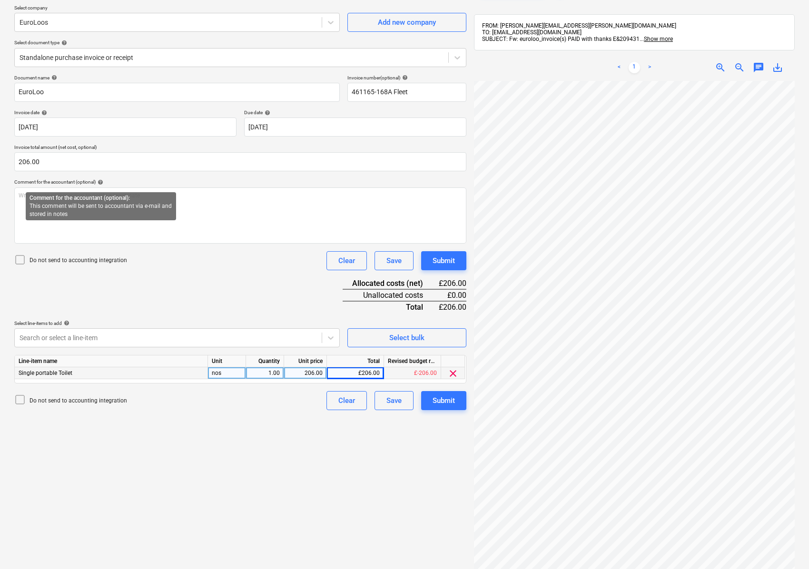
scroll to position [0, 0]
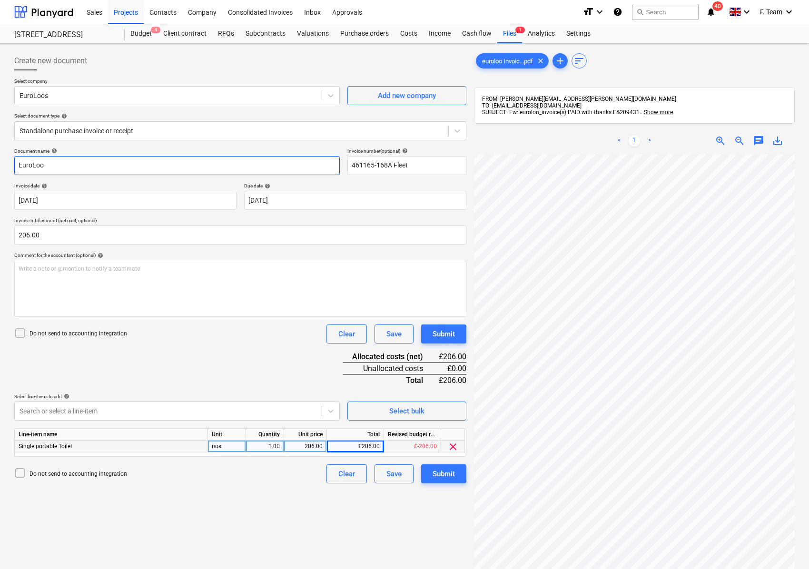
click at [54, 166] on input "EuroLoo" at bounding box center [177, 165] width 326 height 19
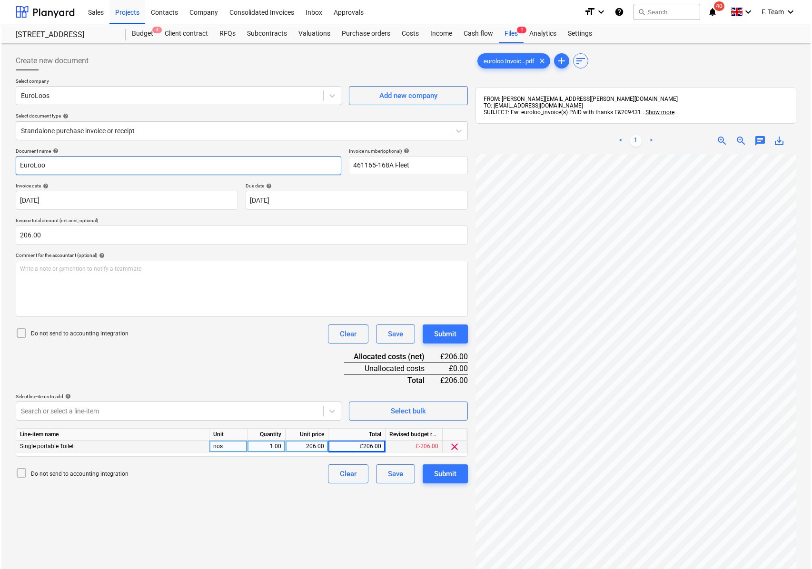
scroll to position [137, 0]
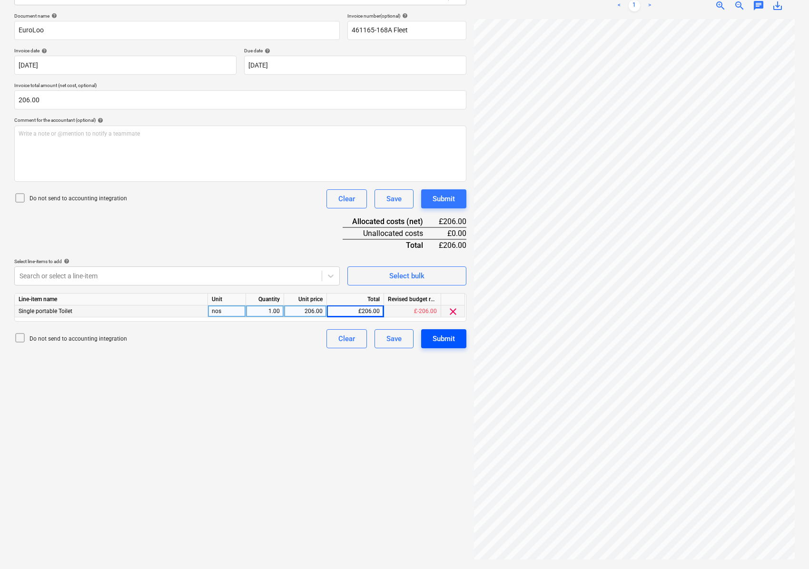
click at [450, 339] on div "Submit" at bounding box center [444, 339] width 22 height 12
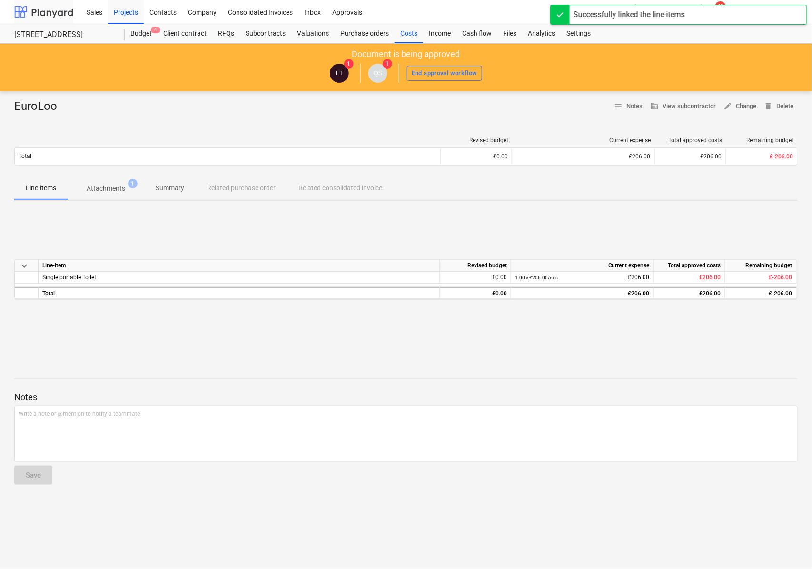
click at [26, 13] on div at bounding box center [43, 12] width 59 height 24
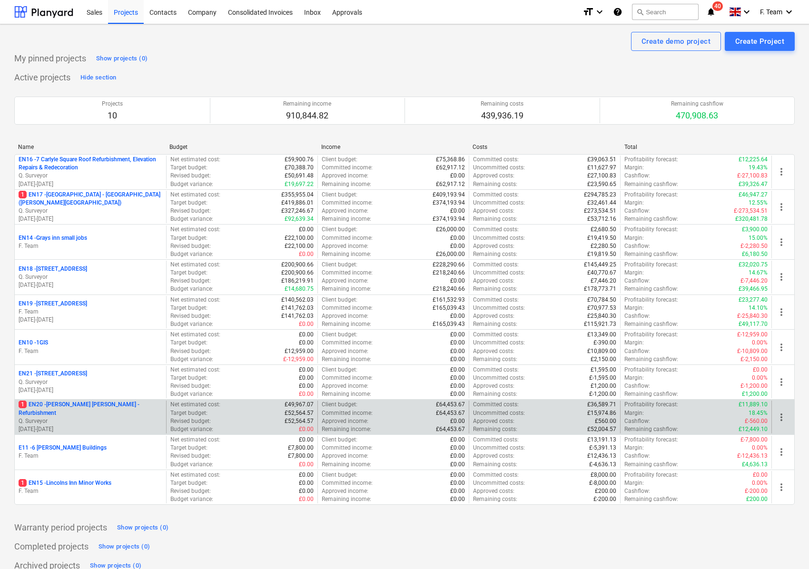
click at [78, 417] on p "Q. Surveyor" at bounding box center [91, 421] width 144 height 8
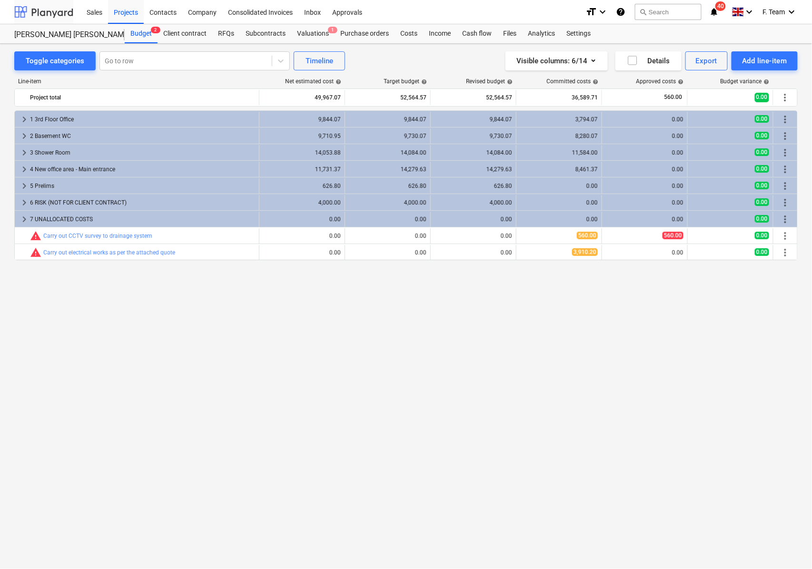
click at [41, 8] on div at bounding box center [43, 12] width 59 height 24
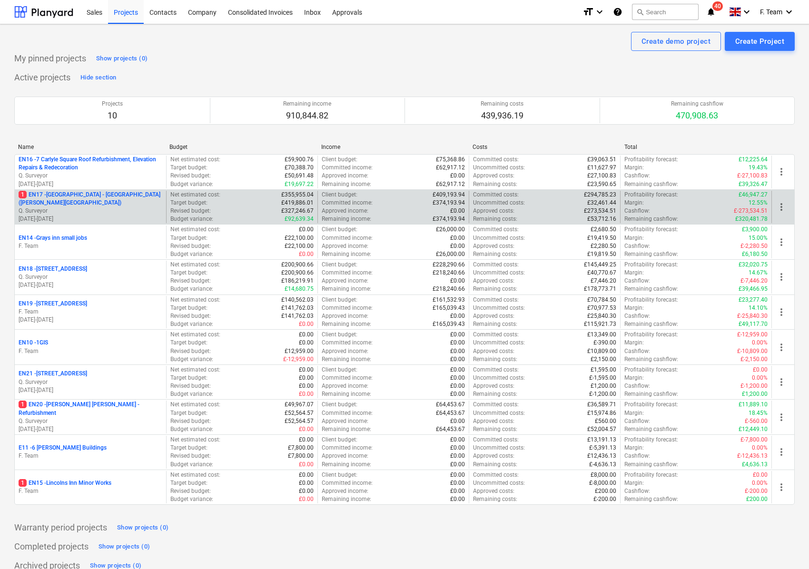
click at [67, 197] on p "1 EN17 - [GEOGRAPHIC_DATA] - [GEOGRAPHIC_DATA] ([PERSON_NAME][GEOGRAPHIC_DATA])" at bounding box center [91, 199] width 144 height 16
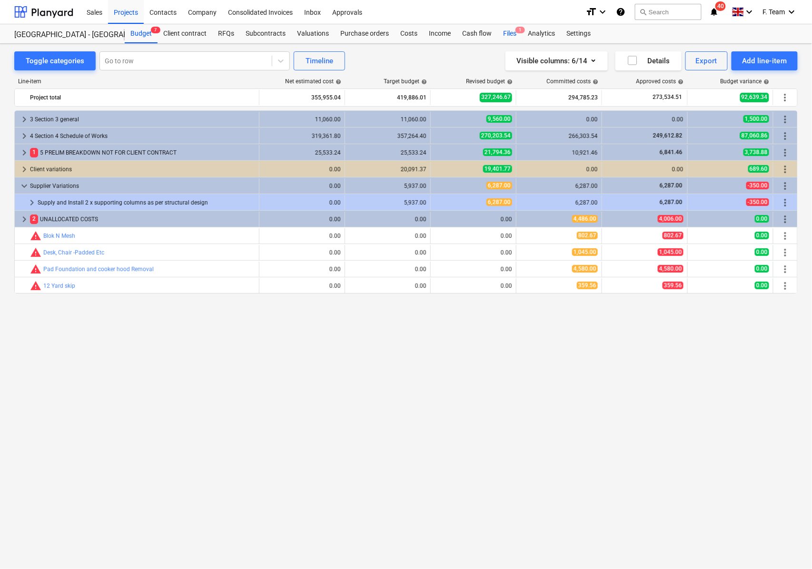
click at [506, 33] on div "Files 1" at bounding box center [509, 33] width 25 height 19
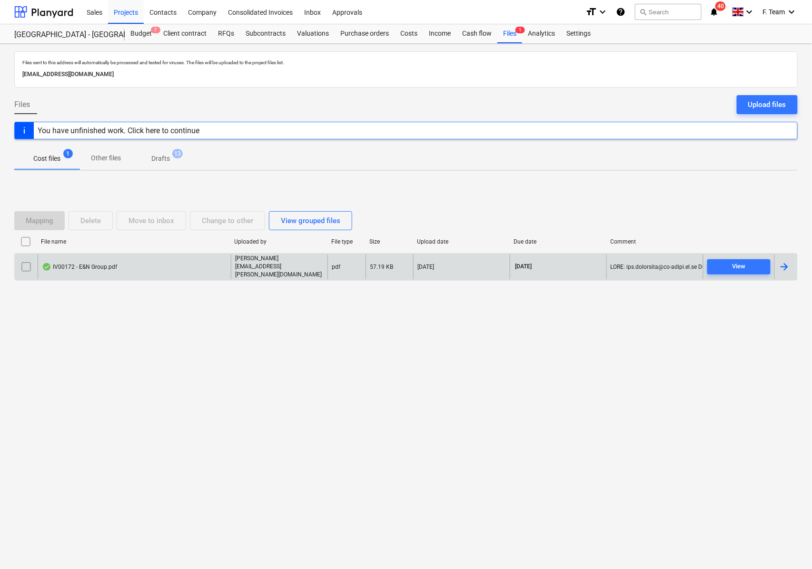
click at [789, 270] on div at bounding box center [784, 266] width 11 height 11
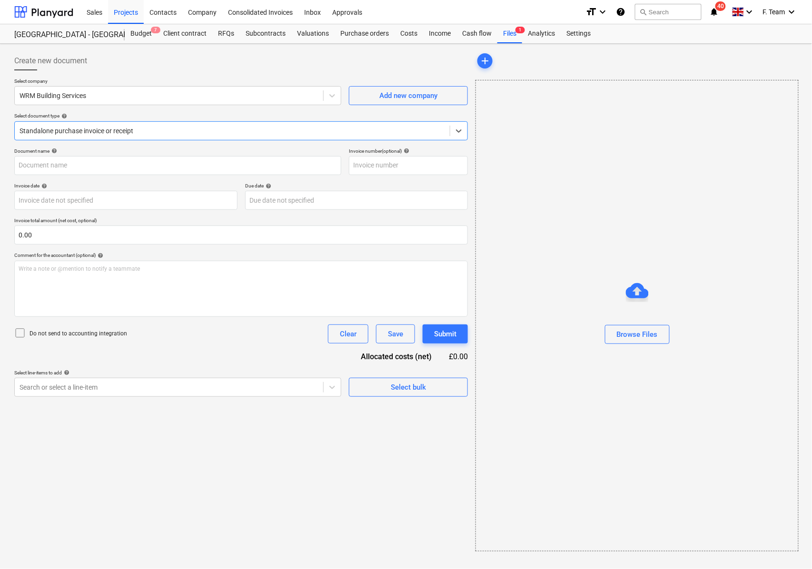
type input "IV00172"
type input "[DATE]"
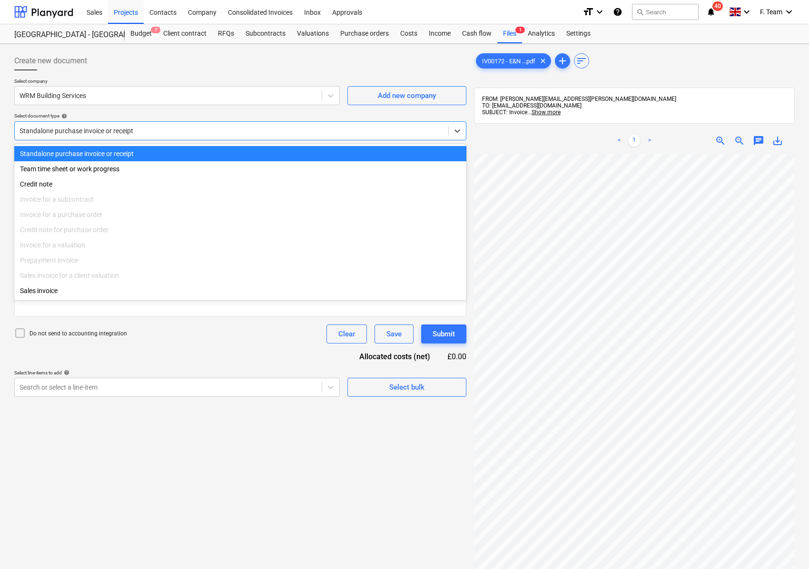
click at [123, 130] on div at bounding box center [232, 131] width 424 height 10
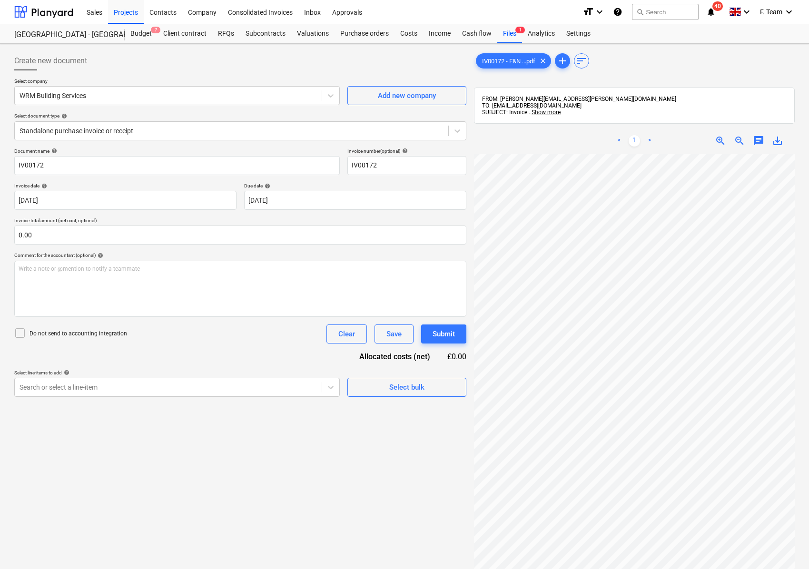
scroll to position [208, 250]
click at [453, 268] on div "Create new document Select company WRM Building Services Add new company Select…" at bounding box center [404, 374] width 788 height 653
click at [385, 168] on input "IV00172" at bounding box center [406, 165] width 119 height 19
type input "IV00172- Hadlow Clg"
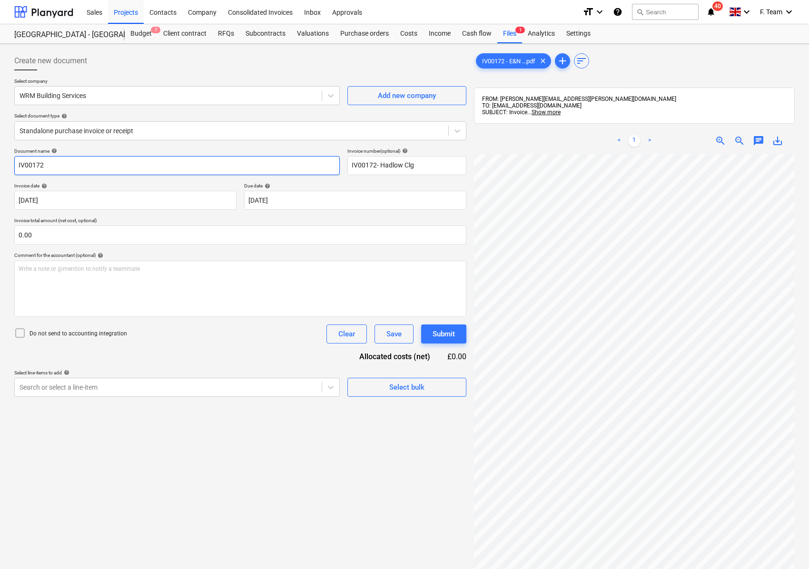
drag, startPoint x: 68, startPoint y: 160, endPoint x: -30, endPoint y: 151, distance: 97.5
click at [0, 151] on html "Sales Projects Contacts Company Consolidated Invoices Inbox Approvals format_si…" at bounding box center [404, 284] width 809 height 569
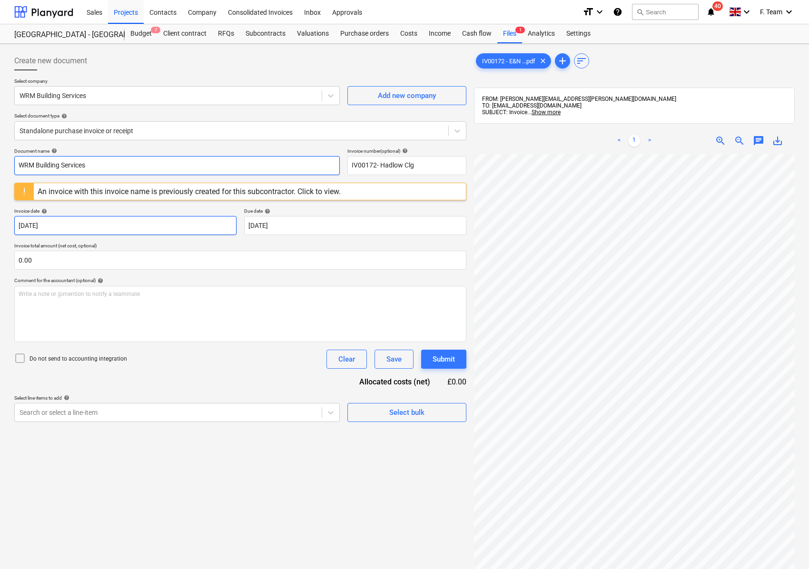
type input "WRM Building Services"
click at [73, 223] on body "Sales Projects Contacts Company Consolidated Invoices Inbox Approvals format_si…" at bounding box center [404, 284] width 809 height 569
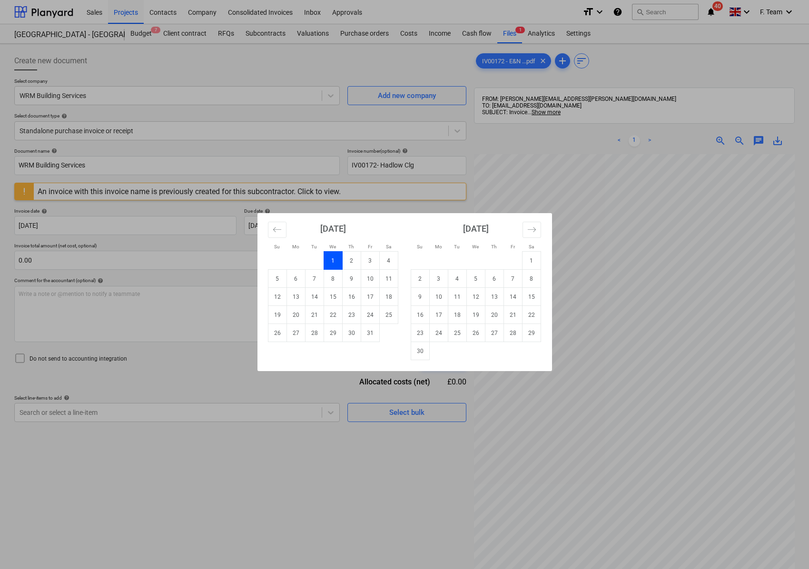
click at [634, 368] on div "Su Mo Tu We Th Fr Sa Su Mo Tu We Th Fr Sa [DATE] 1 2 3 4 5 6 7 8 9 10 11 12 13 …" at bounding box center [404, 284] width 809 height 569
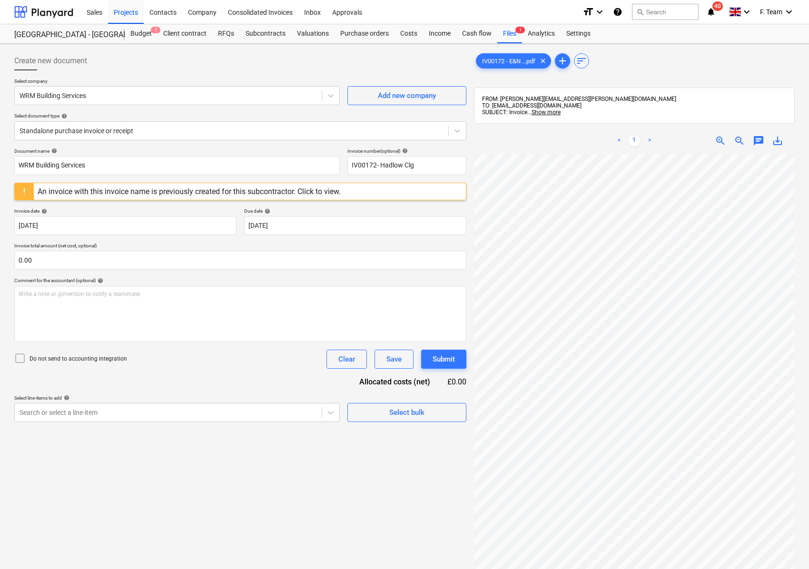
scroll to position [13, 212]
click at [382, 414] on div "Create new document Select company WRM Building Services Add new company Select…" at bounding box center [404, 374] width 788 height 653
click at [81, 218] on body "Sales Projects Contacts Company Consolidated Invoices Inbox Approvals format_si…" at bounding box center [404, 284] width 809 height 569
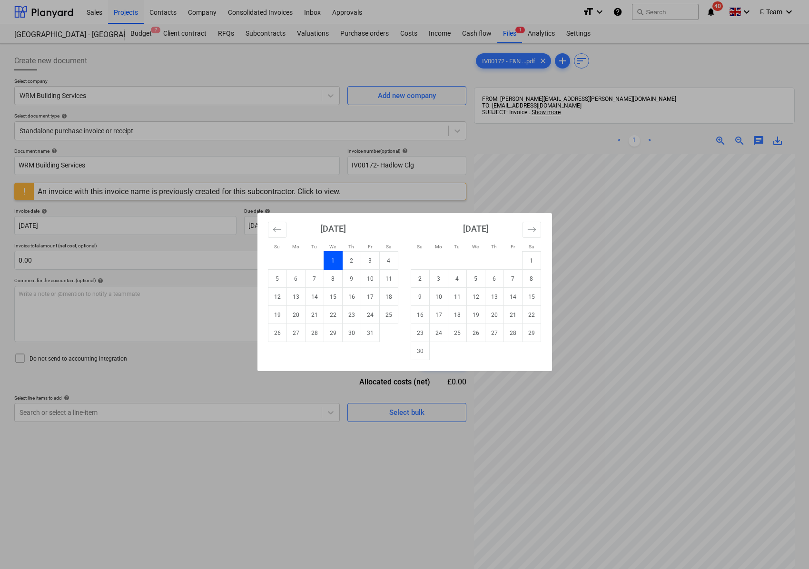
click at [87, 368] on div "Su Mo Tu We Th Fr Sa Su Mo Tu We Th Fr Sa [DATE] 1 2 3 4 5 6 7 8 9 10 11 12 13 …" at bounding box center [404, 284] width 809 height 569
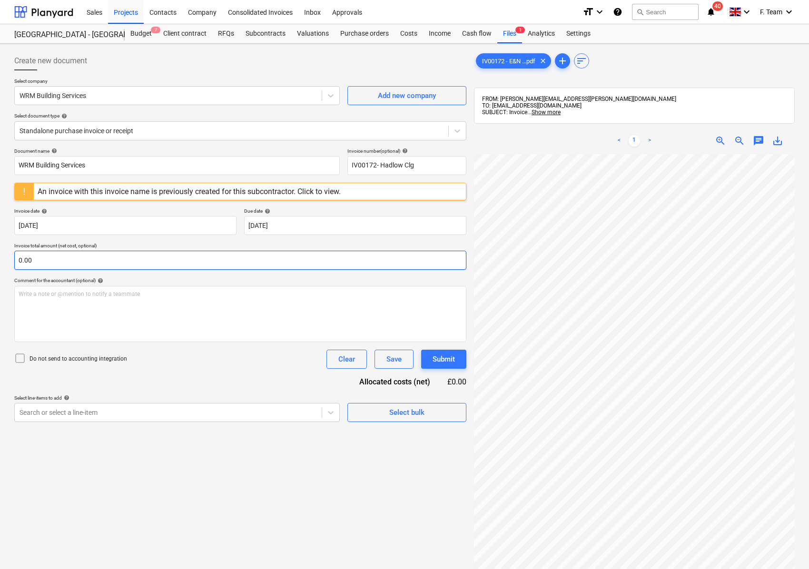
scroll to position [195, 250]
click at [39, 258] on input "0.00" at bounding box center [240, 260] width 452 height 19
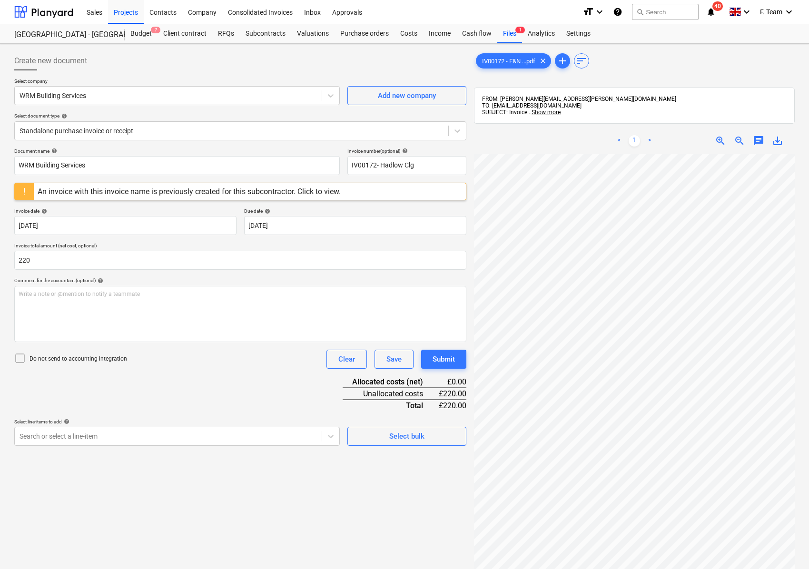
click at [140, 404] on div "Document name help WRM Building Services Invoice number (optional) help IV00172…" at bounding box center [240, 297] width 452 height 298
type input "220.00"
click at [144, 435] on body "Sales Projects Contacts Company Consolidated Invoices Inbox Approvals format_si…" at bounding box center [404, 284] width 809 height 569
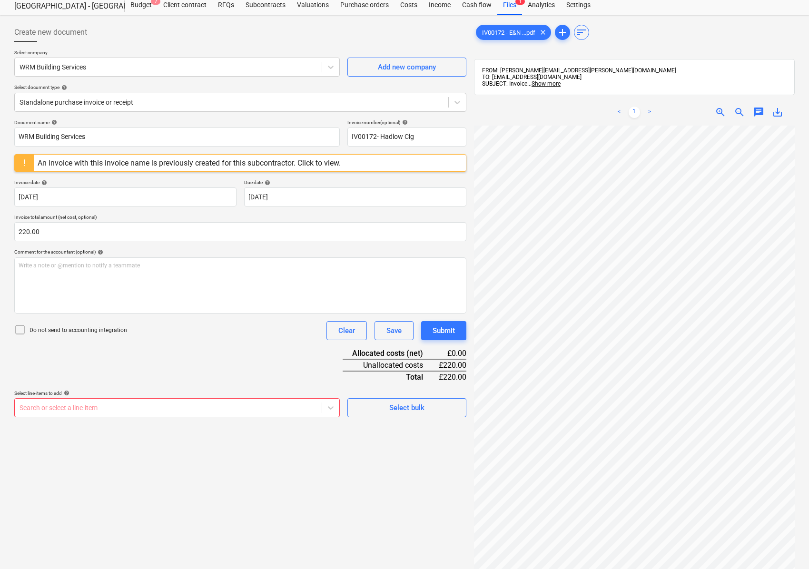
scroll to position [176, 54]
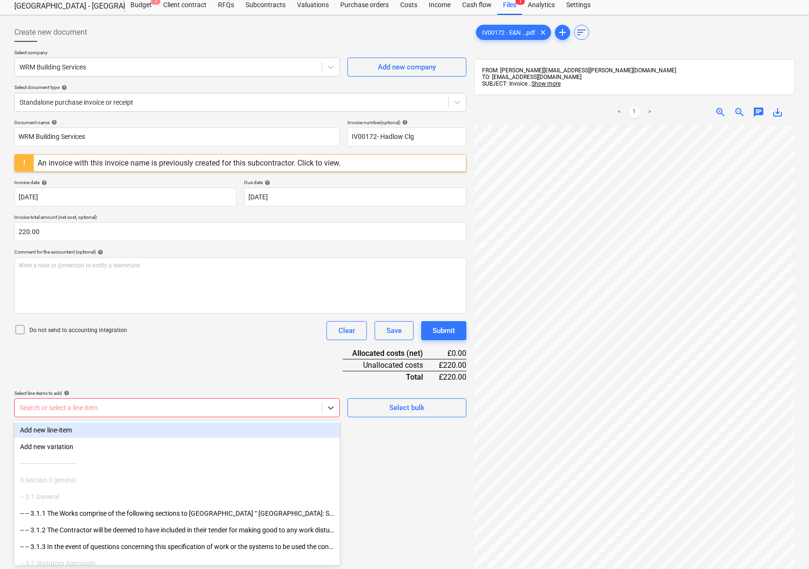
click at [49, 404] on div at bounding box center [168, 408] width 297 height 10
click at [50, 432] on div "Add new line-item" at bounding box center [177, 430] width 326 height 15
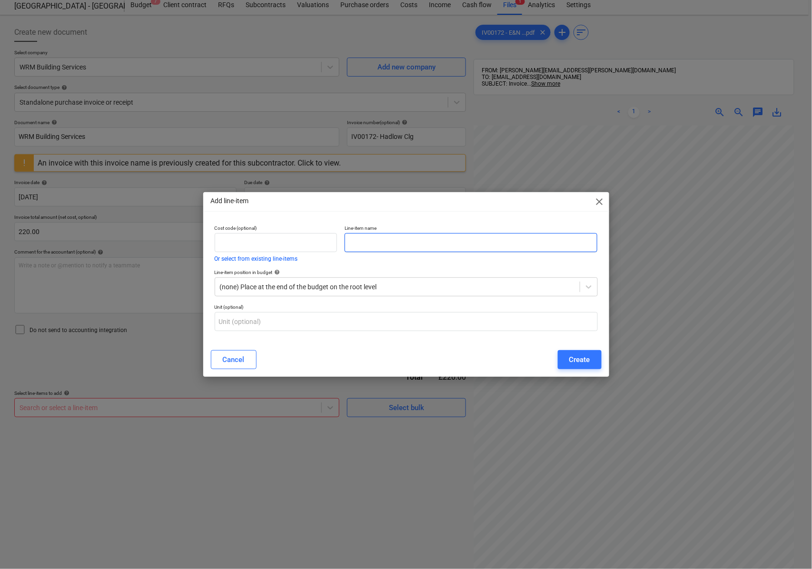
click at [379, 242] on input "text" at bounding box center [471, 242] width 253 height 19
type input "Decommission site welfare Unit"
click at [580, 354] on div "Create" at bounding box center [579, 360] width 21 height 12
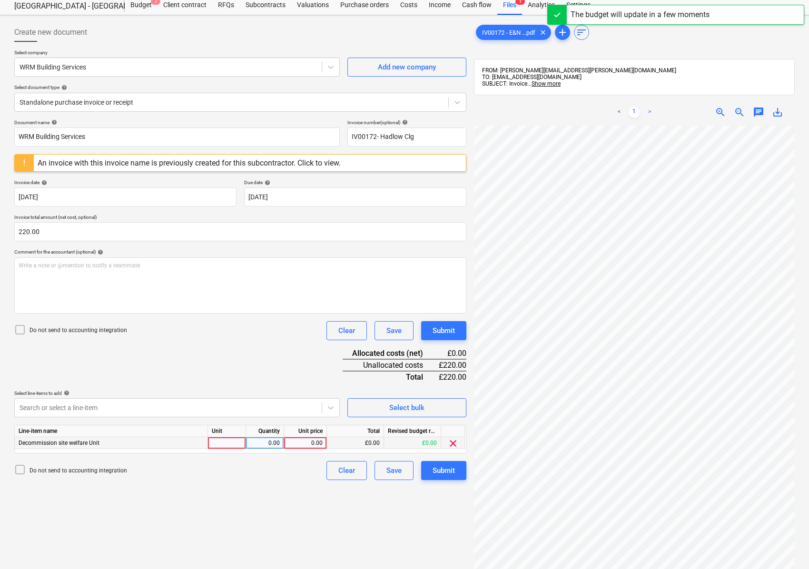
click at [227, 445] on div at bounding box center [227, 443] width 38 height 12
type input "Nos"
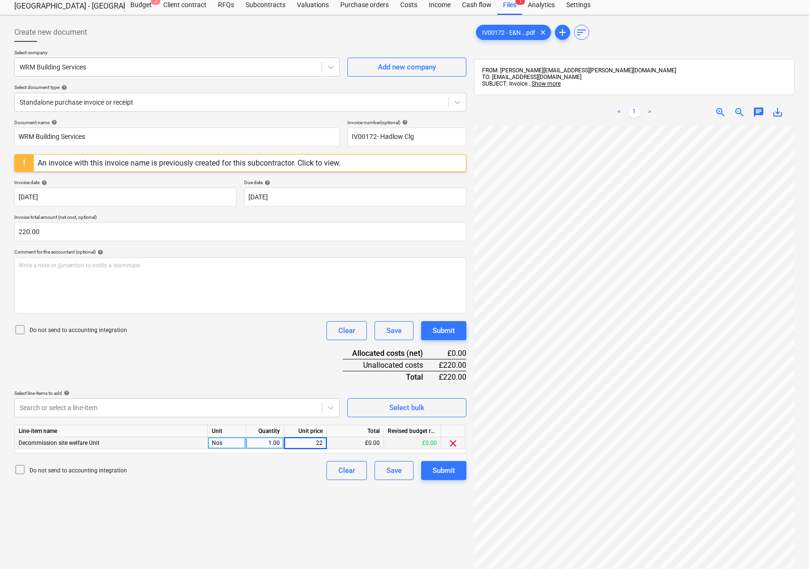
type input "220"
click at [246, 528] on div "Create new document Select company WRM Building Services Add new company Select…" at bounding box center [240, 345] width 460 height 653
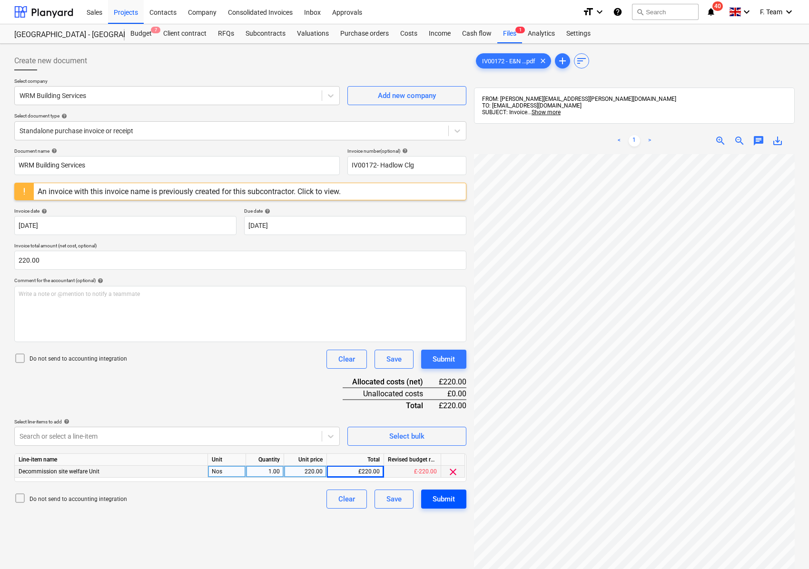
click at [460, 503] on button "Submit" at bounding box center [443, 499] width 45 height 19
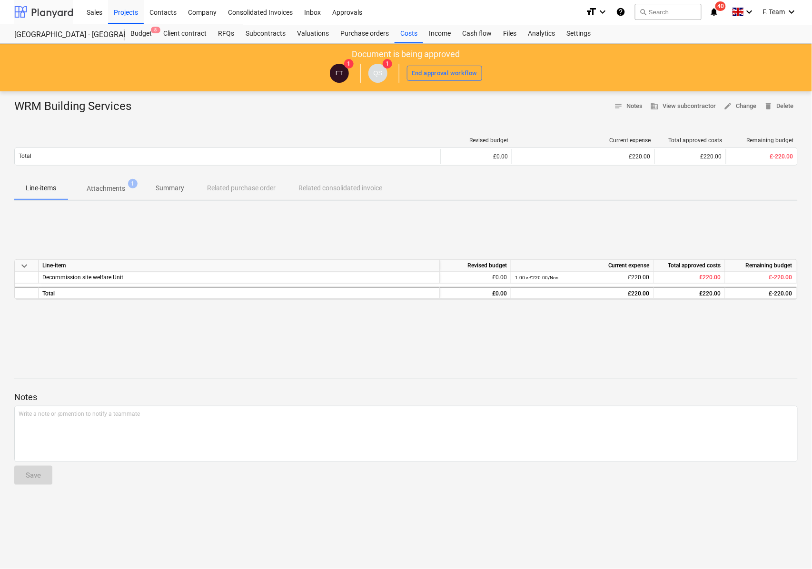
click at [17, 11] on div at bounding box center [43, 12] width 59 height 24
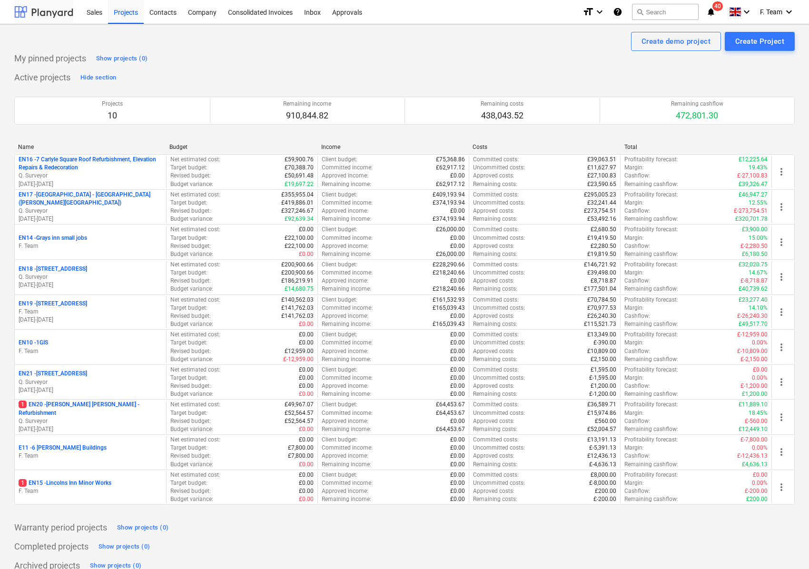
click at [27, 11] on div at bounding box center [43, 12] width 59 height 24
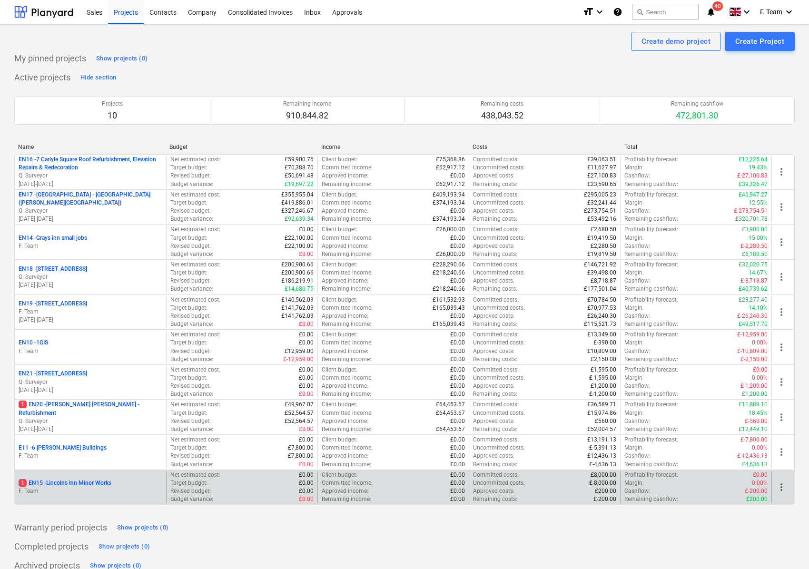
click at [84, 495] on p "F. Team" at bounding box center [91, 491] width 144 height 8
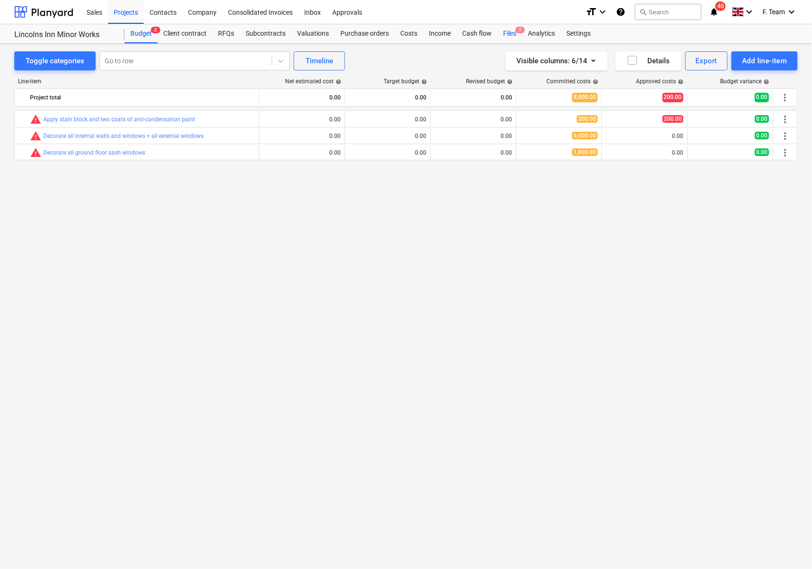
click at [500, 35] on div "Files 1" at bounding box center [509, 33] width 25 height 19
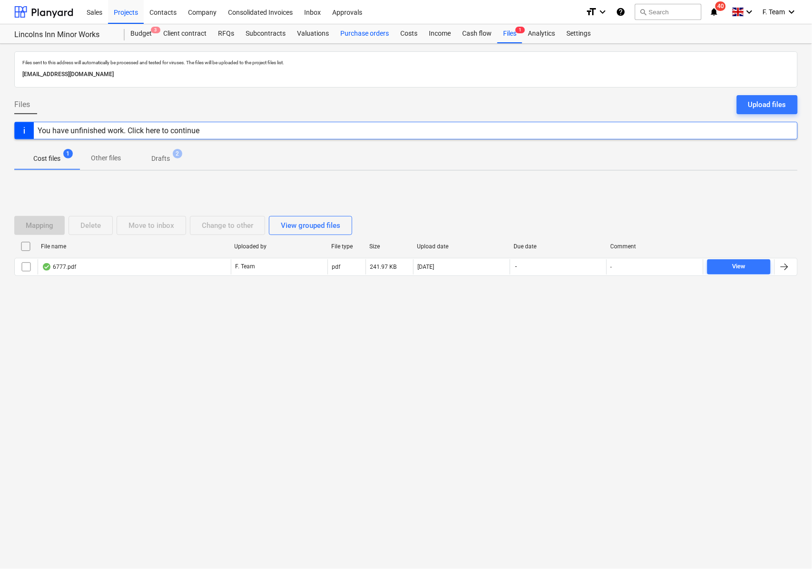
click at [377, 31] on div "Purchase orders" at bounding box center [365, 33] width 60 height 19
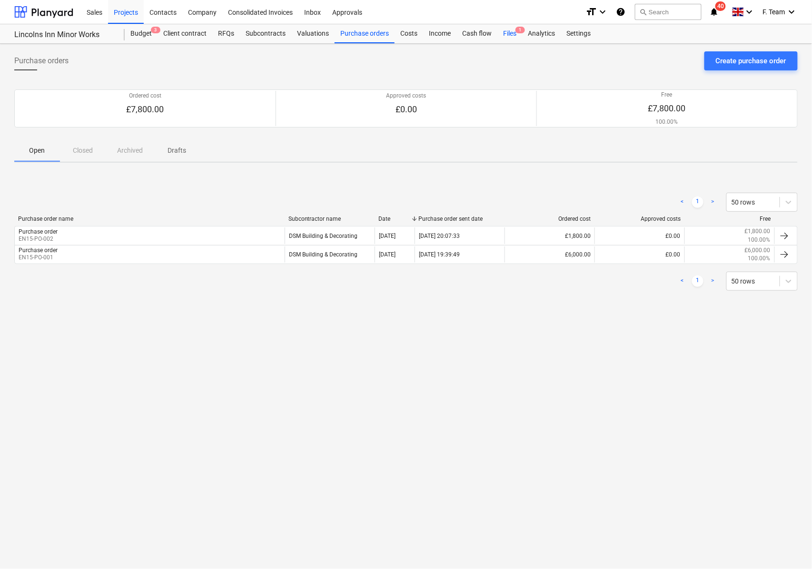
click at [504, 40] on div "Files 1" at bounding box center [509, 33] width 25 height 19
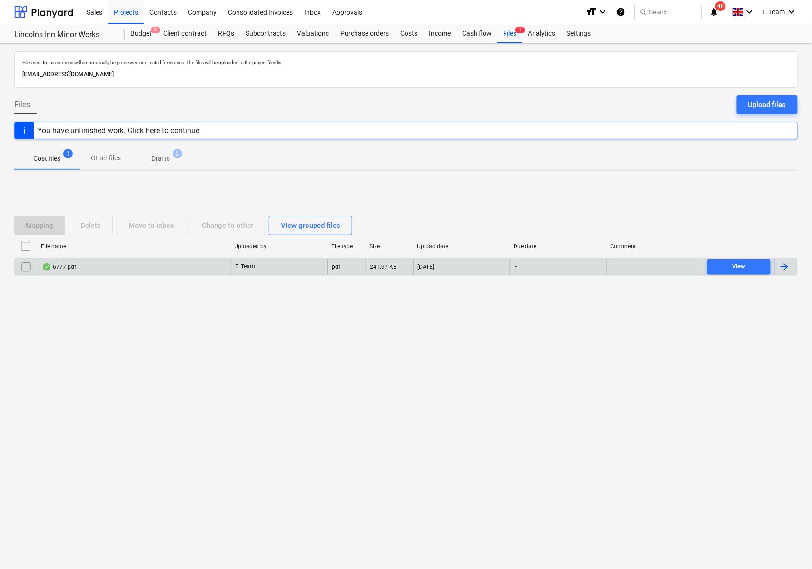
click at [780, 267] on div at bounding box center [784, 266] width 11 height 11
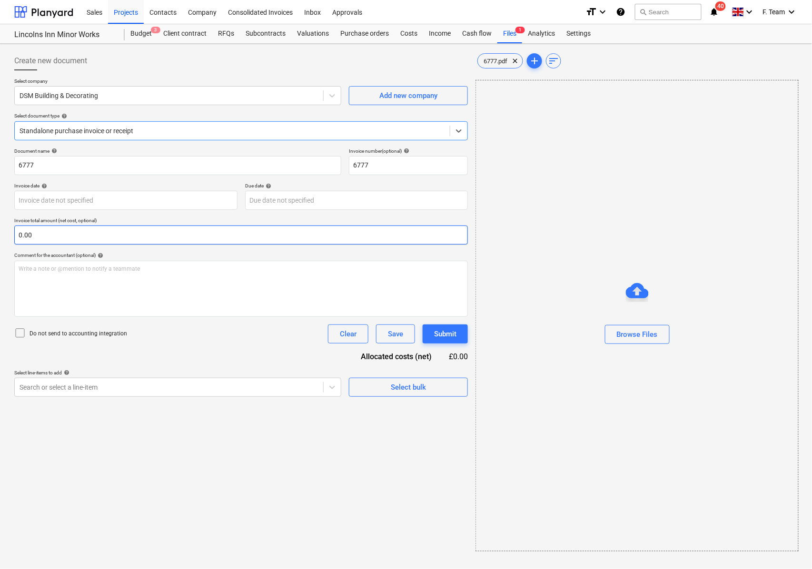
type input "6777"
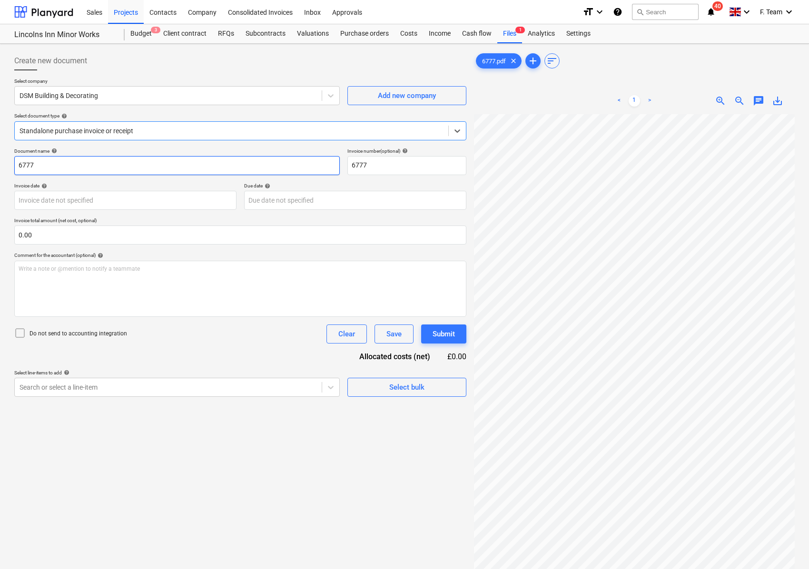
click at [68, 162] on input "6777" at bounding box center [177, 165] width 326 height 19
drag, startPoint x: 61, startPoint y: 164, endPoint x: 4, endPoint y: 156, distance: 58.2
click at [4, 156] on div "Create new document Select company DSM Building & Decorating Add new company Se…" at bounding box center [404, 354] width 809 height 621
type input "DSM Building & Decorating"
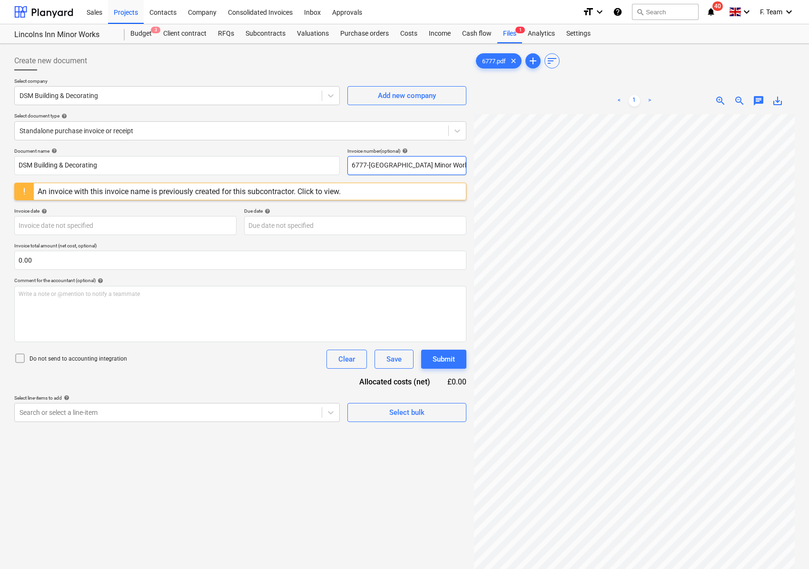
type input "6777-[GEOGRAPHIC_DATA] Minor Works"
click at [90, 126] on div at bounding box center [232, 131] width 424 height 10
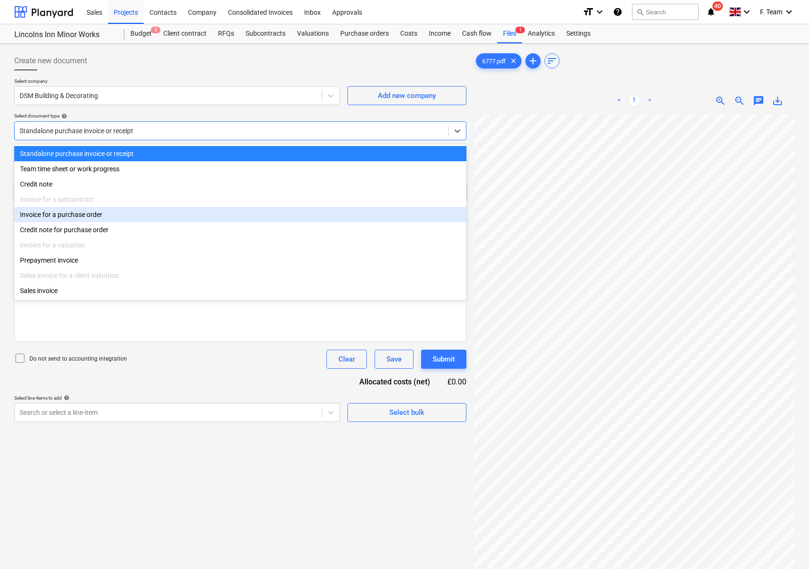
click at [84, 214] on div "Invoice for a purchase order" at bounding box center [240, 214] width 452 height 15
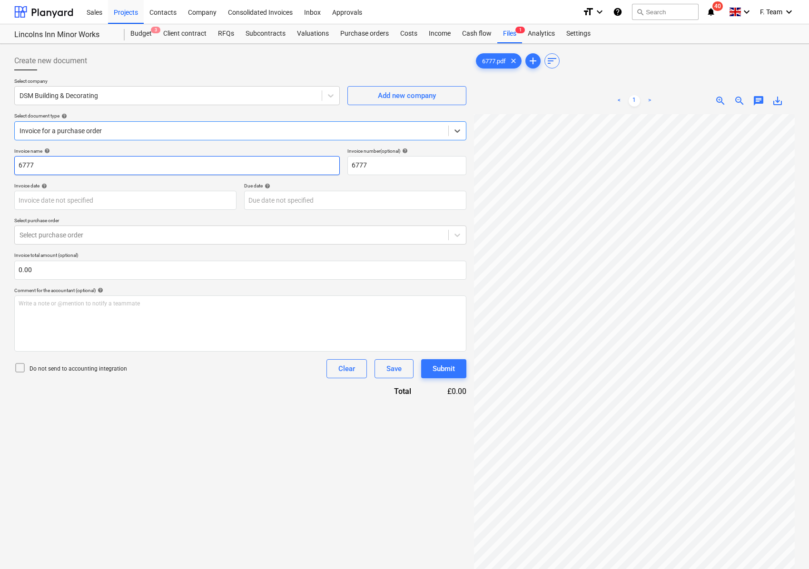
click at [54, 158] on input "6777" at bounding box center [177, 165] width 326 height 19
drag, startPoint x: 52, startPoint y: 160, endPoint x: -5, endPoint y: 161, distance: 57.6
click at [0, 161] on html "Sales Projects Contacts Company Consolidated Invoices Inbox Approvals format_si…" at bounding box center [404, 284] width 809 height 569
type input "F"
type input "DSM Building & Decorating"
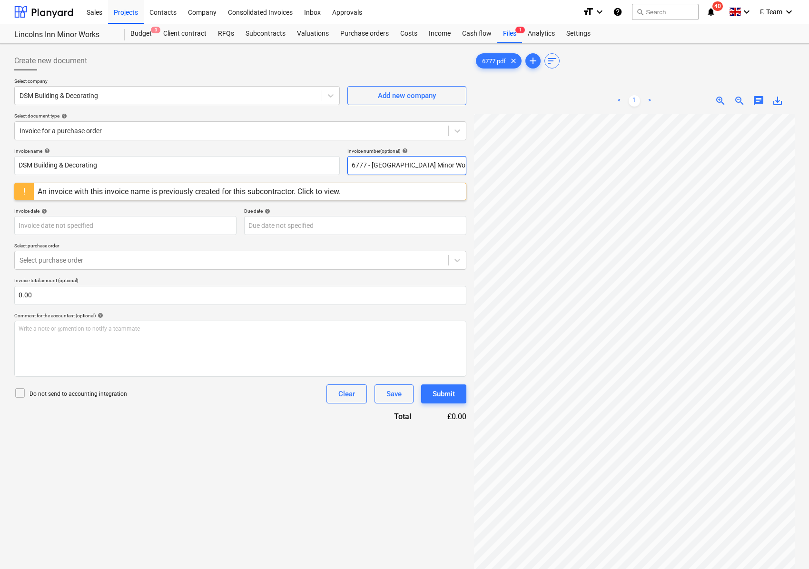
type input "6777 - [GEOGRAPHIC_DATA] Minor Works"
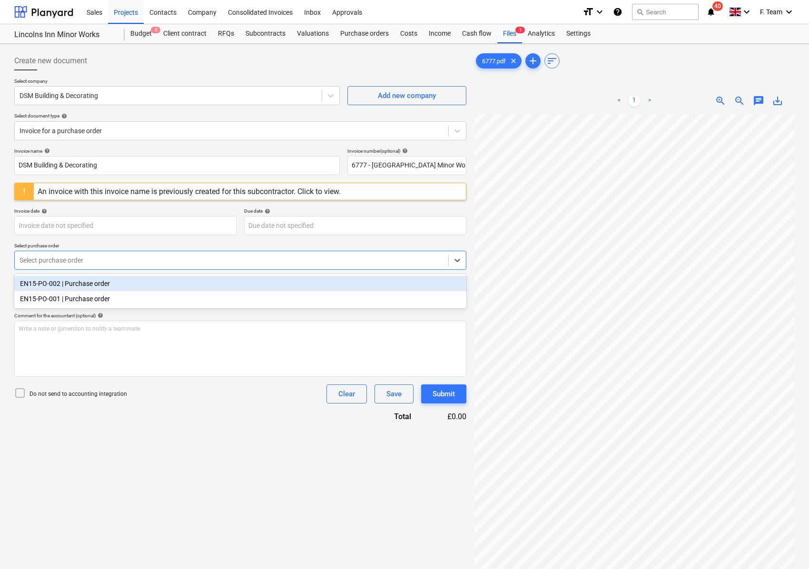
click at [80, 267] on div "Select purchase order" at bounding box center [232, 260] width 434 height 13
click at [94, 284] on div "EN15-PO-002 | Purchase order" at bounding box center [240, 283] width 452 height 15
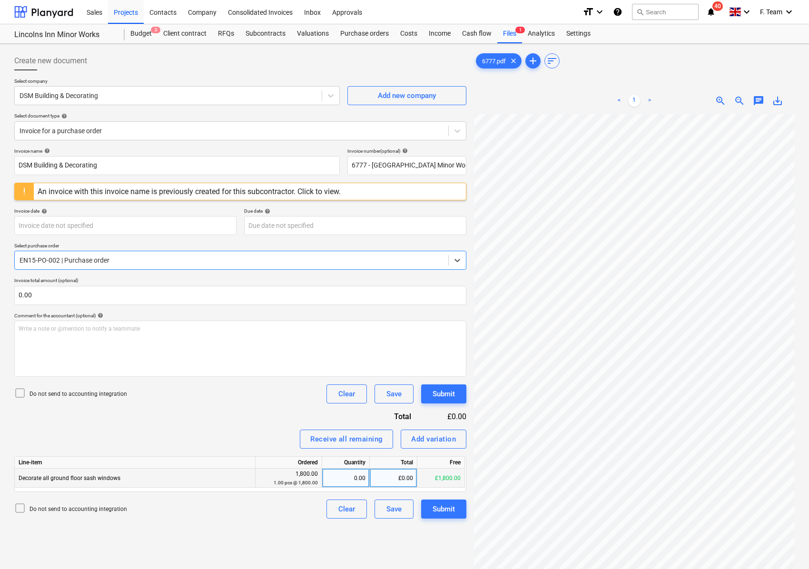
click at [104, 469] on div "Decorate all ground floor sash windows" at bounding box center [135, 478] width 241 height 19
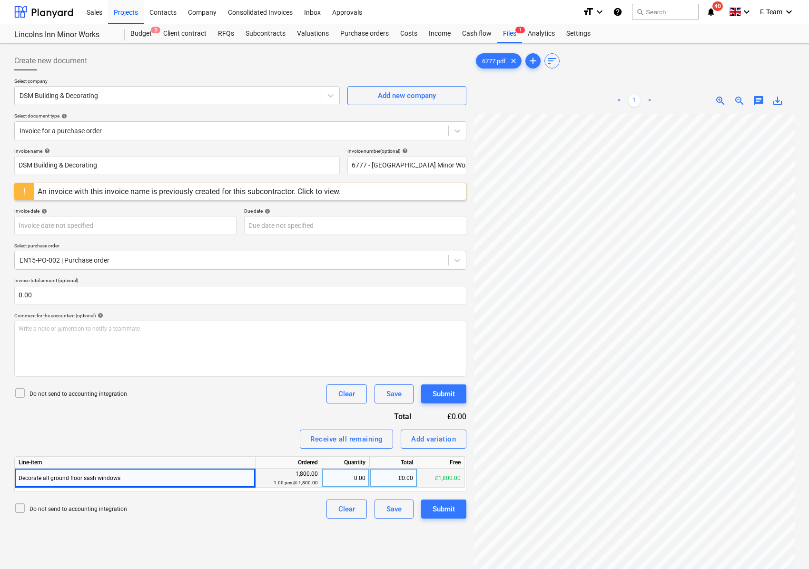
click at [336, 485] on div "0.00" at bounding box center [346, 478] width 40 height 19
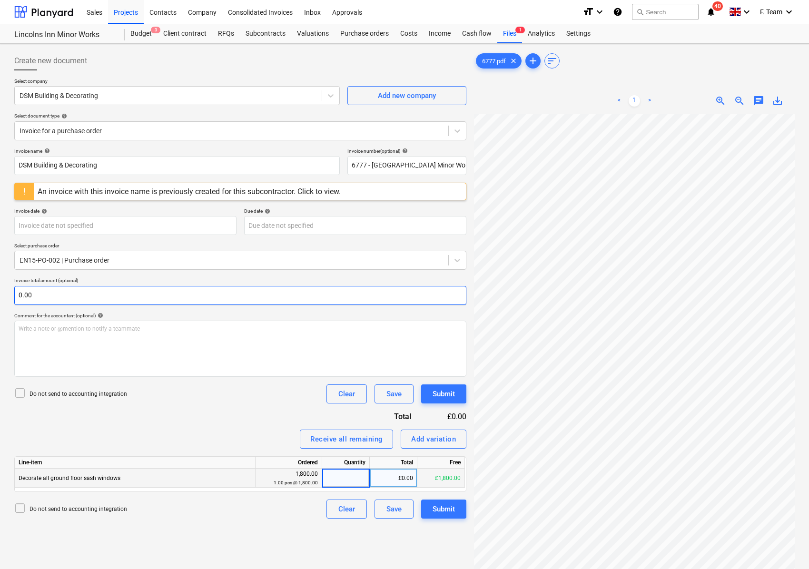
scroll to position [63, 0]
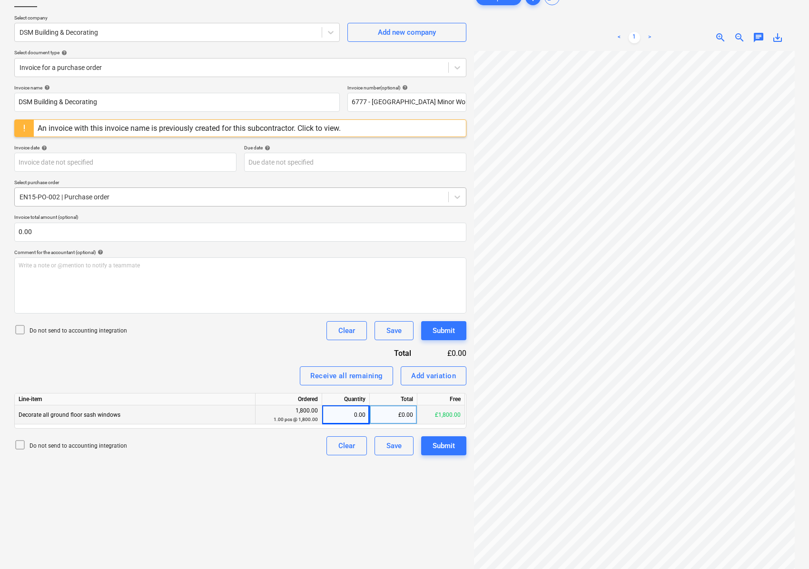
click at [102, 195] on div at bounding box center [232, 197] width 424 height 10
click at [136, 195] on div at bounding box center [232, 197] width 424 height 10
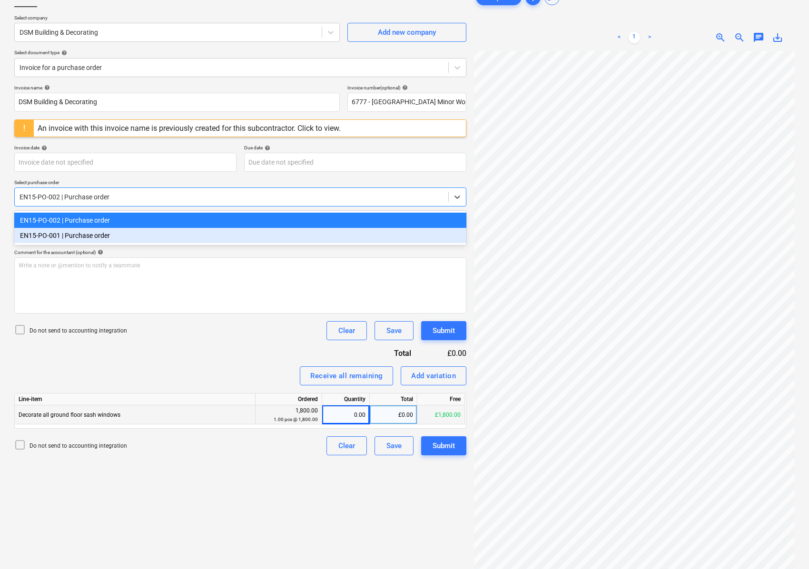
click at [113, 235] on div "EN15-PO-001 | Purchase order" at bounding box center [240, 235] width 452 height 15
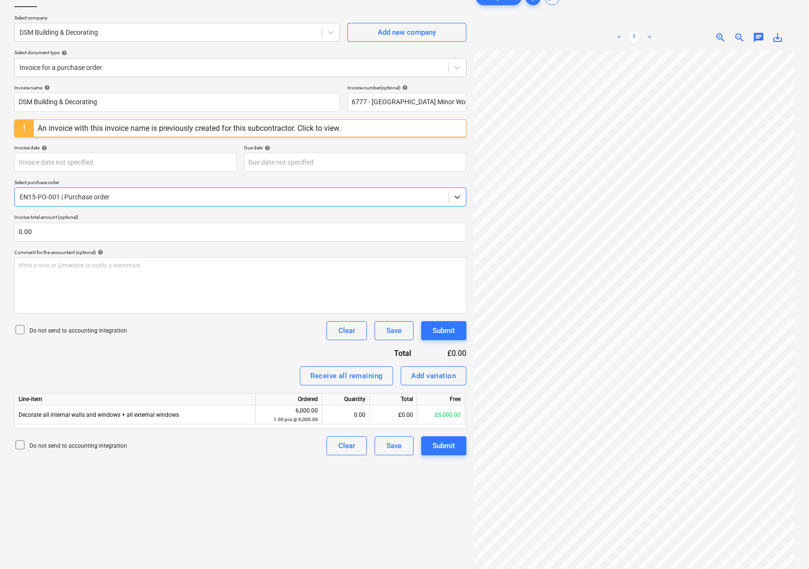
click at [68, 194] on div at bounding box center [232, 197] width 424 height 10
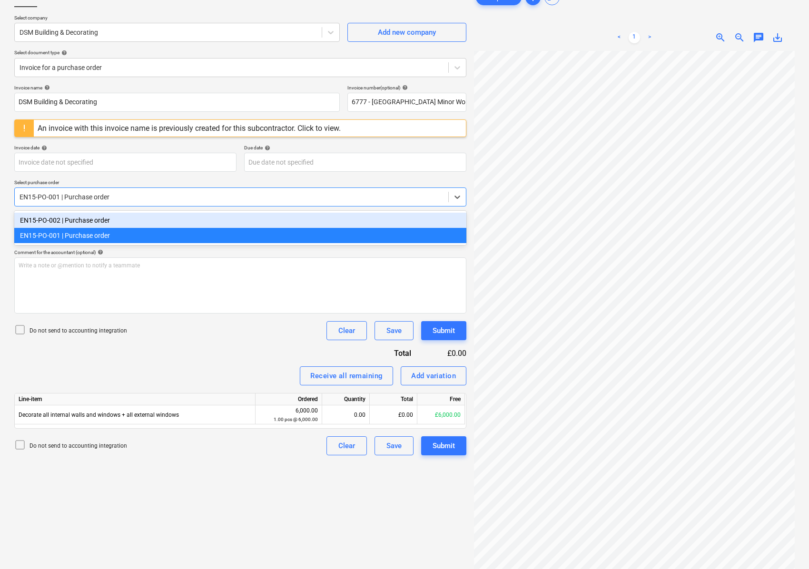
click at [58, 225] on div "EN15-PO-002 | Purchase order" at bounding box center [240, 220] width 452 height 15
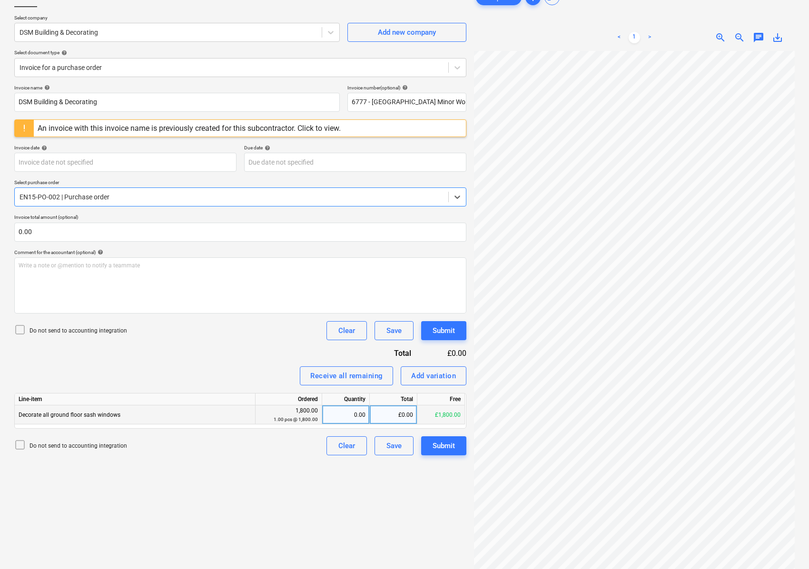
click at [361, 420] on div "0.00" at bounding box center [346, 415] width 40 height 19
type input "1"
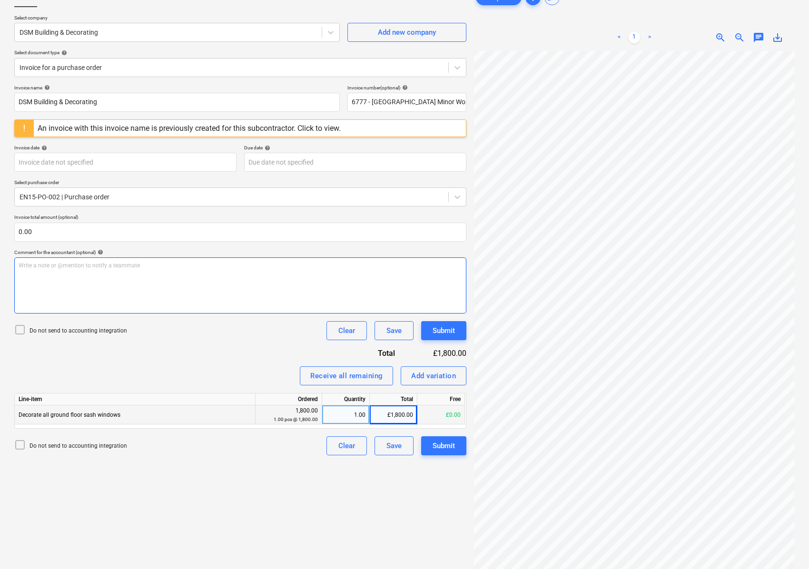
scroll to position [266, 250]
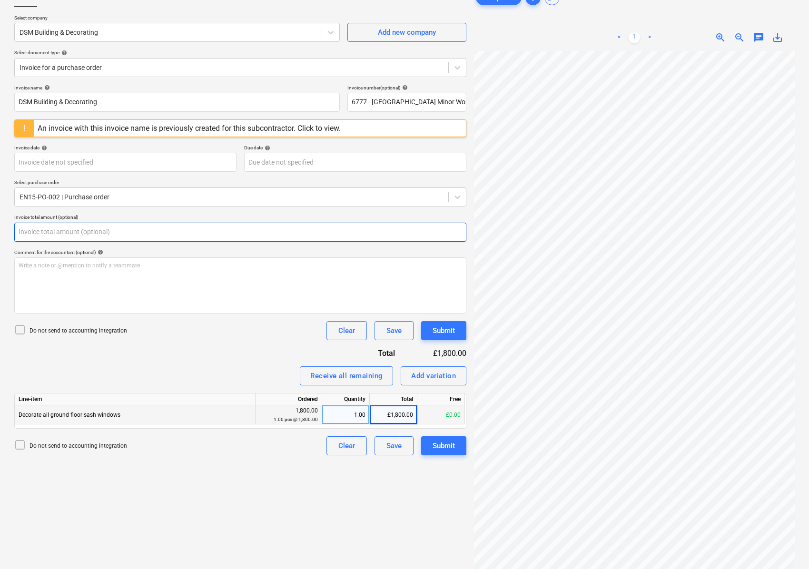
click at [41, 236] on input "text" at bounding box center [240, 232] width 452 height 19
click at [42, 233] on input "text" at bounding box center [240, 232] width 452 height 19
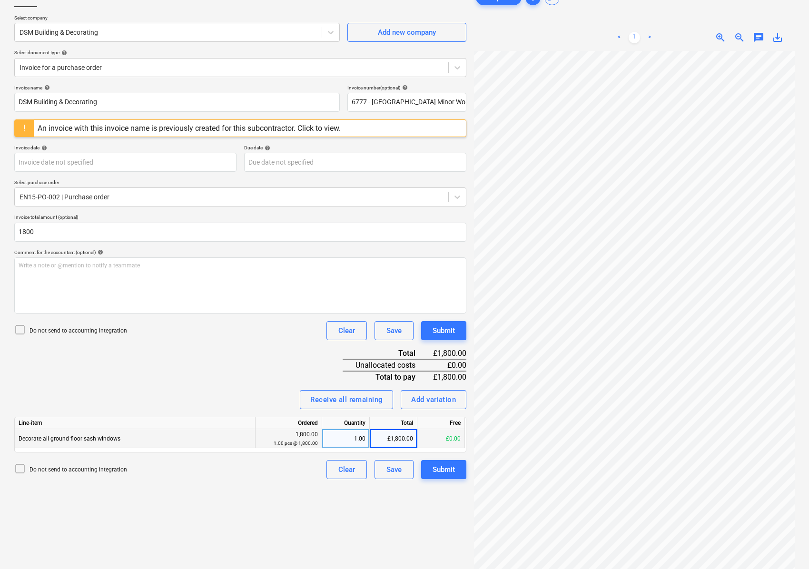
click at [172, 381] on div "Invoice name help DSM Building & Decorating Invoice number (optional) help 6777…" at bounding box center [240, 282] width 452 height 395
type input "1,800.00"
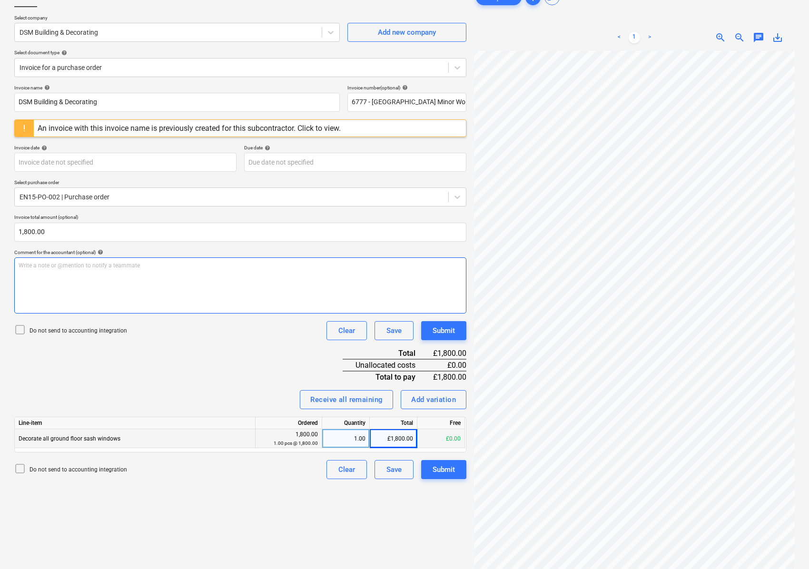
click at [90, 282] on div "Write a note or @mention to notify a teammate [PERSON_NAME]" at bounding box center [240, 285] width 452 height 56
click at [260, 268] on p "Note: Invoice 6777 is apportioned between two POs ( PO-002 £1800 and PO" at bounding box center [241, 266] width 444 height 8
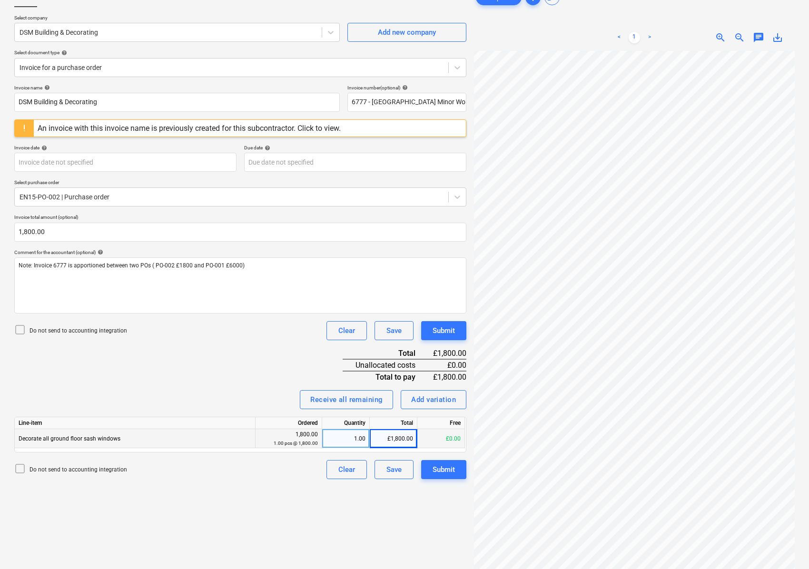
click at [174, 413] on div "Invoice name help DSM Building & Decorating Invoice number (optional) help 6777…" at bounding box center [240, 282] width 452 height 395
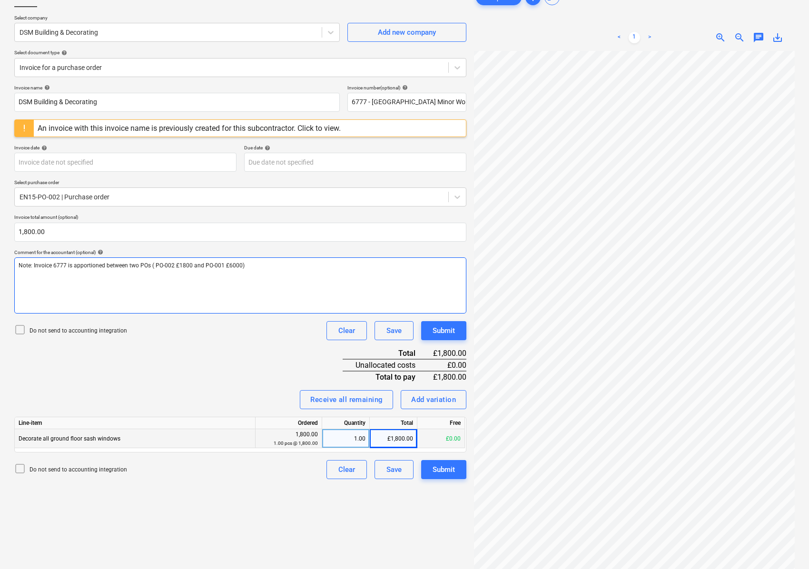
click at [258, 271] on div "Note: Invoice 6777 is apportioned between two POs ( PO-002 £1800 and PO-001 £60…" at bounding box center [240, 285] width 452 height 56
click at [257, 272] on div "Note: Invoice 6777 is apportioned between two POs ( PO-002 £1800 and PO-001 £60…" at bounding box center [240, 285] width 452 height 56
drag, startPoint x: 257, startPoint y: 269, endPoint x: -1, endPoint y: 263, distance: 258.0
click at [0, 263] on html "Sales Projects Contacts Company Consolidated Invoices Inbox Approvals format_si…" at bounding box center [404, 221] width 809 height 569
copy span "Note: Invoice 6777 is apportioned between two POs ( PO-002 £1800 and PO-001 £60…"
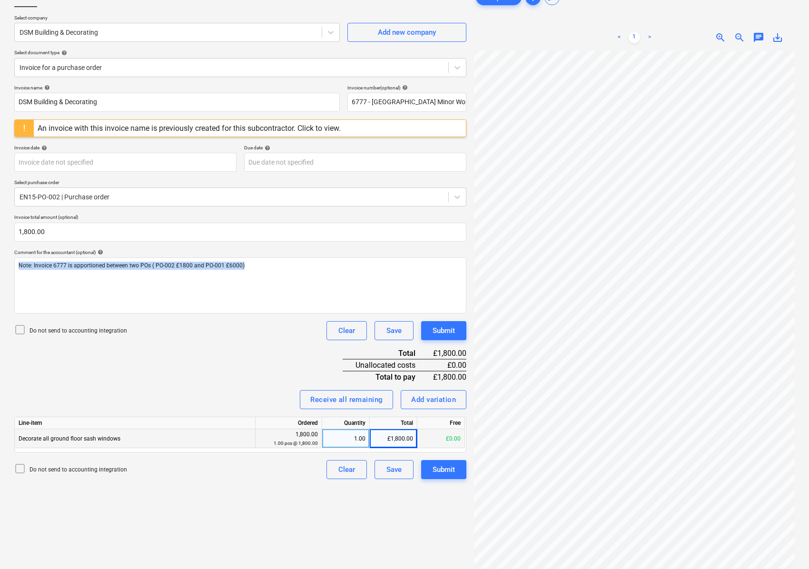
click at [140, 353] on div "Invoice name help DSM Building & Decorating Invoice number (optional) help 6777…" at bounding box center [240, 282] width 452 height 395
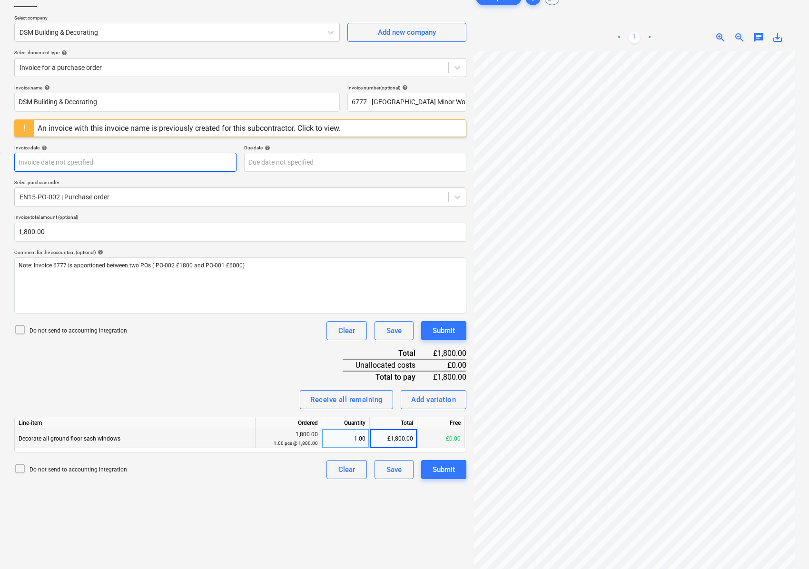
click at [51, 163] on body "Sales Projects Contacts Company Consolidated Invoices Inbox Approvals format_si…" at bounding box center [404, 221] width 809 height 569
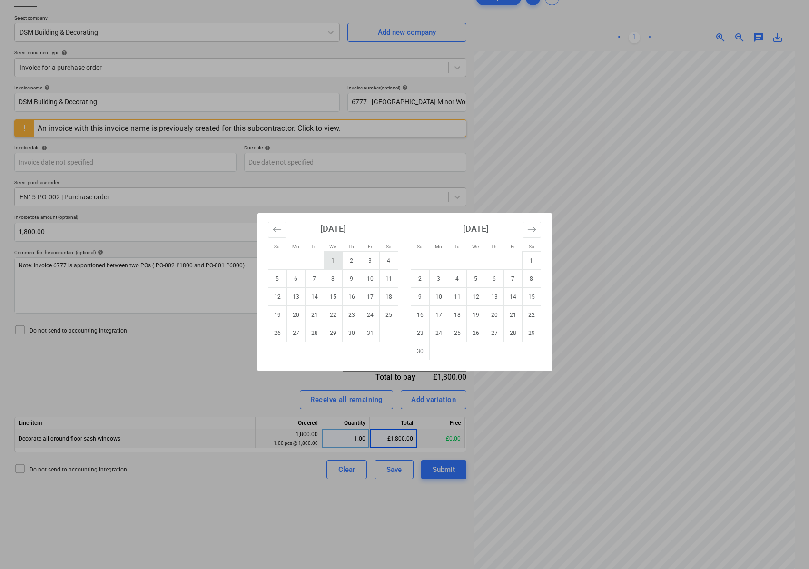
click at [335, 263] on td "1" at bounding box center [333, 261] width 19 height 18
type input "[DATE]"
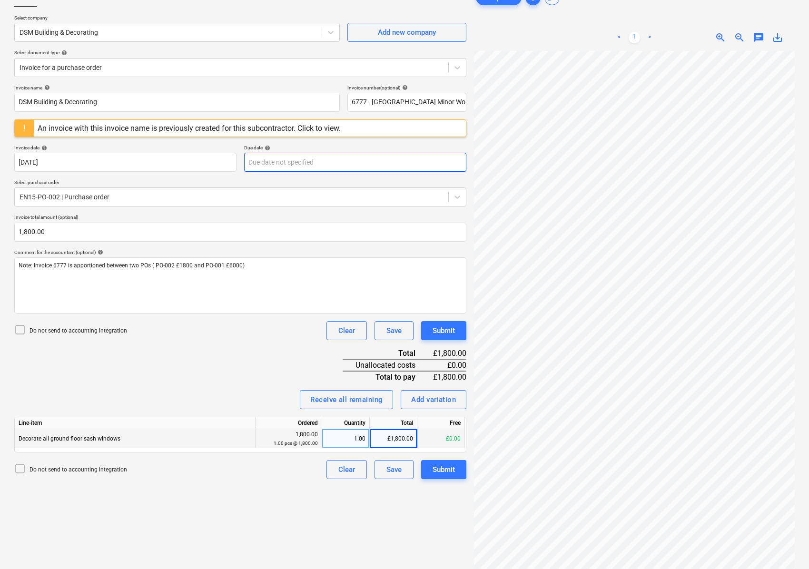
click at [305, 164] on body "Sales Projects Contacts Company Consolidated Invoices Inbox Approvals format_si…" at bounding box center [404, 221] width 809 height 569
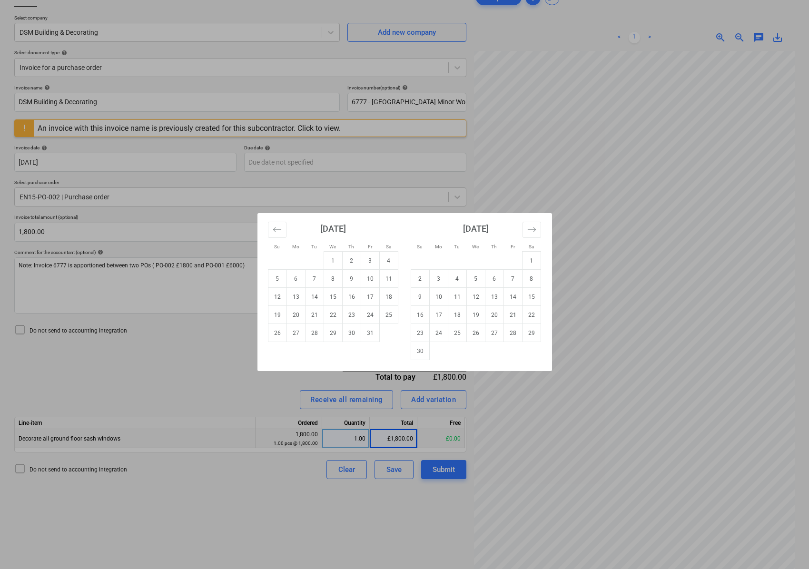
click at [368, 334] on td "31" at bounding box center [370, 333] width 19 height 18
type input "[DATE]"
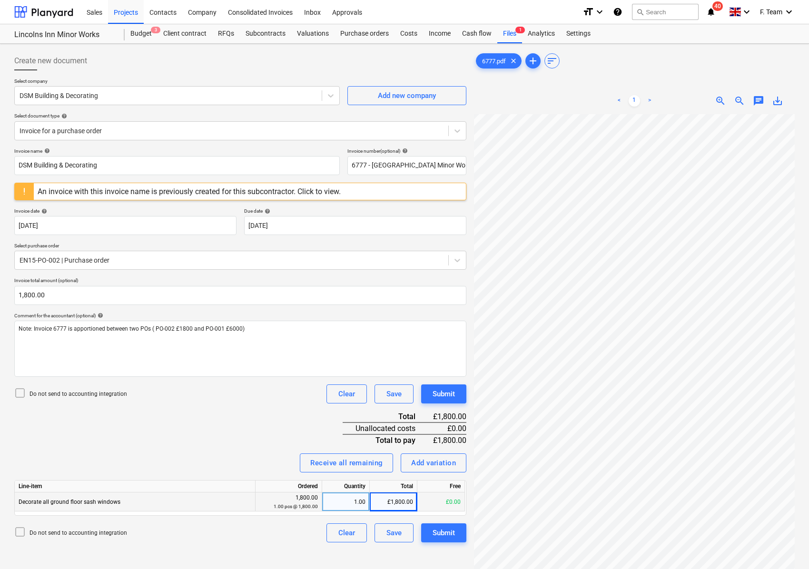
scroll to position [63, 0]
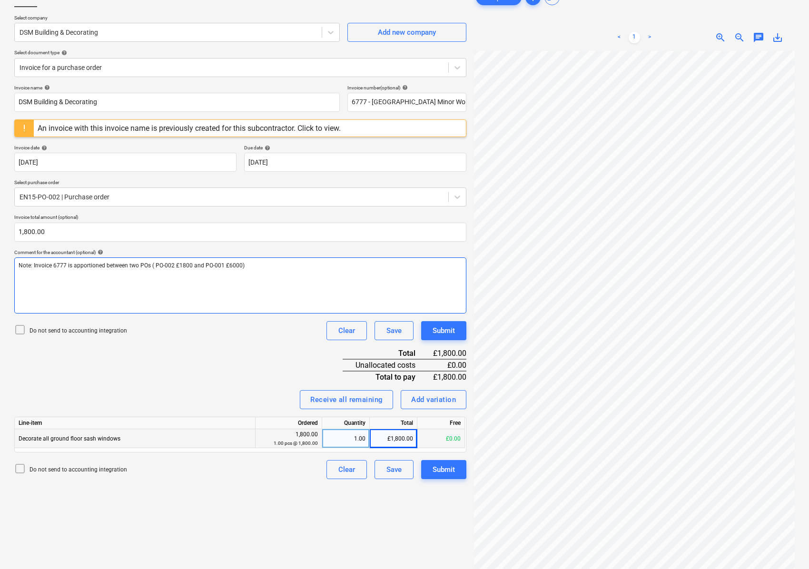
click at [255, 267] on p "Note: Invoice 6777 is apportioned between two POs ( PO-002 £1800 and PO-001 £60…" at bounding box center [241, 266] width 444 height 8
drag, startPoint x: 255, startPoint y: 267, endPoint x: -18, endPoint y: 272, distance: 273.3
click at [0, 272] on html "Sales Projects Contacts Company Consolidated Invoices Inbox Approvals format_si…" at bounding box center [404, 221] width 809 height 569
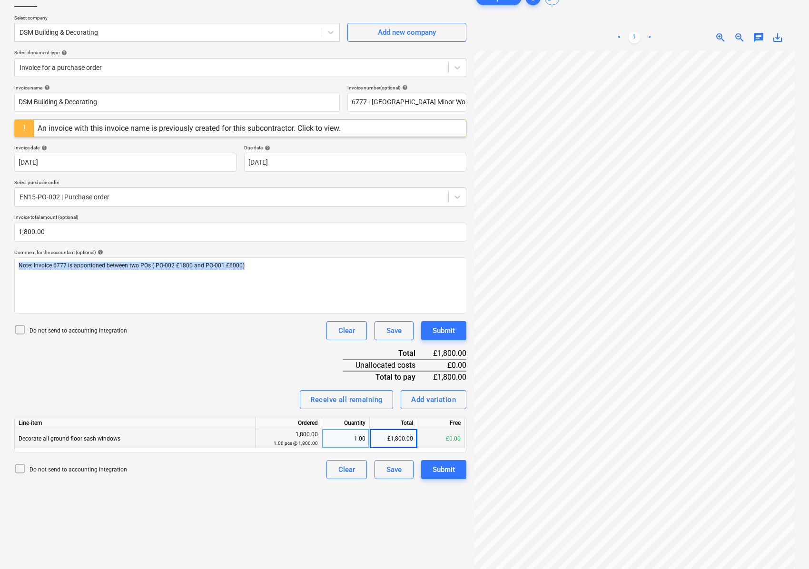
click at [235, 490] on div "Create new document Select company DSM Building & Decorating Add new company Se…" at bounding box center [240, 290] width 460 height 613
click at [108, 207] on div "EN15-PO-002 | Purchase order" at bounding box center [240, 197] width 452 height 19
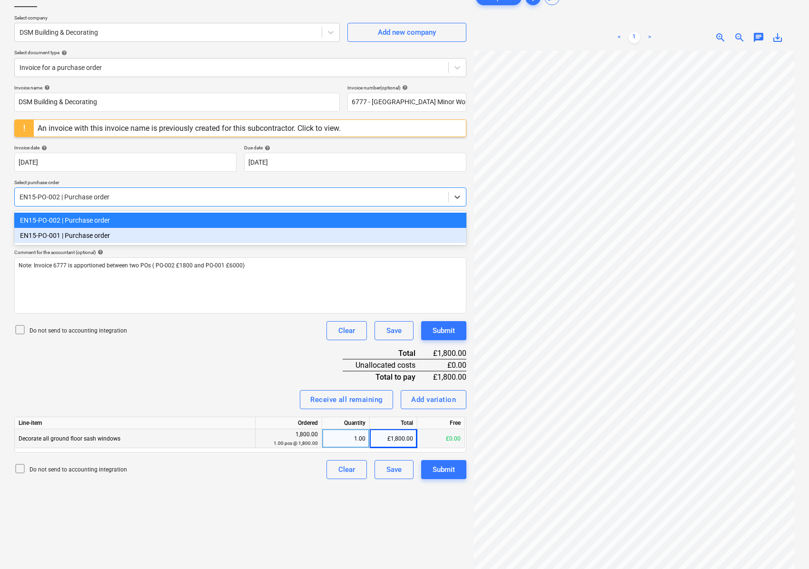
click at [81, 238] on div "EN15-PO-001 | Purchase order" at bounding box center [240, 235] width 452 height 15
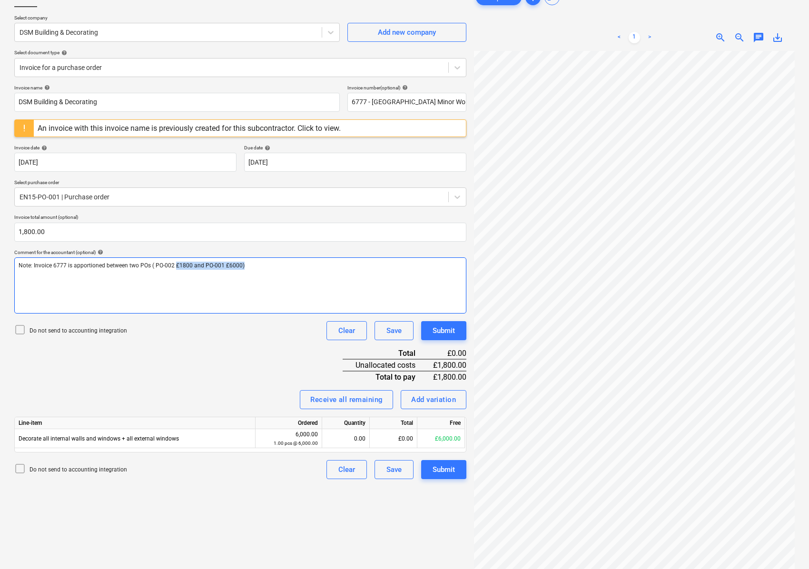
drag, startPoint x: 246, startPoint y: 265, endPoint x: 174, endPoint y: 271, distance: 71.6
click at [174, 271] on div "Note: Invoice 6777 is apportioned between two POs ( PO-002 £1800 and PO-001 £60…" at bounding box center [240, 285] width 452 height 56
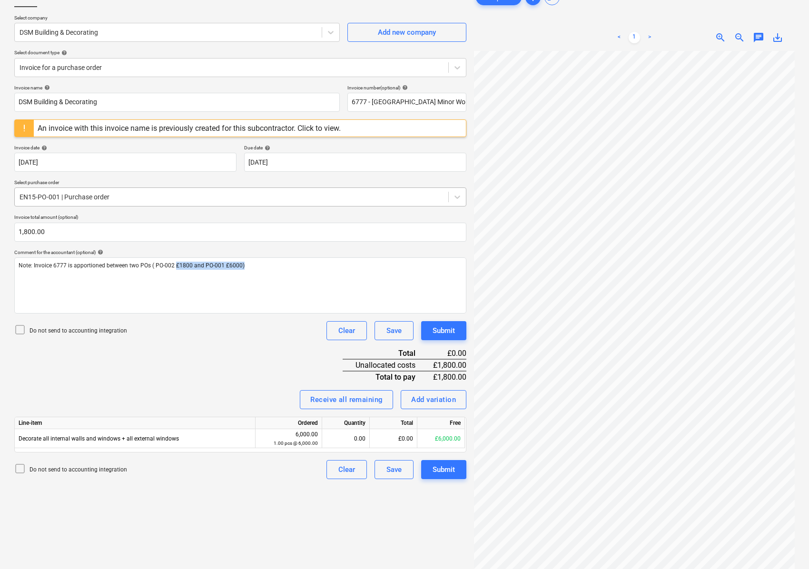
click at [110, 189] on div "EN15-PO-001 | Purchase order" at bounding box center [240, 197] width 452 height 19
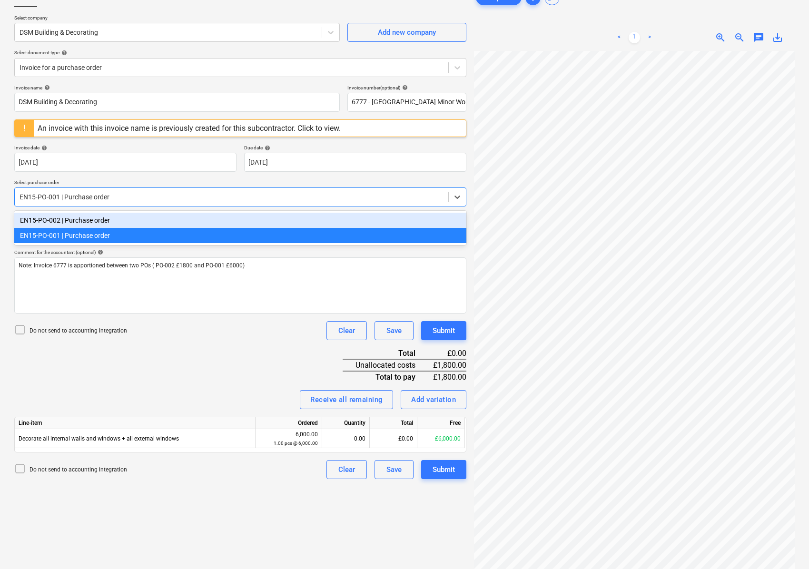
click at [109, 223] on div "EN15-PO-002 | Purchase order" at bounding box center [240, 220] width 452 height 15
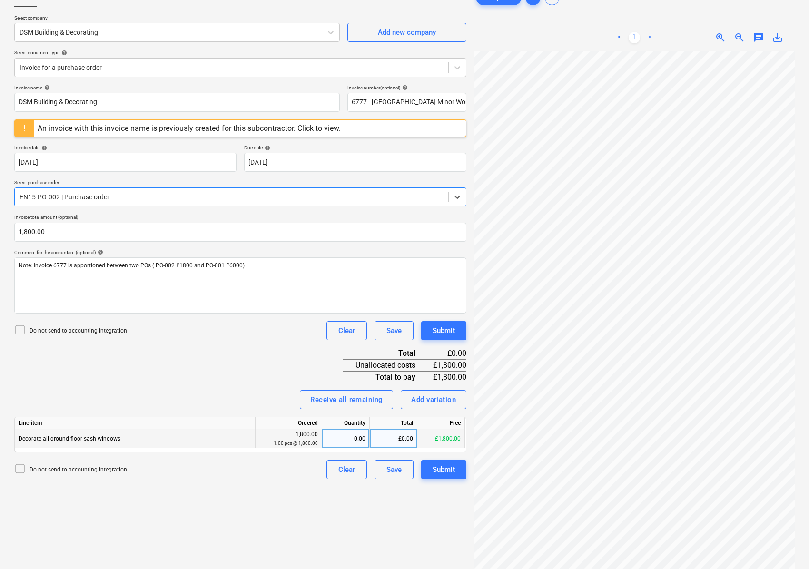
click at [339, 438] on div "0.00" at bounding box center [346, 438] width 40 height 19
click at [111, 191] on div "EN15-PO-002 | Purchase order" at bounding box center [232, 196] width 434 height 13
click at [113, 198] on div at bounding box center [232, 197] width 424 height 10
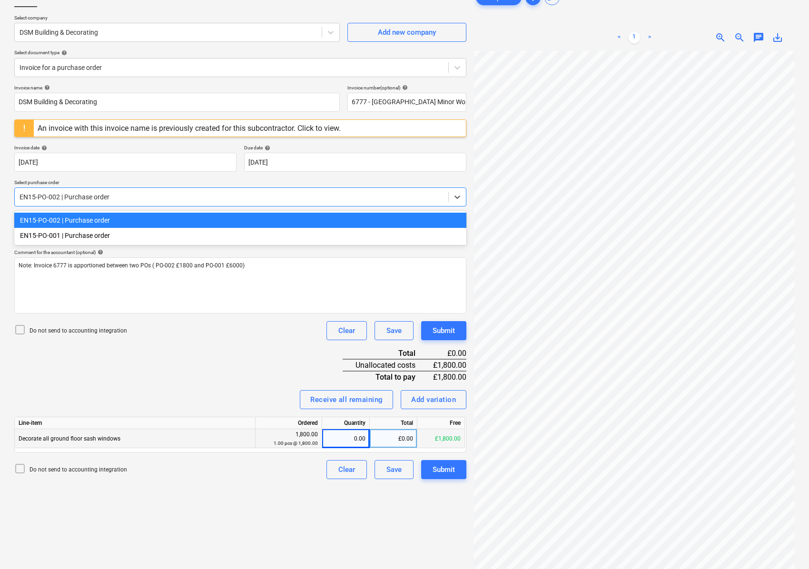
click at [93, 222] on div "EN15-PO-002 | Purchase order" at bounding box center [240, 220] width 452 height 15
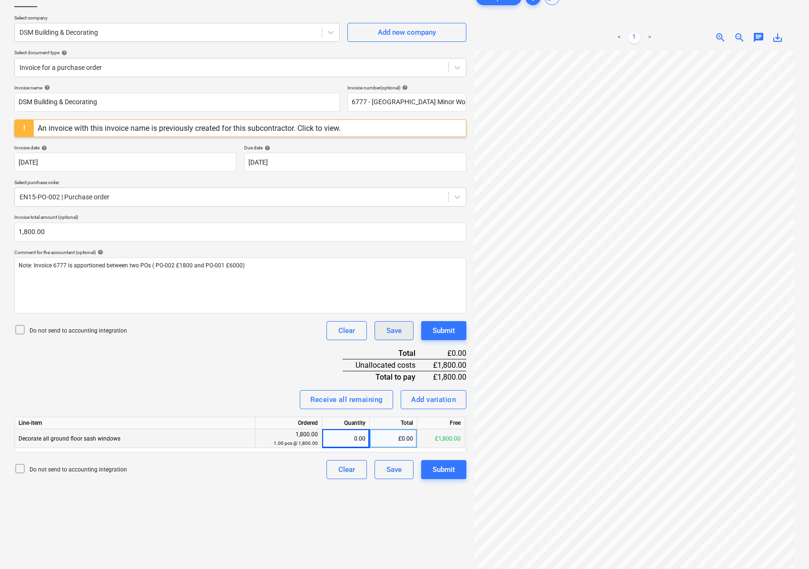
scroll to position [113, 250]
click at [55, 231] on input "1800" at bounding box center [240, 232] width 452 height 19
drag, startPoint x: 58, startPoint y: 231, endPoint x: -7, endPoint y: 229, distance: 64.8
click at [0, 229] on html "Sales Projects Contacts Company Consolidated Invoices Inbox Approvals format_si…" at bounding box center [404, 221] width 809 height 569
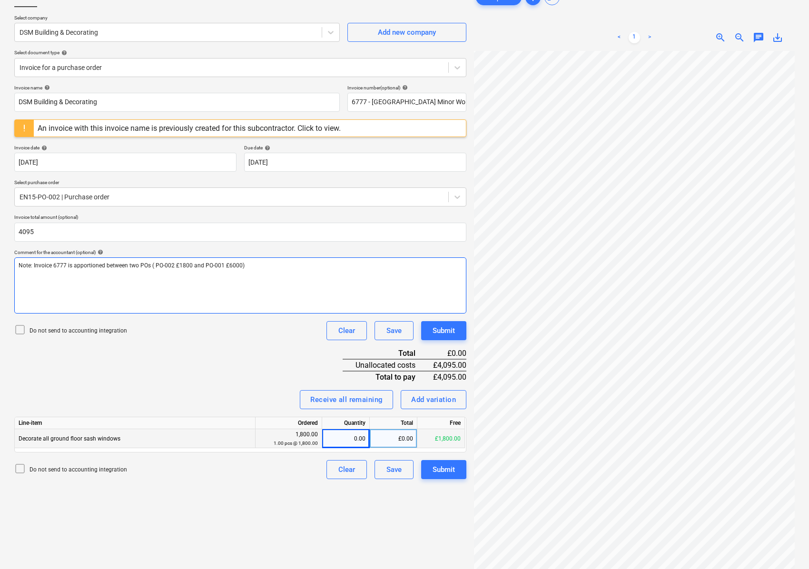
type input "4,095.00"
click at [263, 277] on div "Note: Invoice 6777 is apportioned between two POs ( PO-002 £1800 and PO-001 £60…" at bounding box center [240, 285] width 452 height 56
drag, startPoint x: 264, startPoint y: 266, endPoint x: -39, endPoint y: 274, distance: 302.8
click at [0, 274] on html "Sales Projects Contacts Company Consolidated Invoices Inbox Approvals format_si…" at bounding box center [404, 221] width 809 height 569
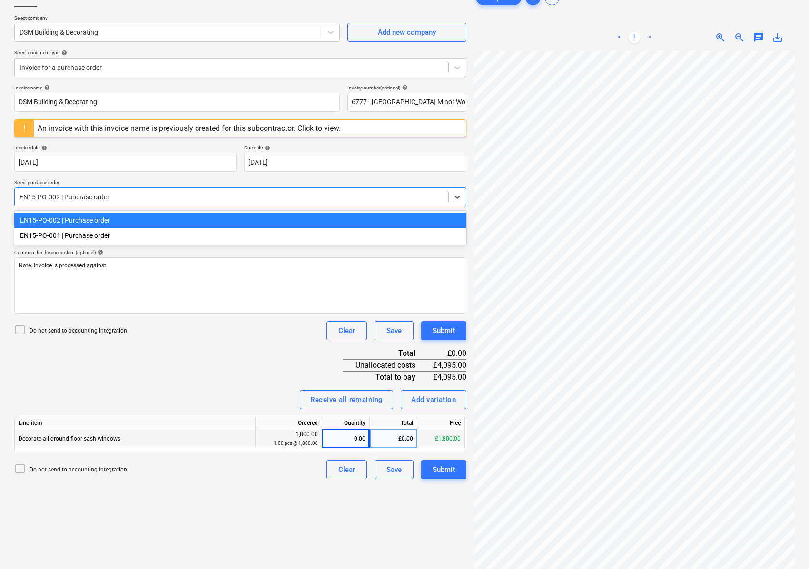
click at [92, 198] on div at bounding box center [232, 197] width 424 height 10
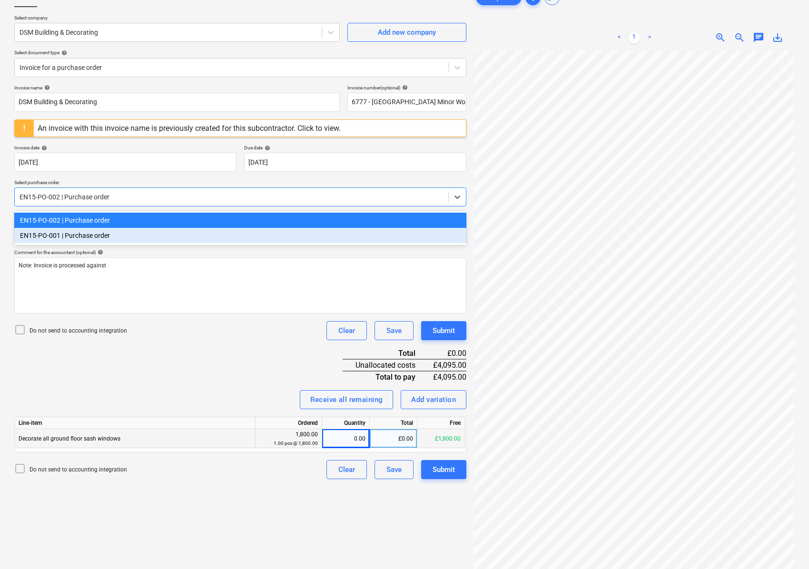
click at [71, 233] on div "EN15-PO-001 | Purchase order" at bounding box center [240, 235] width 452 height 15
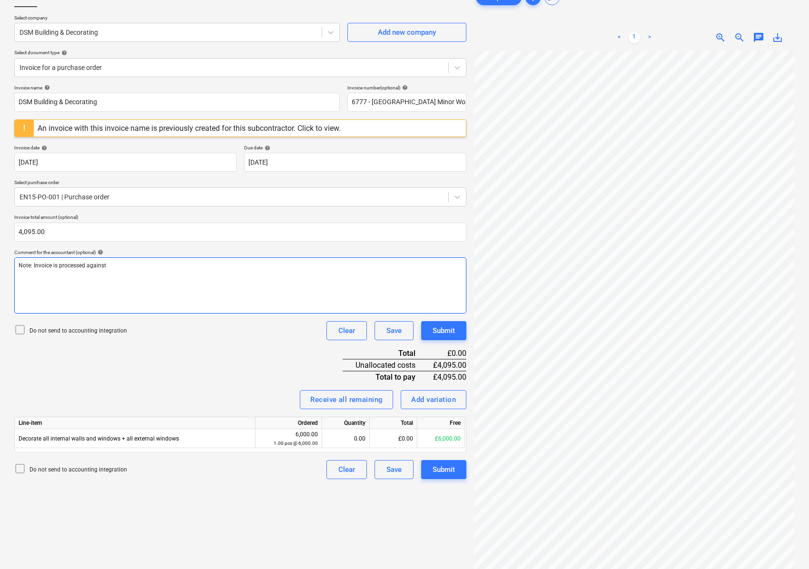
drag, startPoint x: 82, startPoint y: 275, endPoint x: 112, endPoint y: 274, distance: 30.0
click at [82, 275] on div "Note: Invoice is processed against" at bounding box center [240, 285] width 452 height 56
click at [112, 274] on div "Note: Invoice is processed against" at bounding box center [240, 285] width 452 height 56
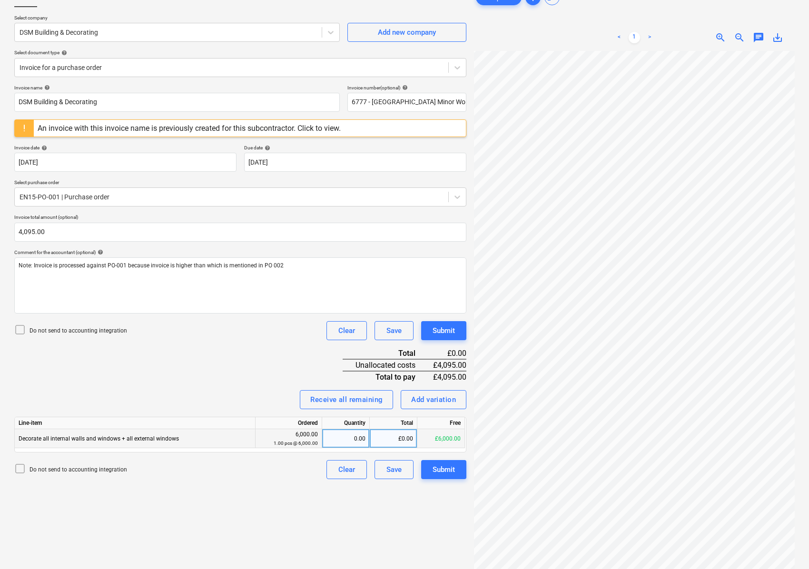
click at [346, 445] on div "0.00" at bounding box center [346, 438] width 40 height 19
type input "1"
type input "4095"
click at [197, 512] on div "Create new document Select company DSM Building & Decorating Add new company Se…" at bounding box center [240, 290] width 460 height 613
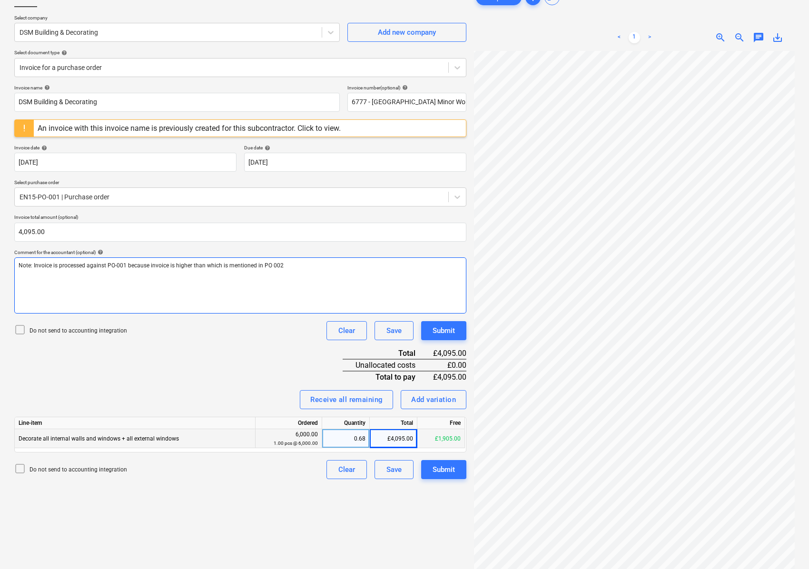
click at [292, 263] on p "Note: Invoice is processed against PO-001 because invoice is higher than which …" at bounding box center [241, 266] width 444 height 8
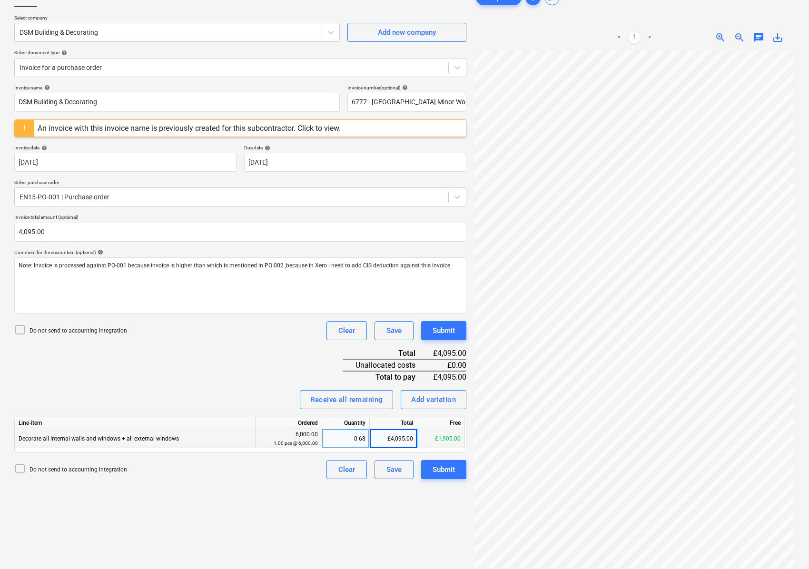
click at [249, 525] on div "Create new document Select company DSM Building & Decorating Add new company Se…" at bounding box center [240, 290] width 460 height 613
drag, startPoint x: 348, startPoint y: 444, endPoint x: 315, endPoint y: 416, distance: 43.3
click at [349, 444] on div "0.68" at bounding box center [346, 438] width 40 height 19
type input "1"
click at [241, 523] on div "Create new document Select company DSM Building & Decorating Add new company Se…" at bounding box center [240, 290] width 460 height 613
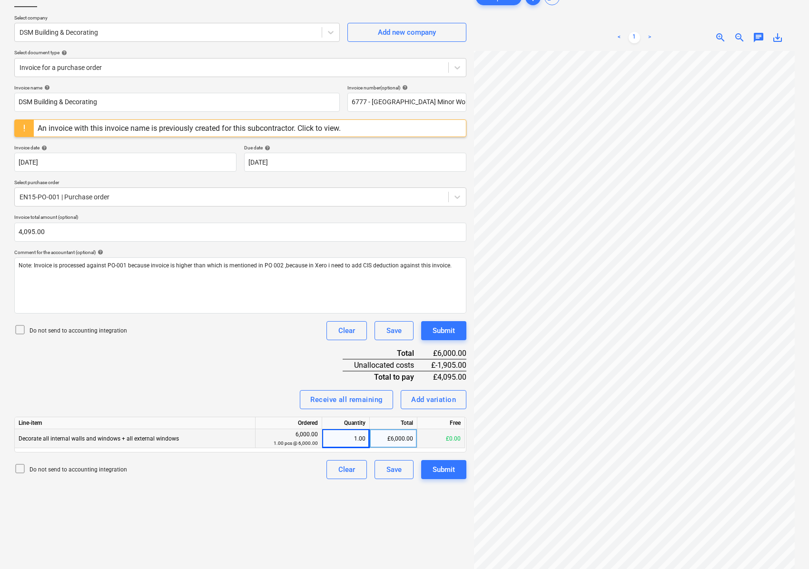
click at [396, 440] on div "£6,000.00" at bounding box center [394, 438] width 48 height 19
type input "4095"
click at [214, 493] on div "Create new document Select company DSM Building & Decorating Add new company Se…" at bounding box center [240, 290] width 460 height 613
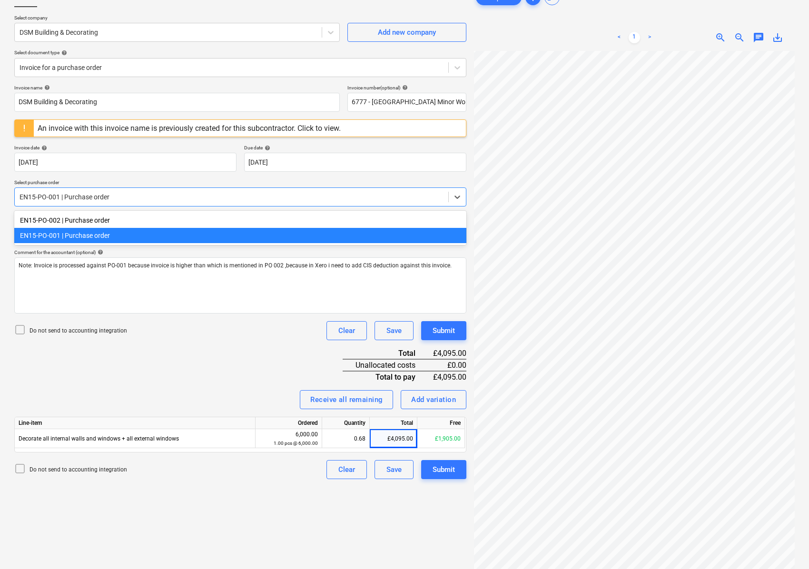
click at [109, 200] on div at bounding box center [232, 197] width 424 height 10
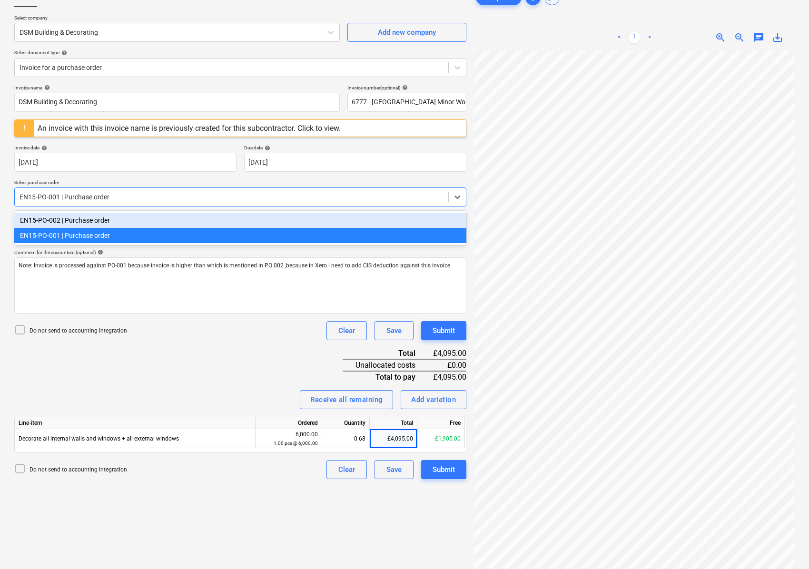
drag, startPoint x: 107, startPoint y: 219, endPoint x: 113, endPoint y: 244, distance: 25.1
click at [107, 219] on div "EN15-PO-002 | Purchase order" at bounding box center [240, 220] width 452 height 15
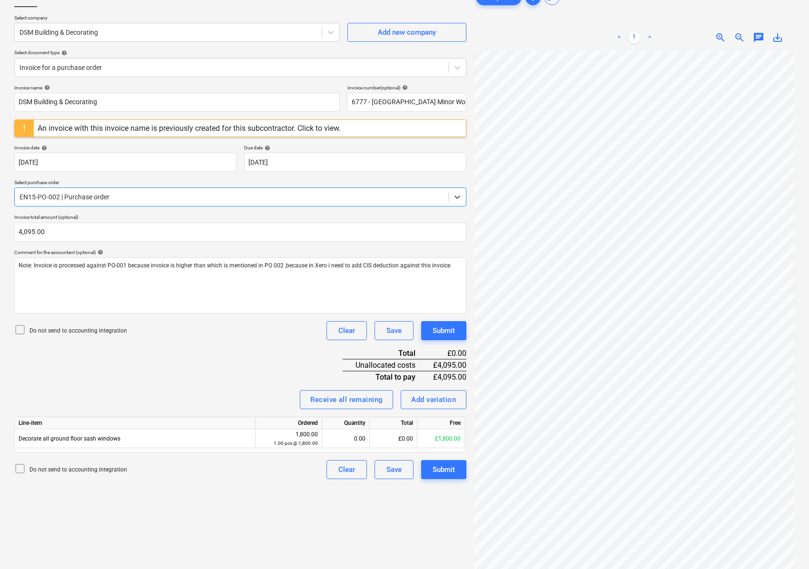
click at [235, 376] on div "Invoice name help DSM Building & Decorating Invoice number (optional) help 6777…" at bounding box center [240, 282] width 452 height 395
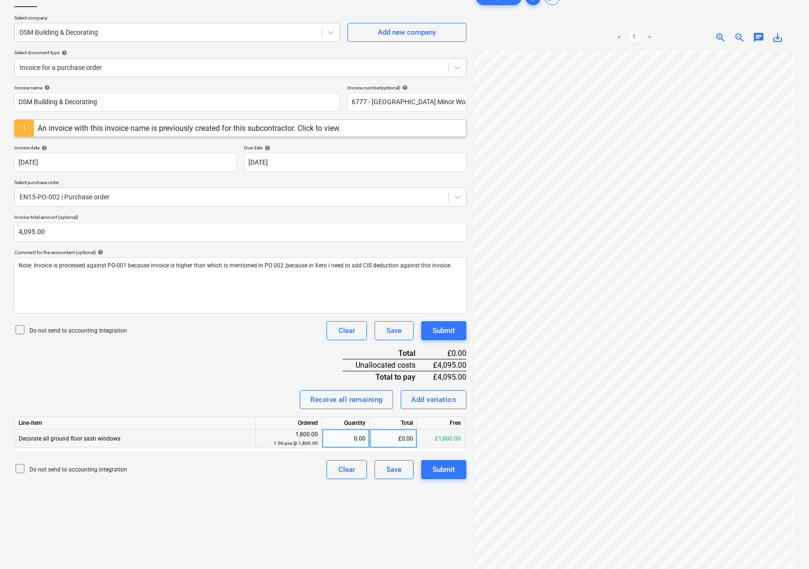
click at [356, 438] on div "0.00" at bounding box center [346, 438] width 40 height 19
type input "1"
click at [240, 497] on div "Create new document Select company DSM Building & Decorating Add new company Se…" at bounding box center [240, 290] width 460 height 613
click at [390, 477] on button "Save" at bounding box center [394, 469] width 39 height 19
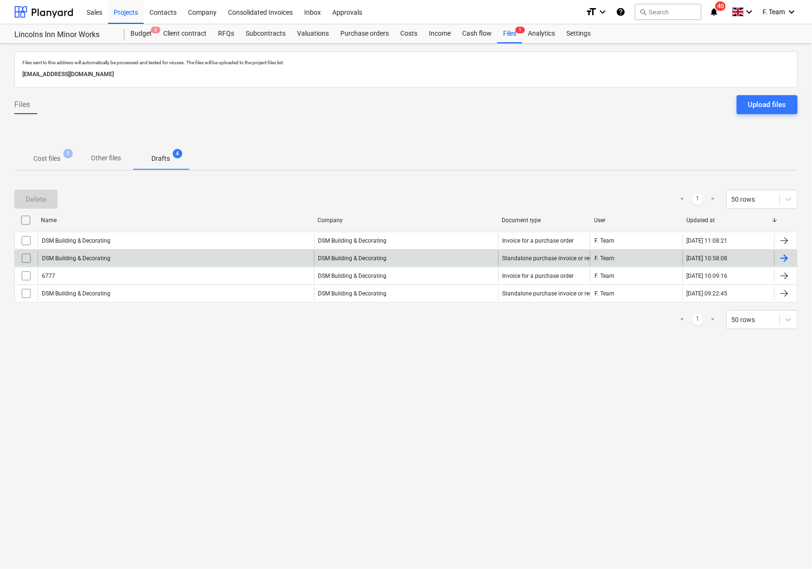
click at [28, 260] on input "checkbox" at bounding box center [26, 258] width 15 height 15
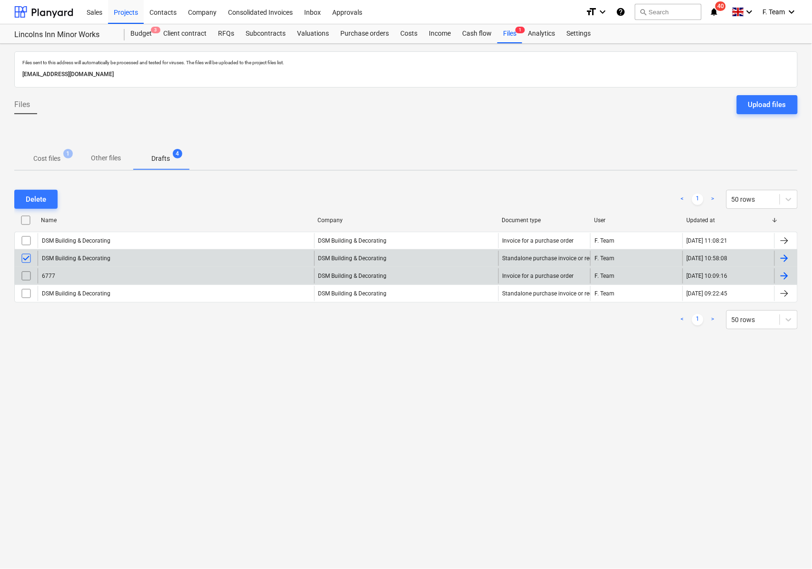
click at [26, 277] on input "checkbox" at bounding box center [26, 275] width 15 height 15
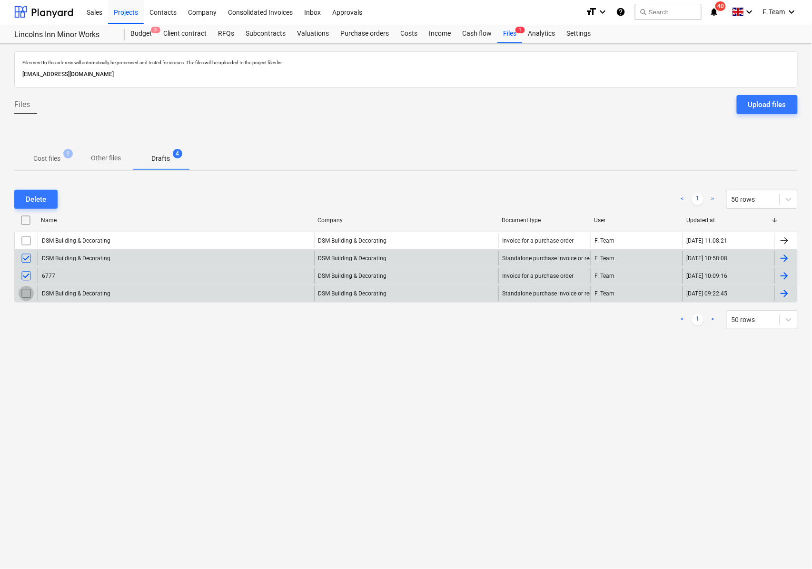
click at [23, 292] on input "checkbox" at bounding box center [26, 293] width 15 height 15
click at [410, 29] on div "Costs" at bounding box center [409, 33] width 29 height 19
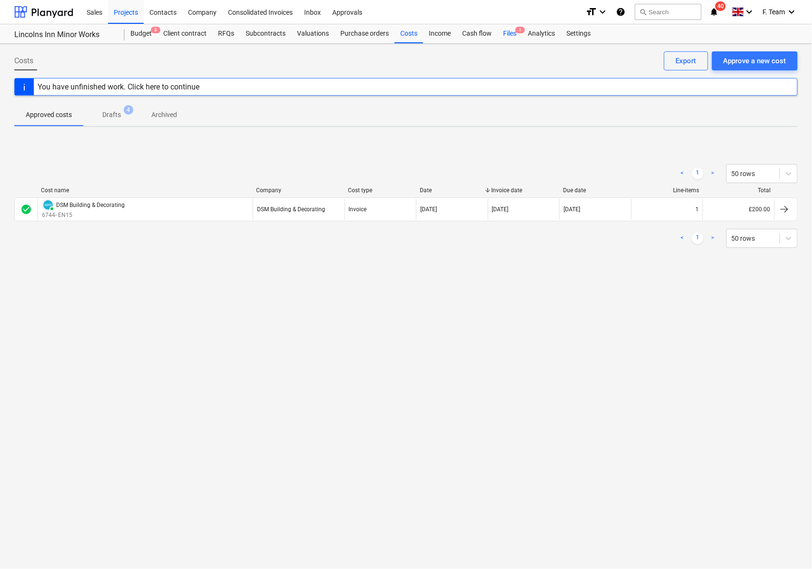
click at [506, 32] on div "Files 1" at bounding box center [509, 33] width 25 height 19
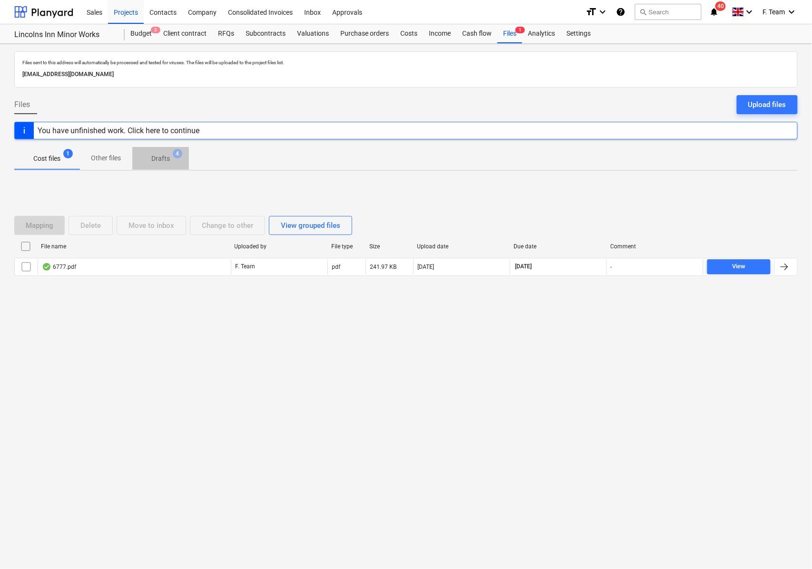
click at [168, 160] on p "Drafts" at bounding box center [160, 159] width 19 height 10
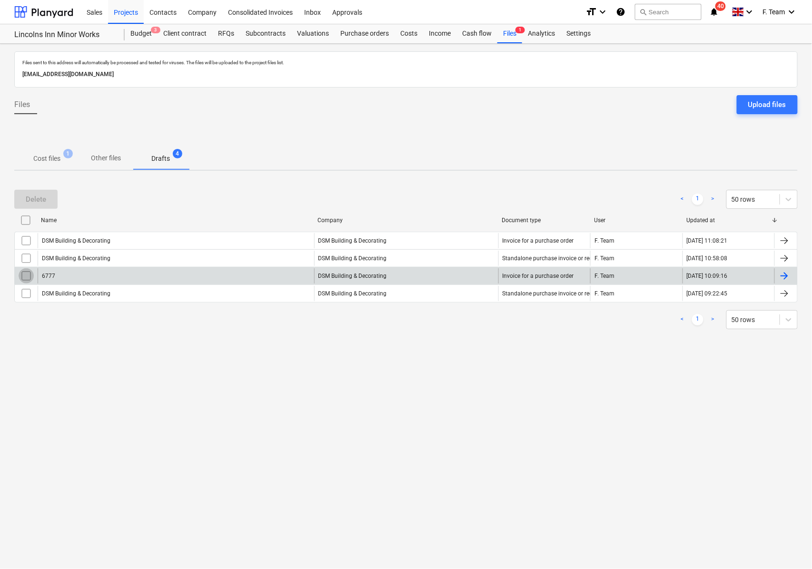
click at [28, 277] on input "checkbox" at bounding box center [26, 275] width 15 height 15
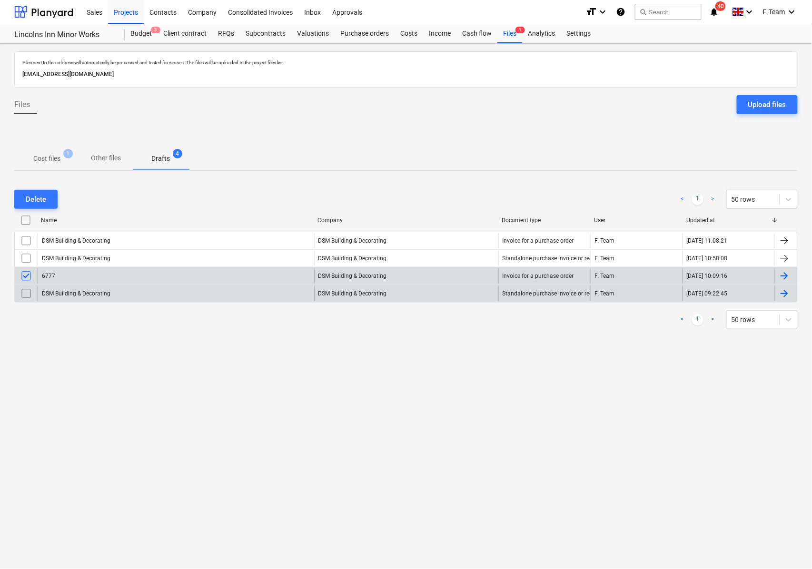
click at [27, 296] on input "checkbox" at bounding box center [26, 293] width 15 height 15
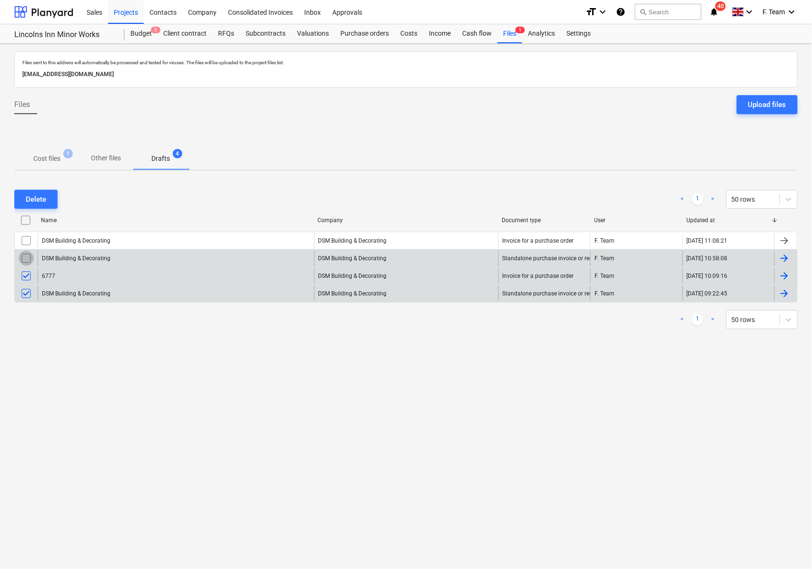
click at [30, 257] on input "checkbox" at bounding box center [26, 258] width 15 height 15
click at [784, 258] on div at bounding box center [784, 258] width 11 height 11
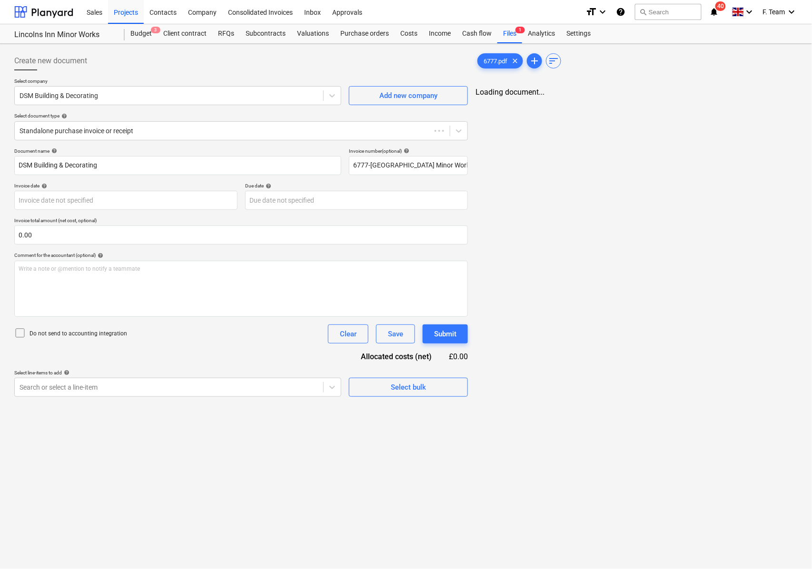
type input "[DATE]"
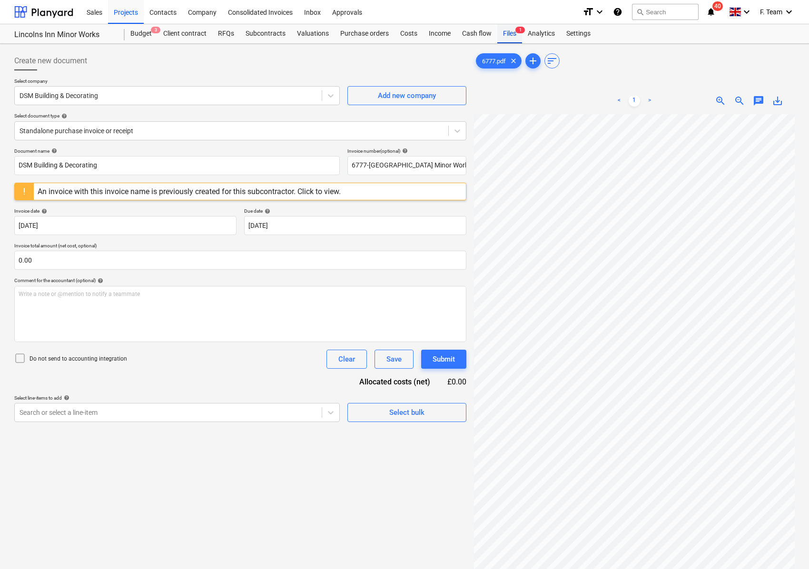
click at [499, 33] on div "Files 1" at bounding box center [509, 33] width 25 height 19
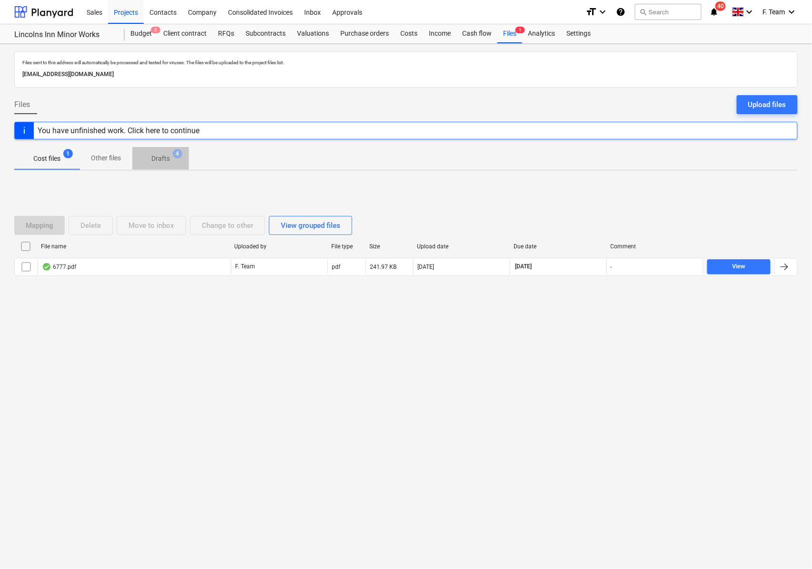
click at [167, 154] on p "Drafts" at bounding box center [160, 159] width 19 height 10
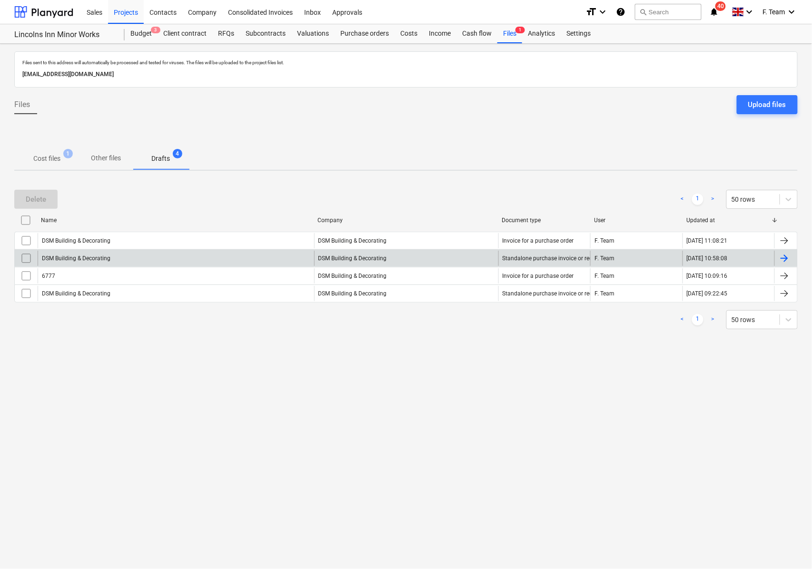
click at [781, 256] on div at bounding box center [784, 258] width 11 height 11
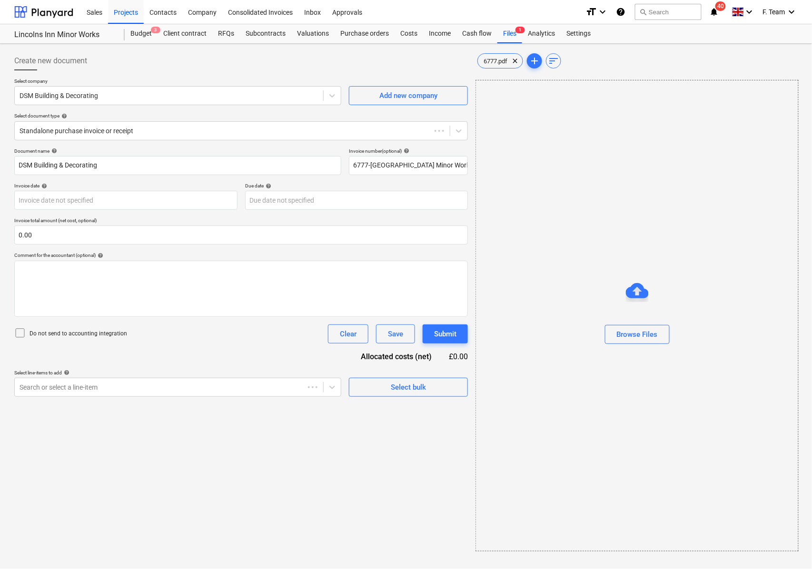
type input "[DATE]"
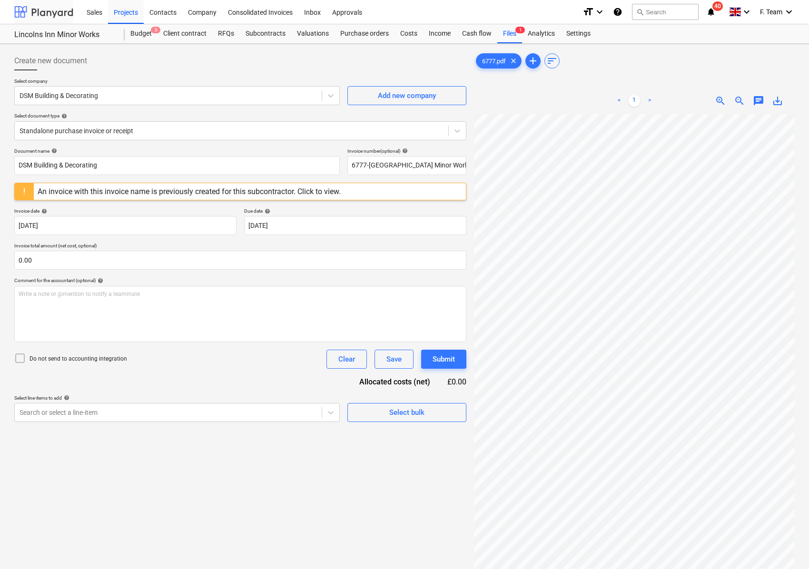
click at [48, 8] on div at bounding box center [43, 12] width 59 height 24
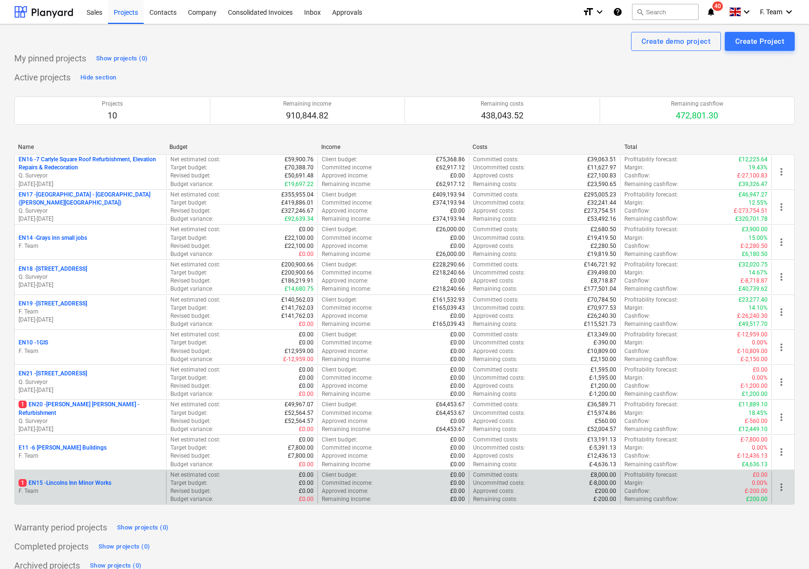
click at [77, 498] on div "1 EN15 - Lincolns Inn Minor Works F. Team" at bounding box center [90, 487] width 151 height 33
click at [82, 495] on p "F. Team" at bounding box center [91, 491] width 144 height 8
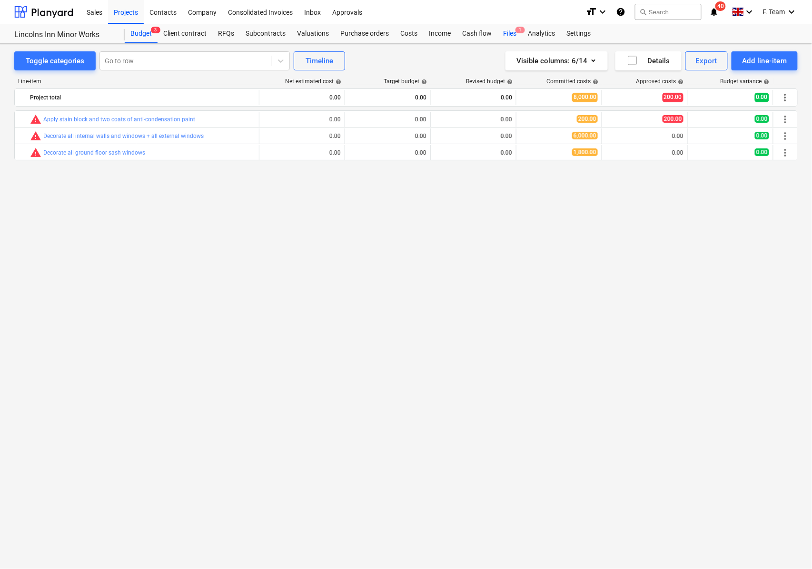
click at [511, 33] on div "Files 1" at bounding box center [509, 33] width 25 height 19
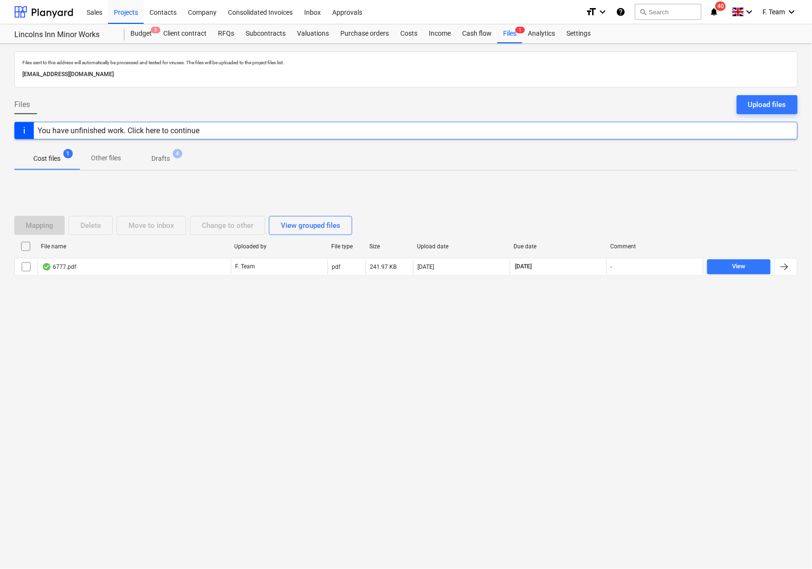
click at [163, 160] on p "Drafts" at bounding box center [160, 159] width 19 height 10
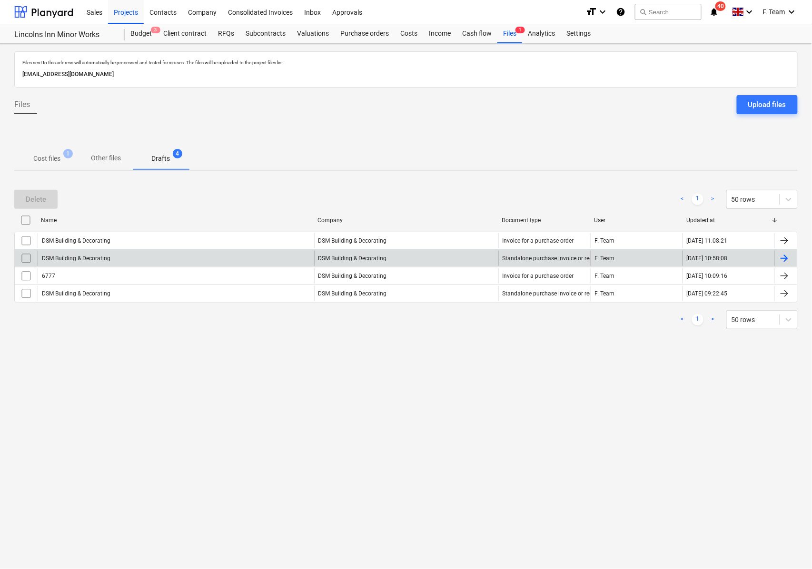
click at [33, 261] on input "checkbox" at bounding box center [26, 258] width 15 height 15
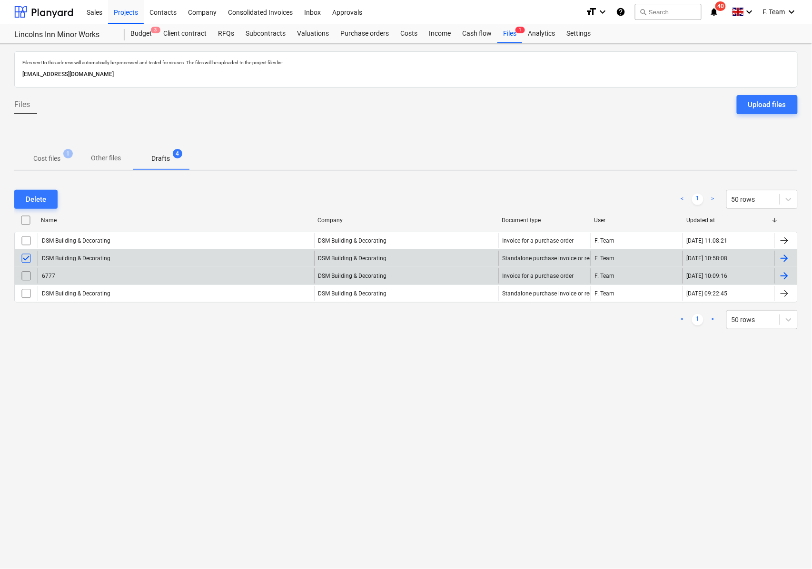
click at [27, 275] on input "checkbox" at bounding box center [26, 275] width 15 height 15
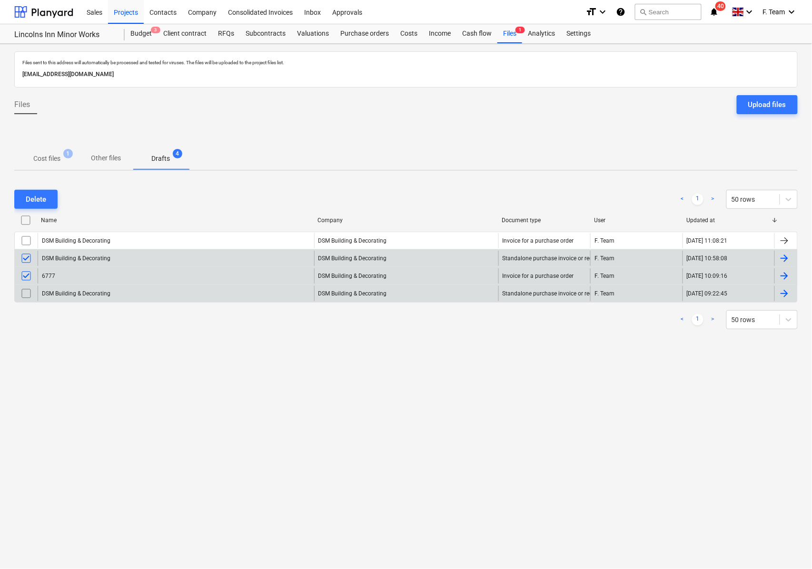
click at [24, 290] on input "checkbox" at bounding box center [26, 293] width 15 height 15
click at [25, 197] on button "Delete" at bounding box center [35, 199] width 43 height 19
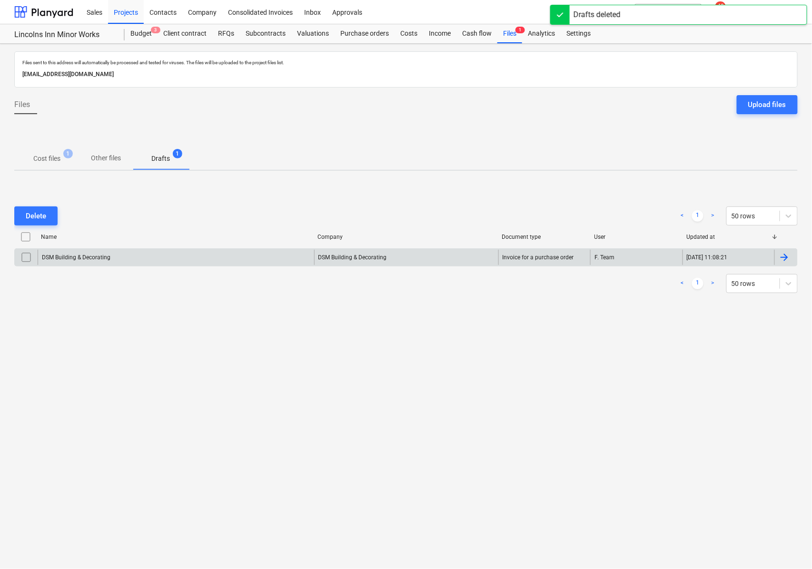
click at [790, 258] on div at bounding box center [784, 257] width 11 height 11
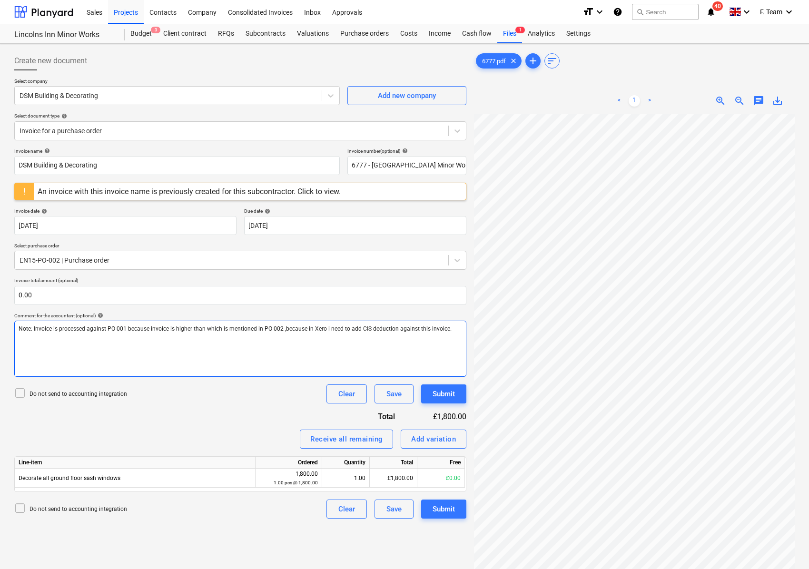
click at [63, 336] on div "Note: Invoice is processed against PO-001 because invoice is higher than which …" at bounding box center [240, 349] width 452 height 56
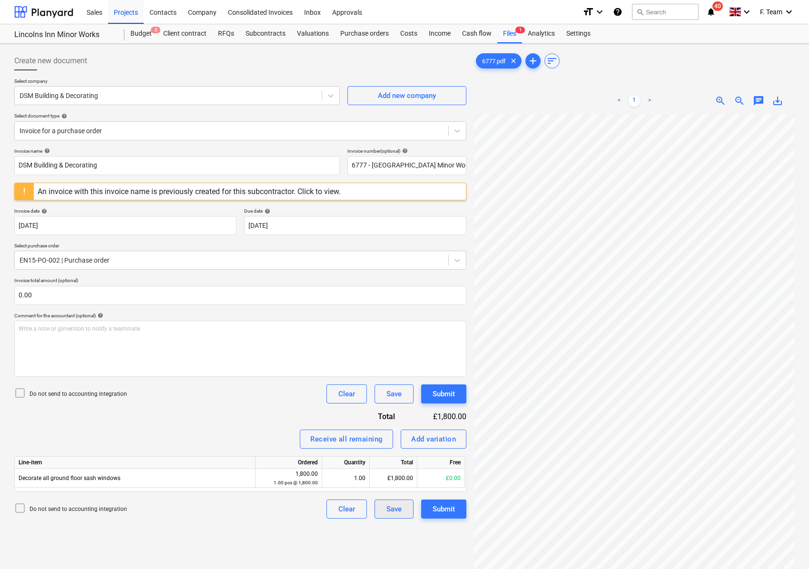
click at [400, 511] on div "Save" at bounding box center [393, 509] width 15 height 12
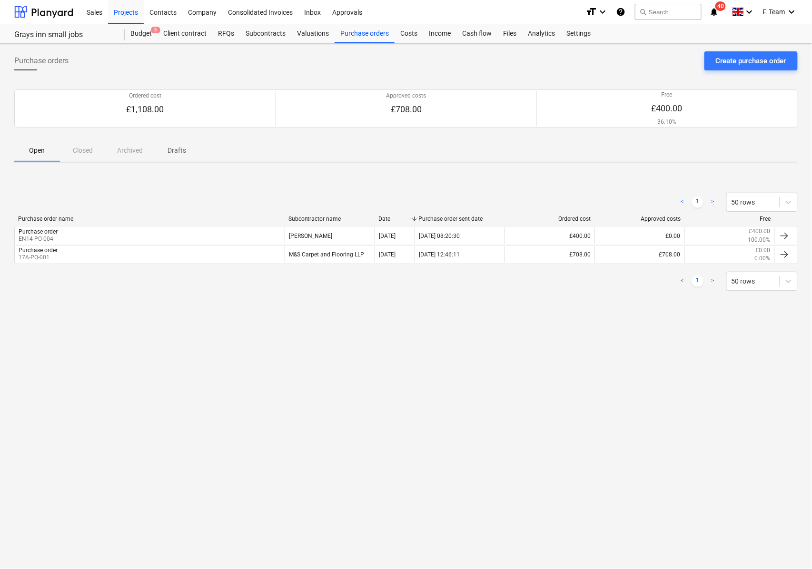
click at [38, 187] on div "< 1 > 50 rows Purchase order name Subcontractor name Date Purchase order sent d…" at bounding box center [405, 241] width 783 height 121
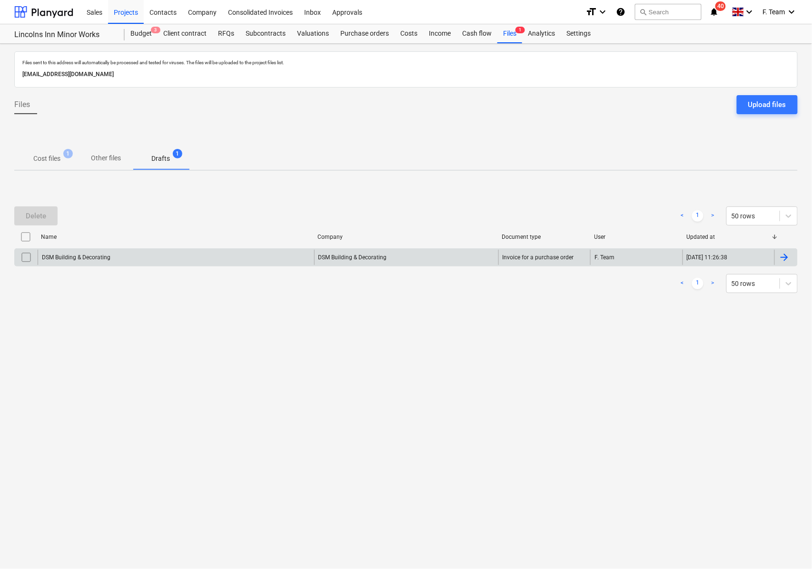
click at [179, 261] on div "DSM Building & Decorating" at bounding box center [176, 257] width 277 height 15
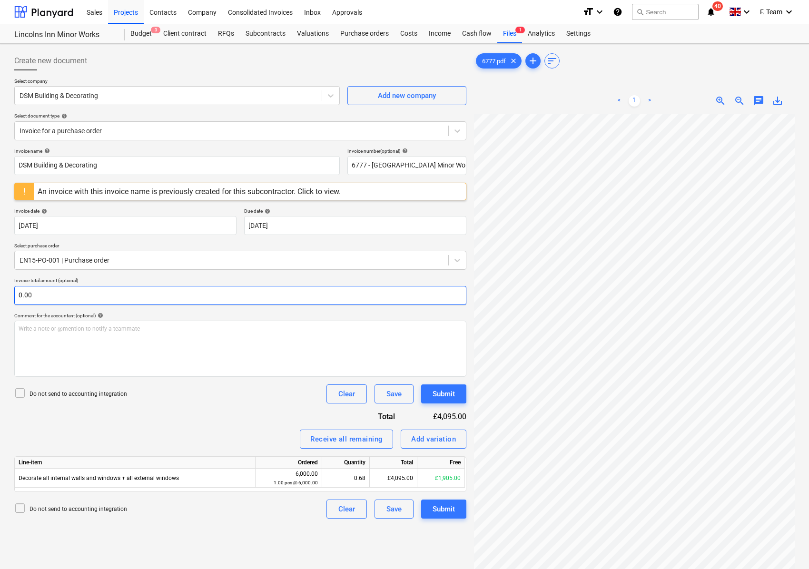
click at [54, 300] on input "0.00" at bounding box center [240, 295] width 452 height 19
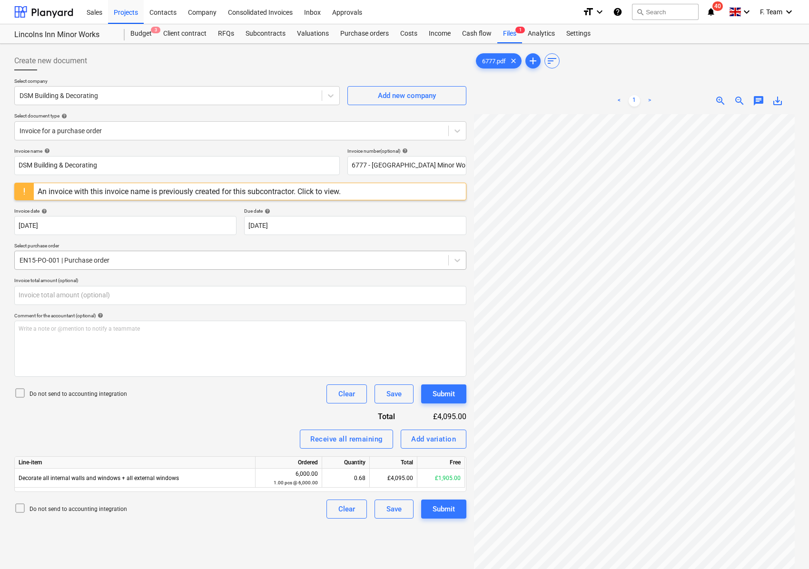
type input "0.00"
click at [84, 265] on div at bounding box center [232, 261] width 424 height 10
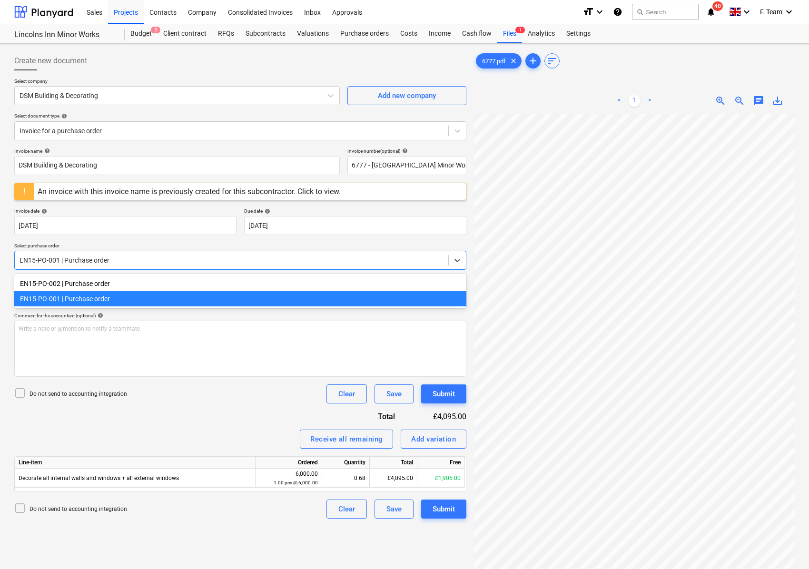
click at [145, 417] on div "Invoice name help DSM Building & Decorating Invoice number (optional) help 6777…" at bounding box center [240, 333] width 452 height 371
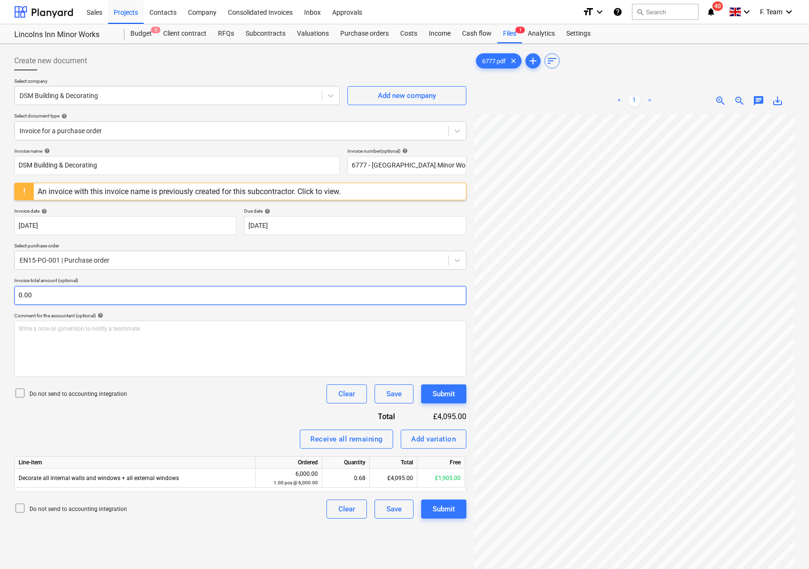
click at [59, 297] on input "0.00" at bounding box center [240, 295] width 452 height 19
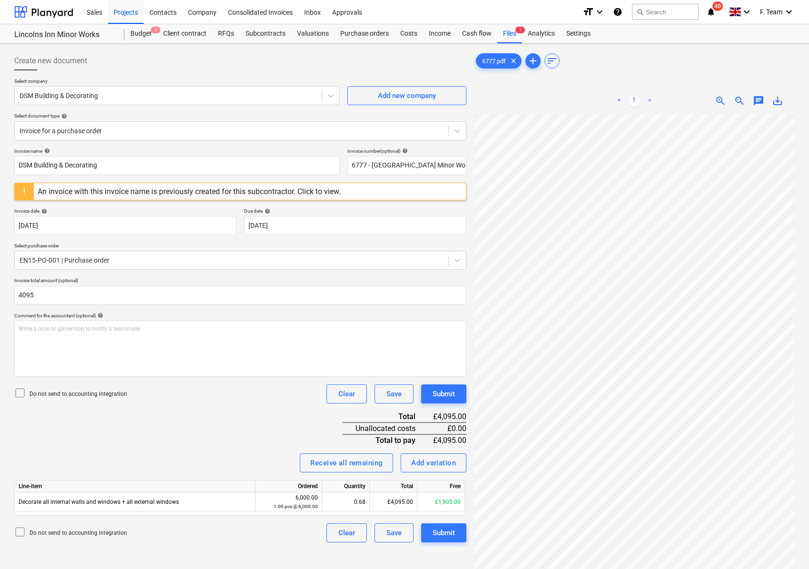
type input "4,095.00"
click at [200, 415] on div "Invoice name help DSM Building & Decorating Invoice number (optional) help 6777…" at bounding box center [240, 345] width 452 height 395
click at [446, 535] on div "Submit" at bounding box center [444, 533] width 22 height 12
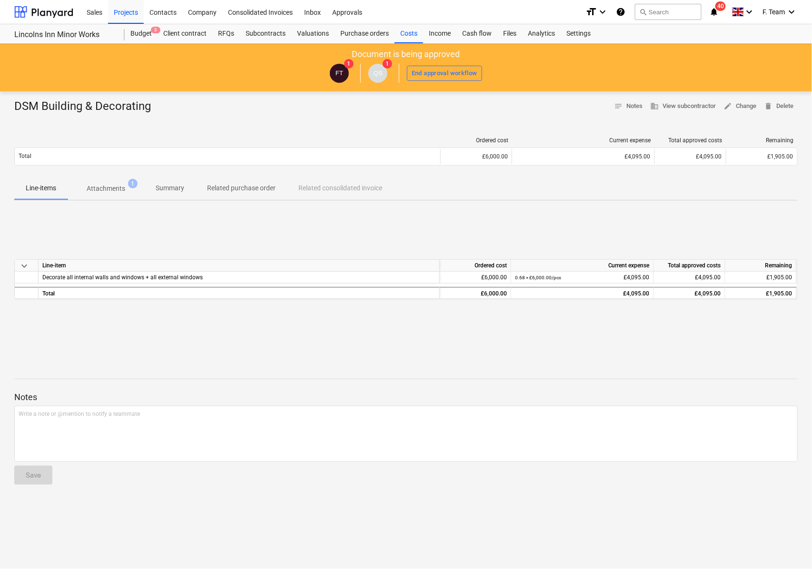
click at [29, 13] on div at bounding box center [43, 12] width 59 height 24
